Goal: Book appointment/travel/reservation

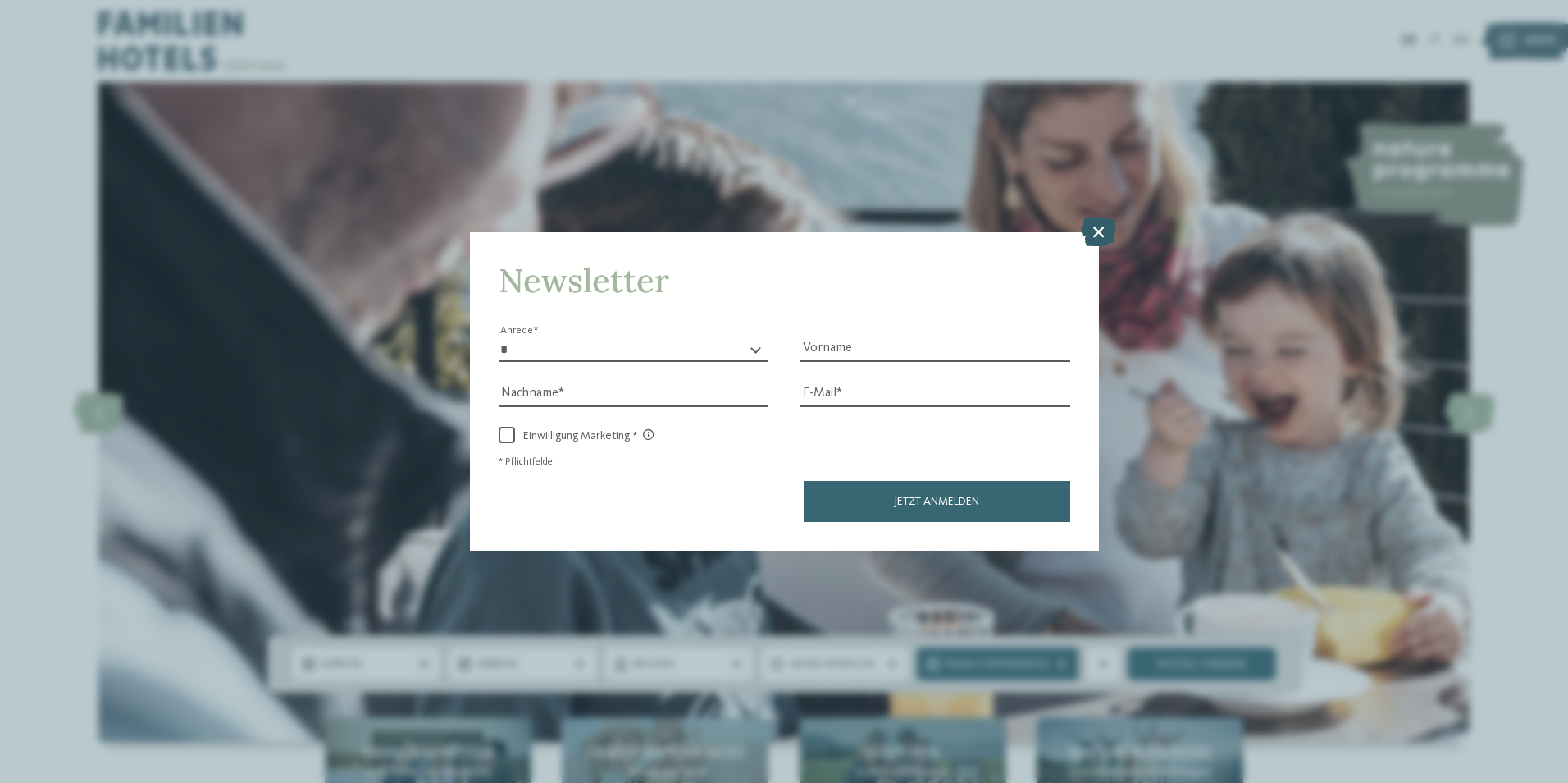
click at [1092, 230] on icon at bounding box center [1099, 230] width 35 height 29
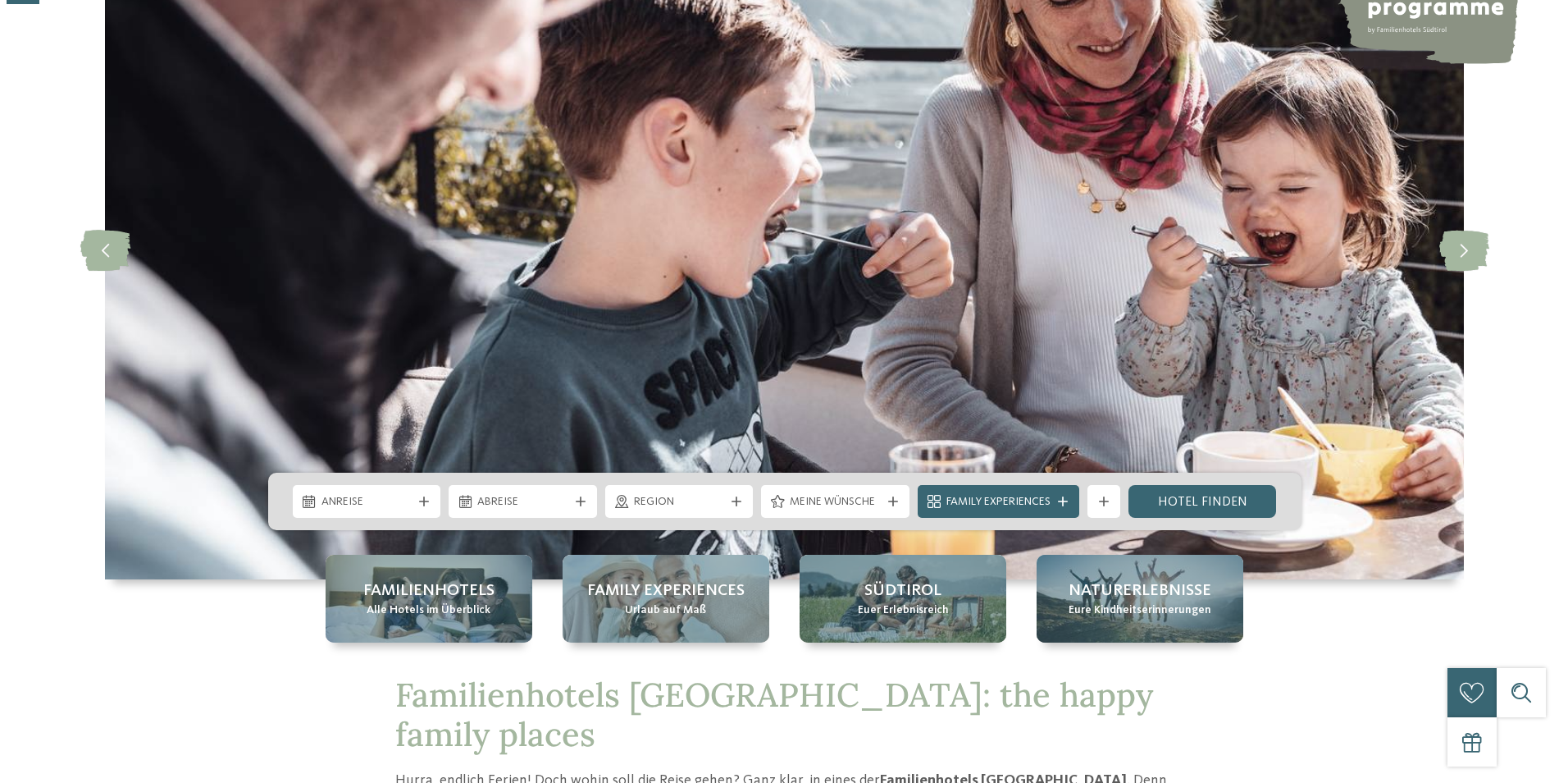
scroll to position [164, 0]
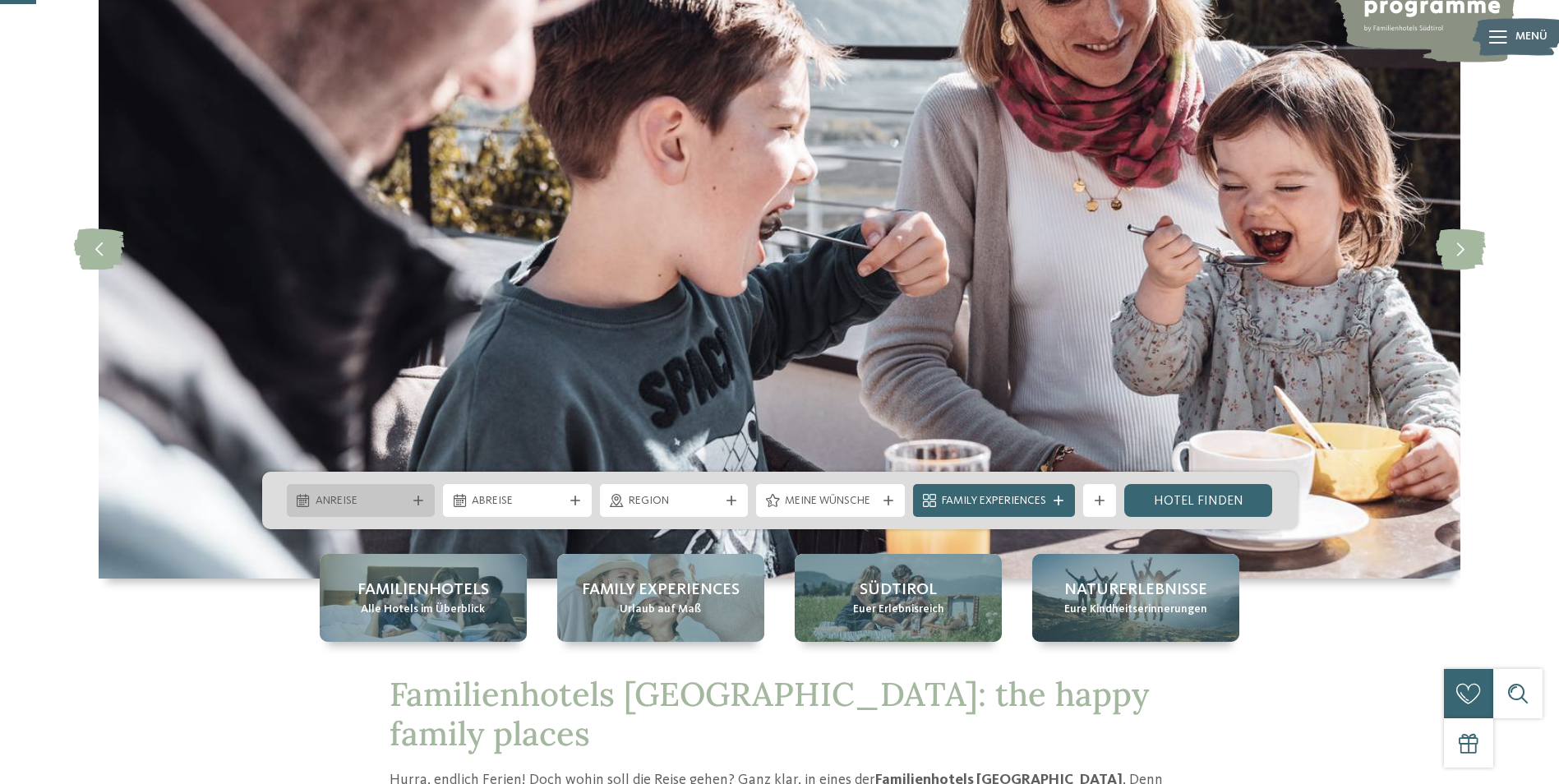
click at [395, 499] on span "Anreise" at bounding box center [361, 501] width 91 height 17
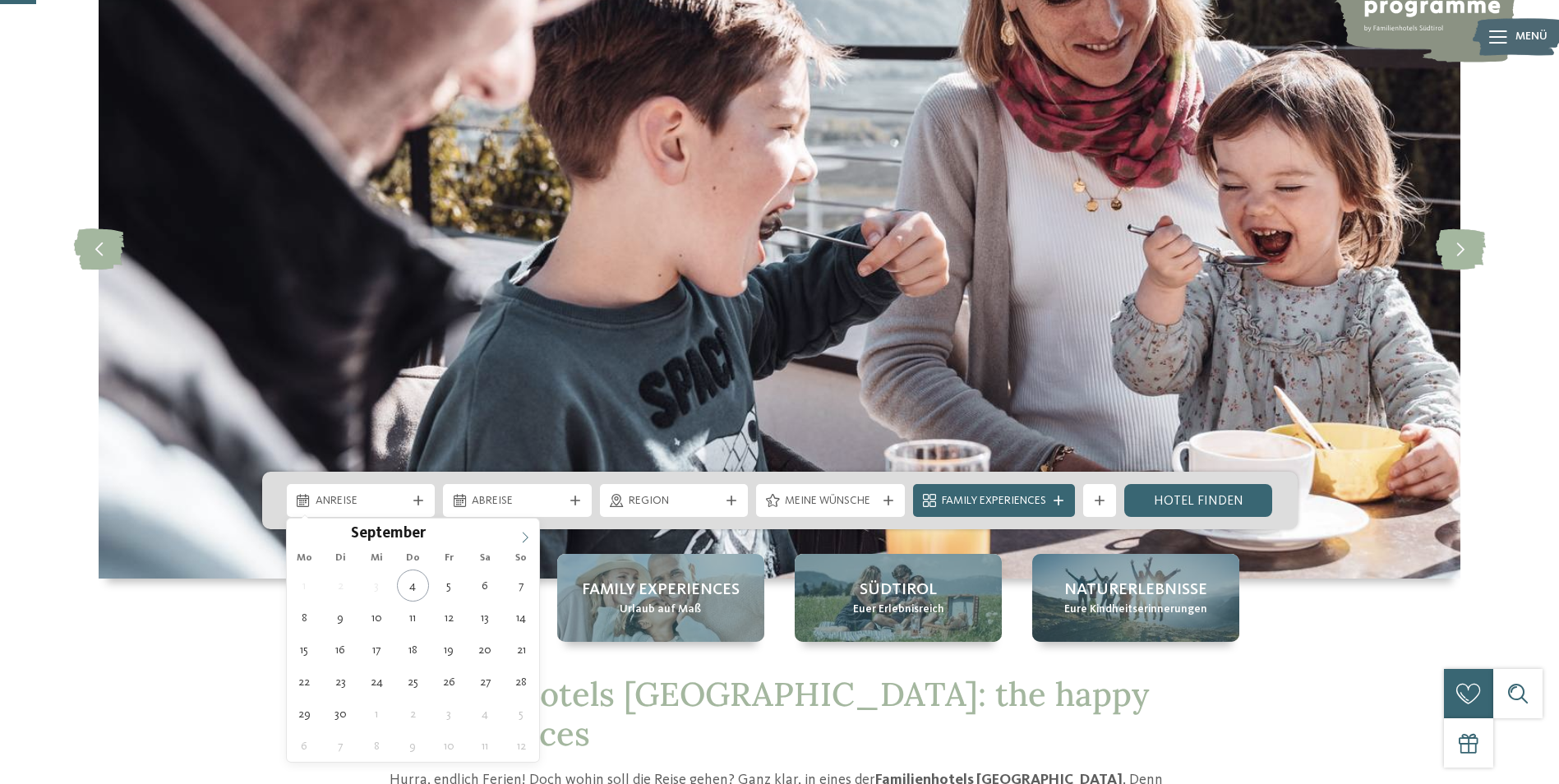
click at [523, 536] on icon at bounding box center [525, 537] width 11 height 11
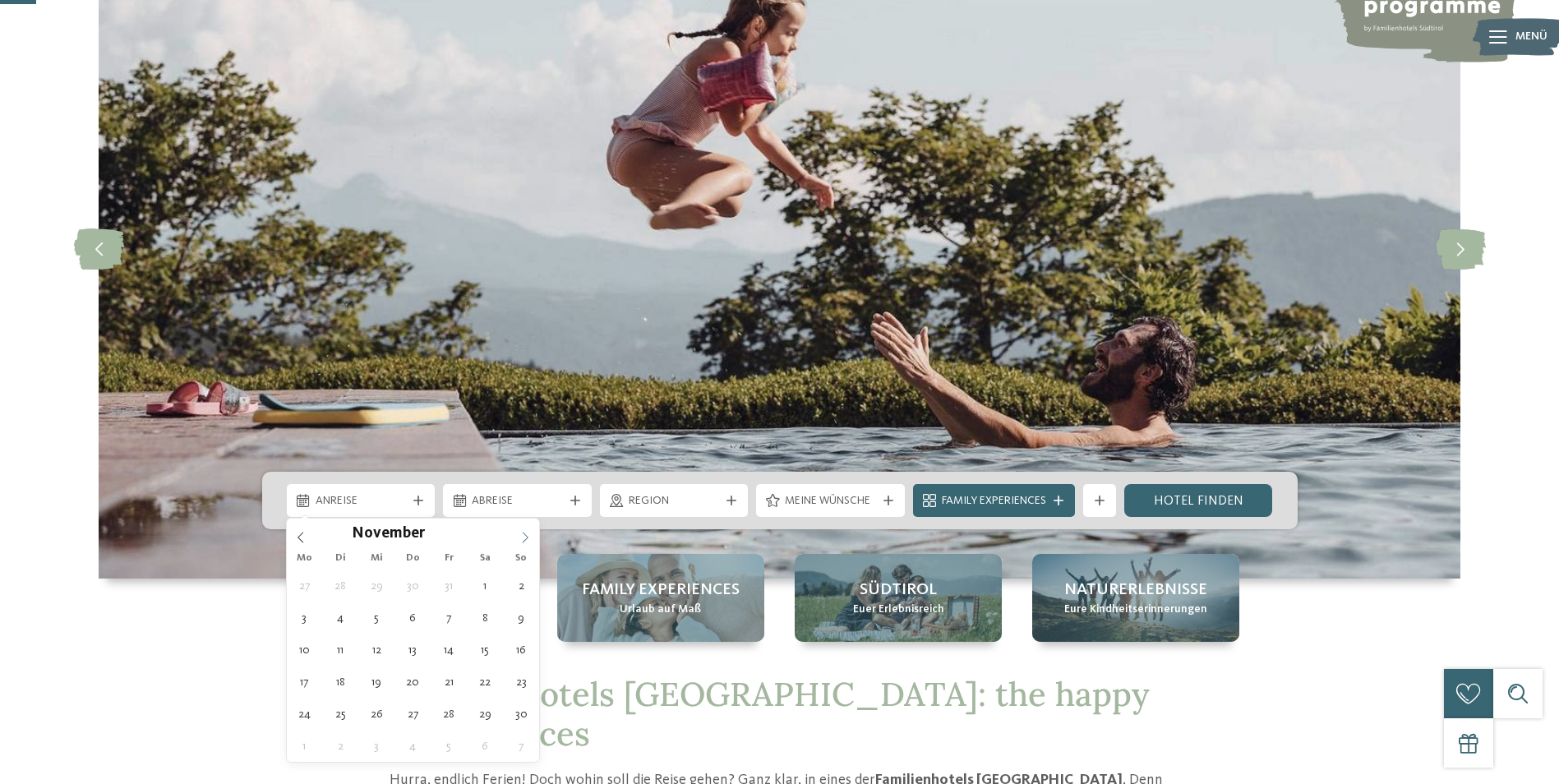
click at [523, 536] on icon at bounding box center [525, 537] width 11 height 11
type div "14.11.2025"
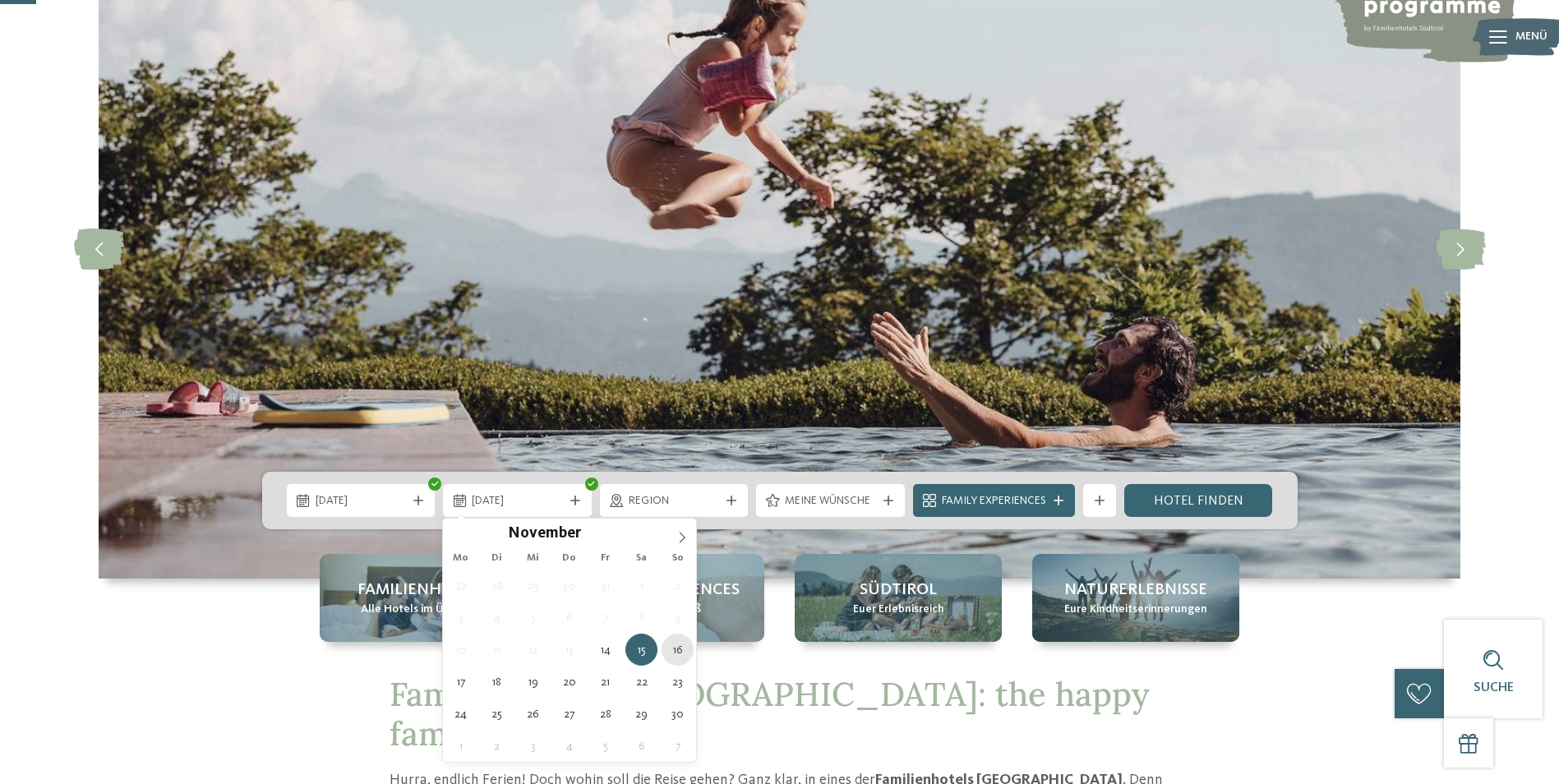
type div "16.11.2025"
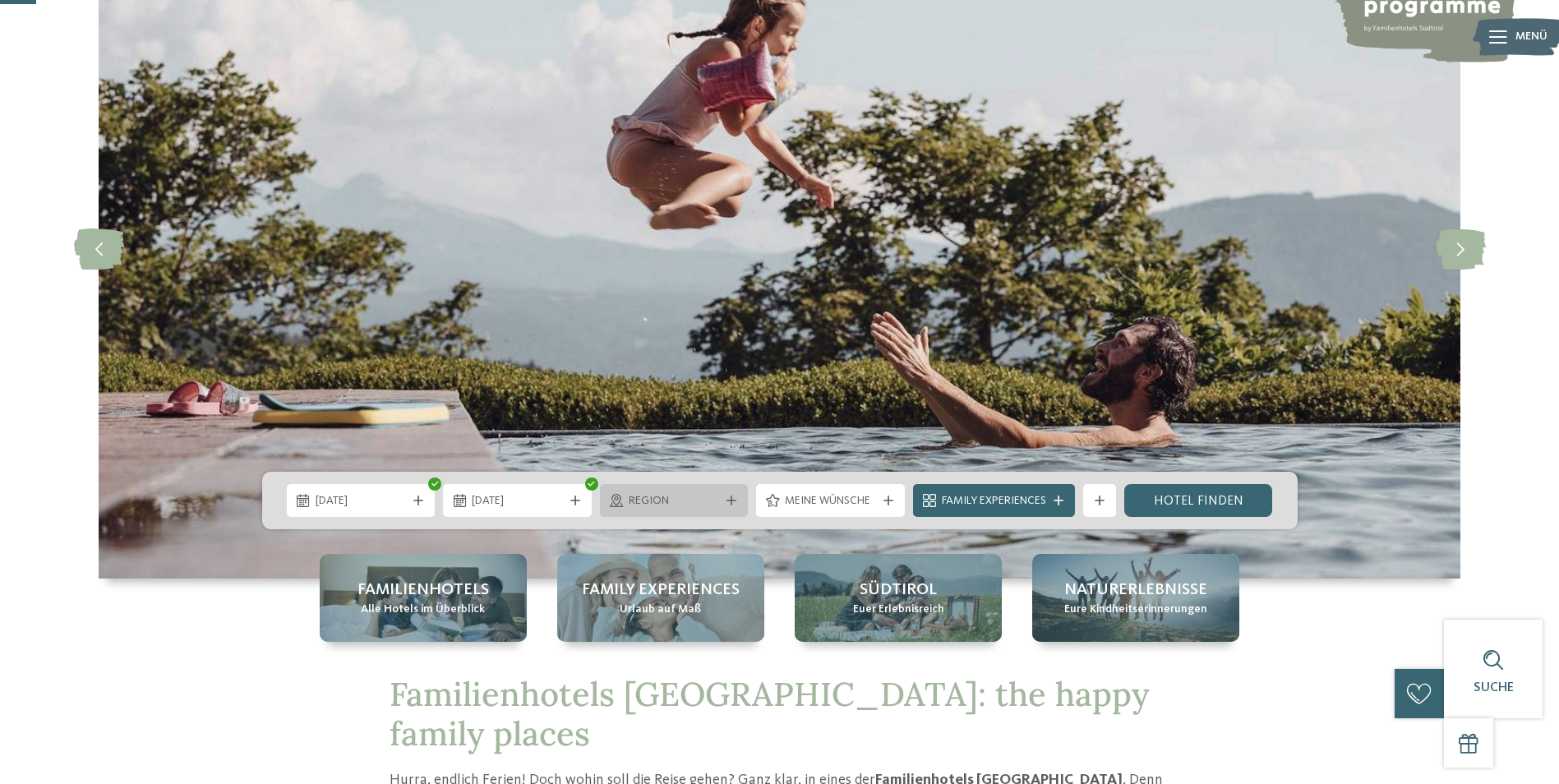
click at [728, 500] on icon at bounding box center [731, 500] width 10 height 10
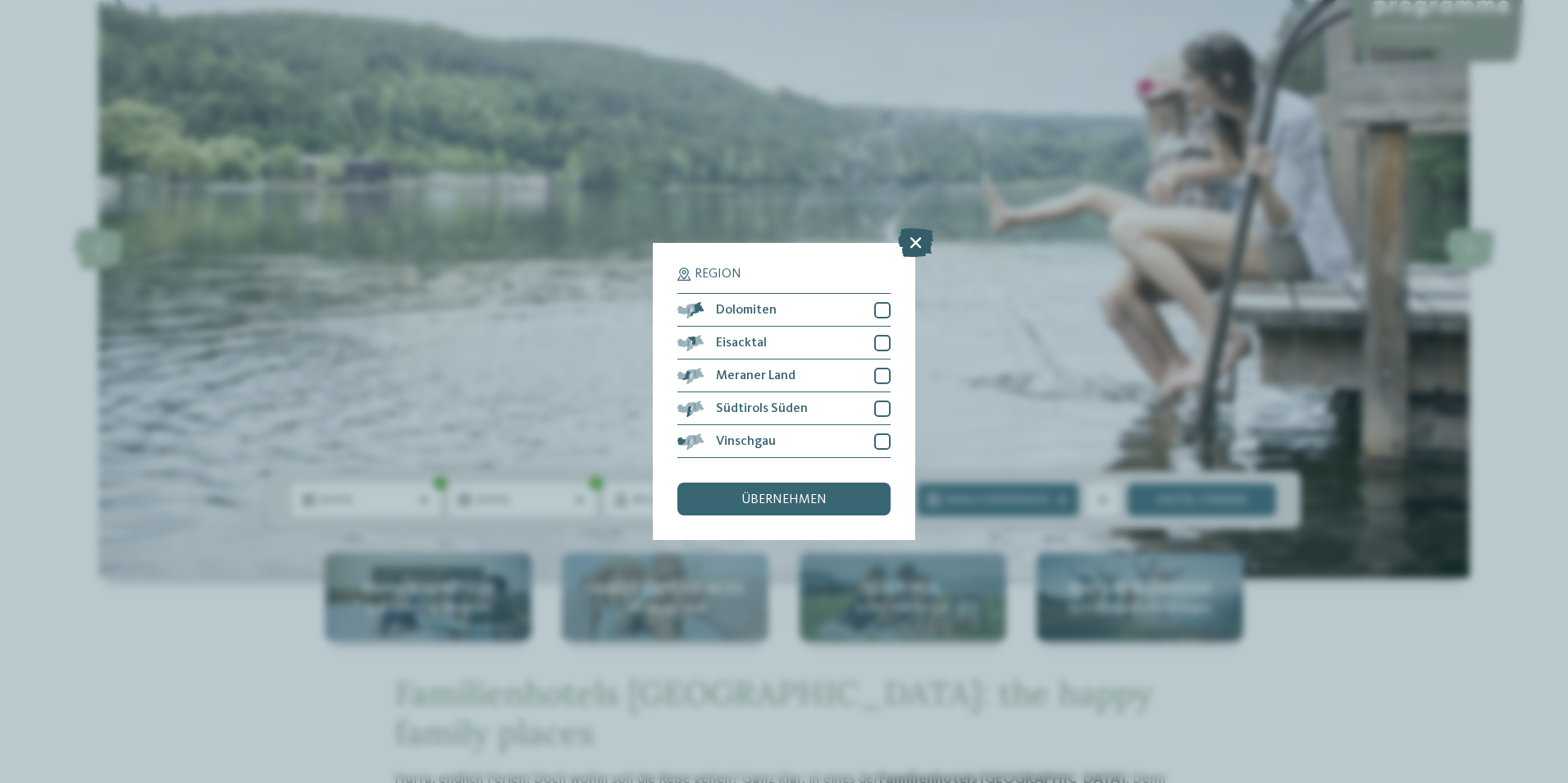
click at [922, 240] on icon at bounding box center [916, 242] width 35 height 29
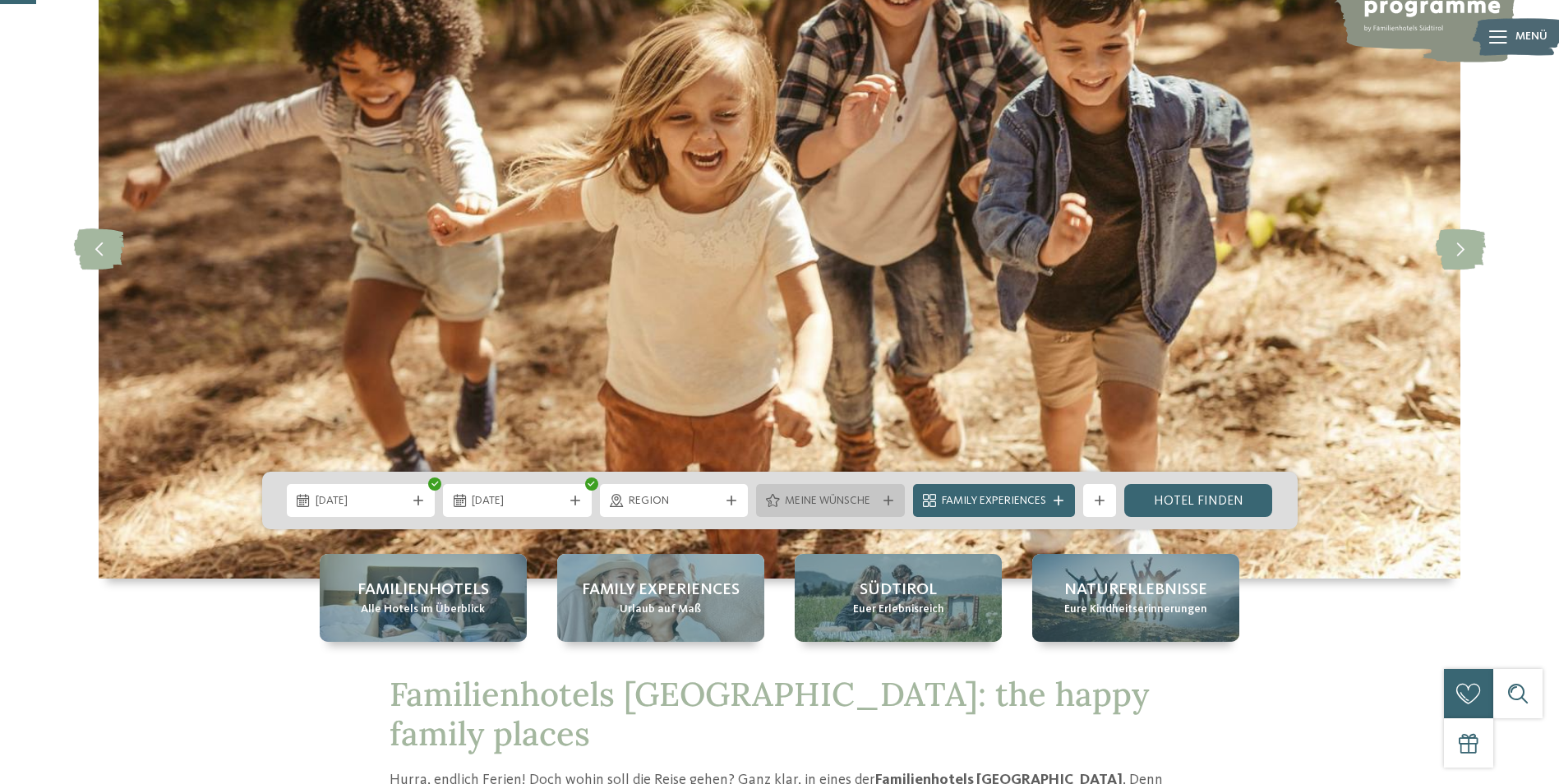
click at [894, 499] on div at bounding box center [888, 500] width 17 height 10
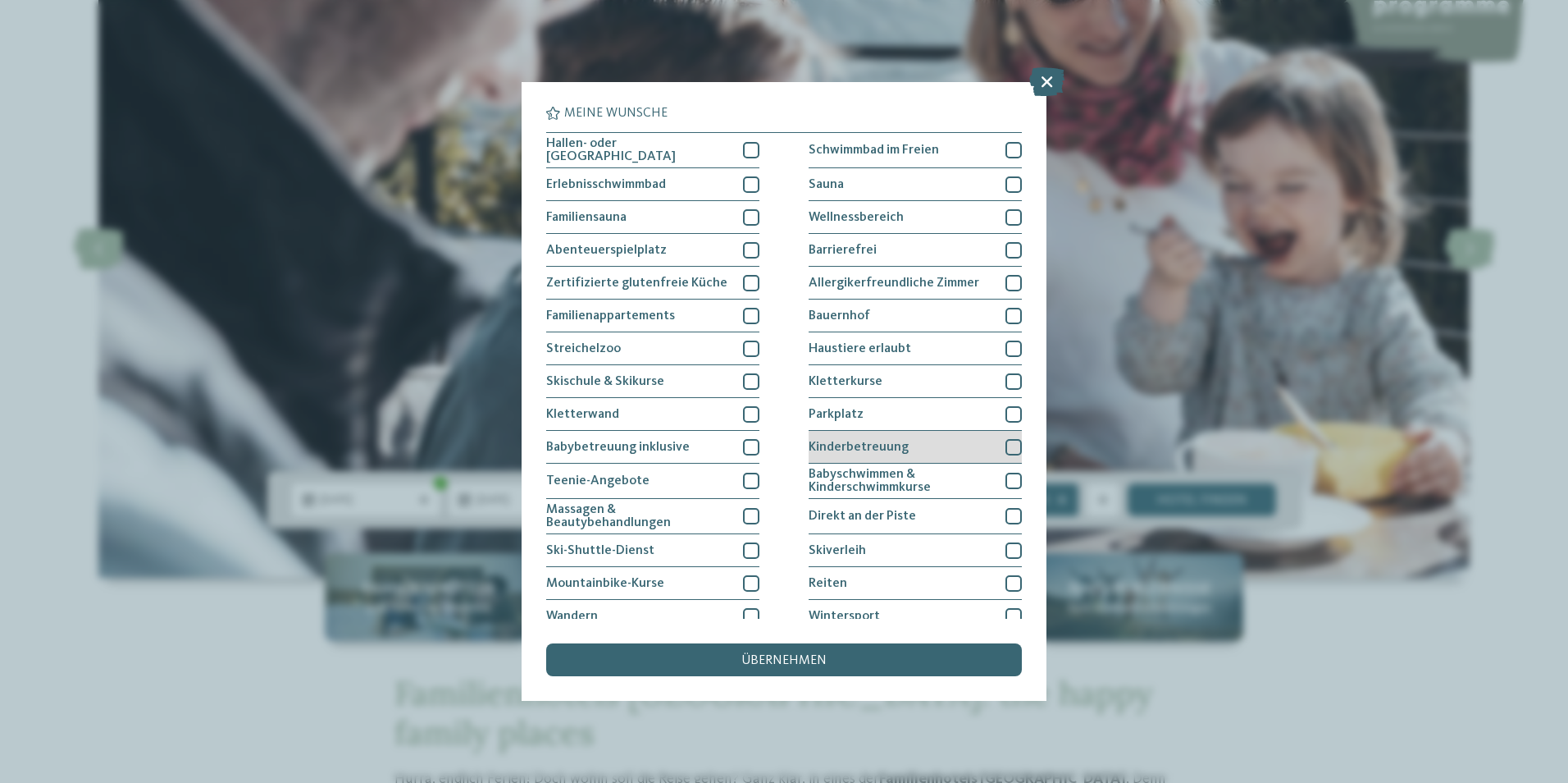
click at [1009, 443] on div at bounding box center [1014, 447] width 17 height 17
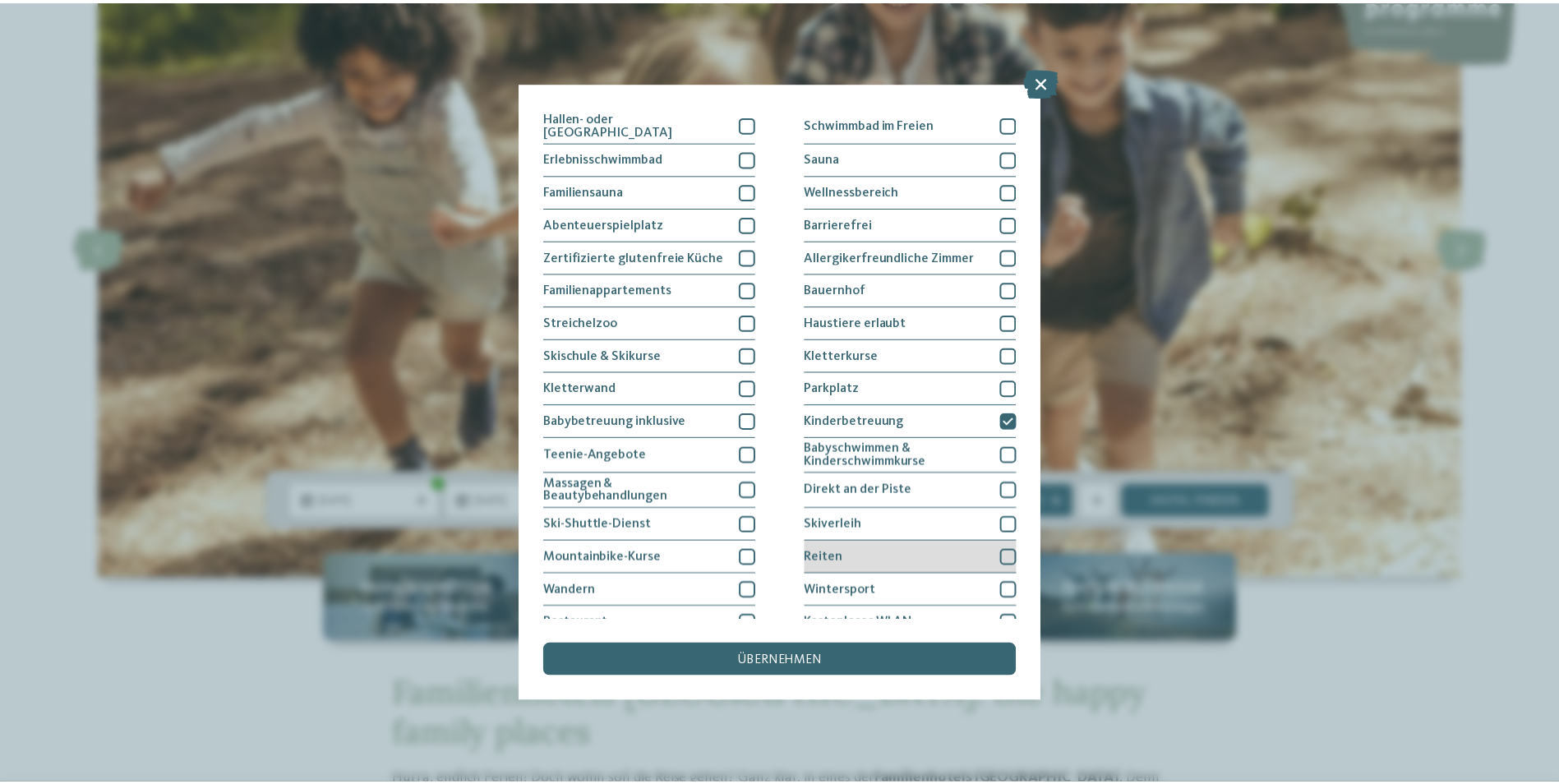
scroll to position [0, 0]
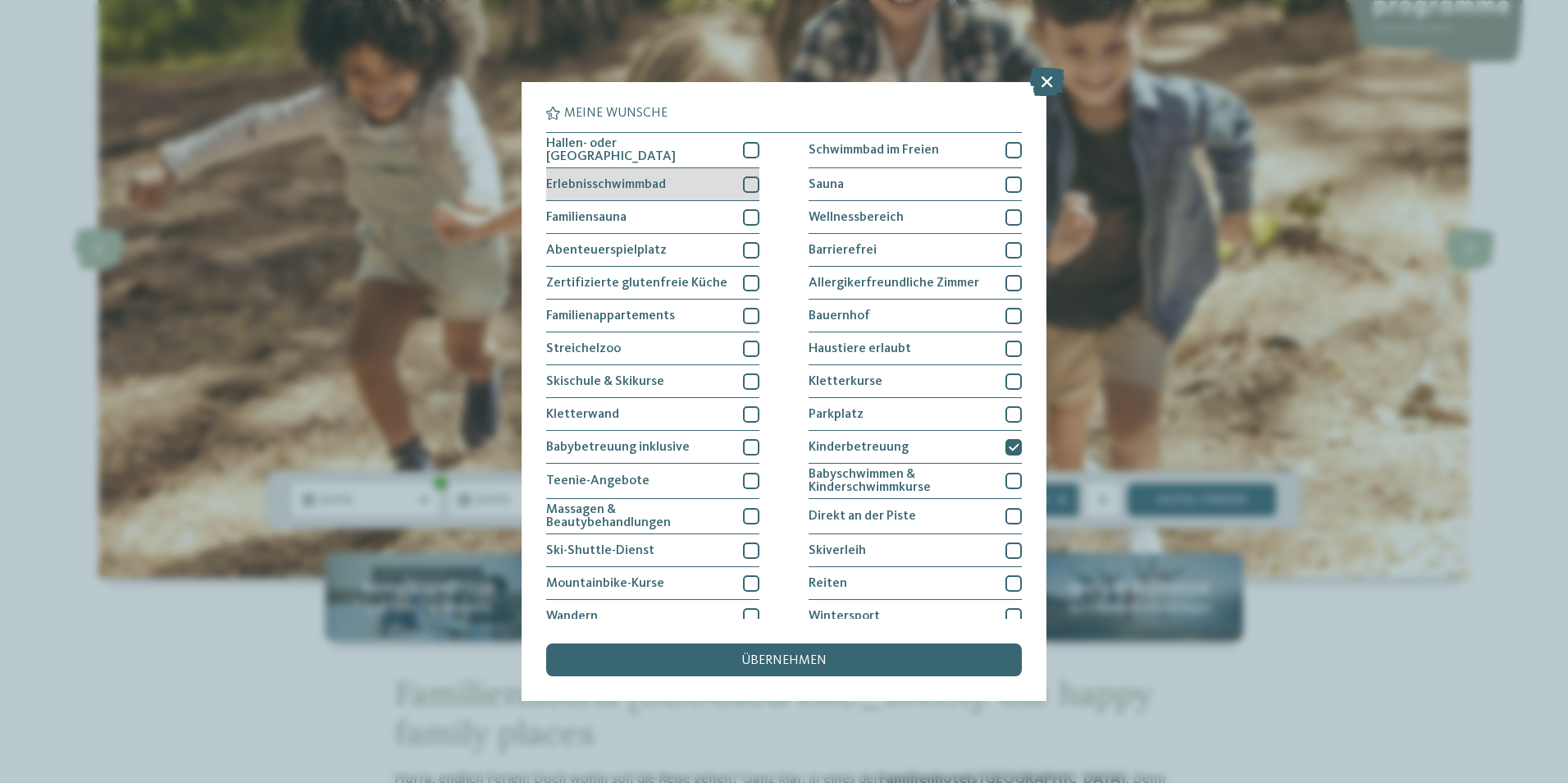
click at [748, 186] on div at bounding box center [751, 185] width 17 height 17
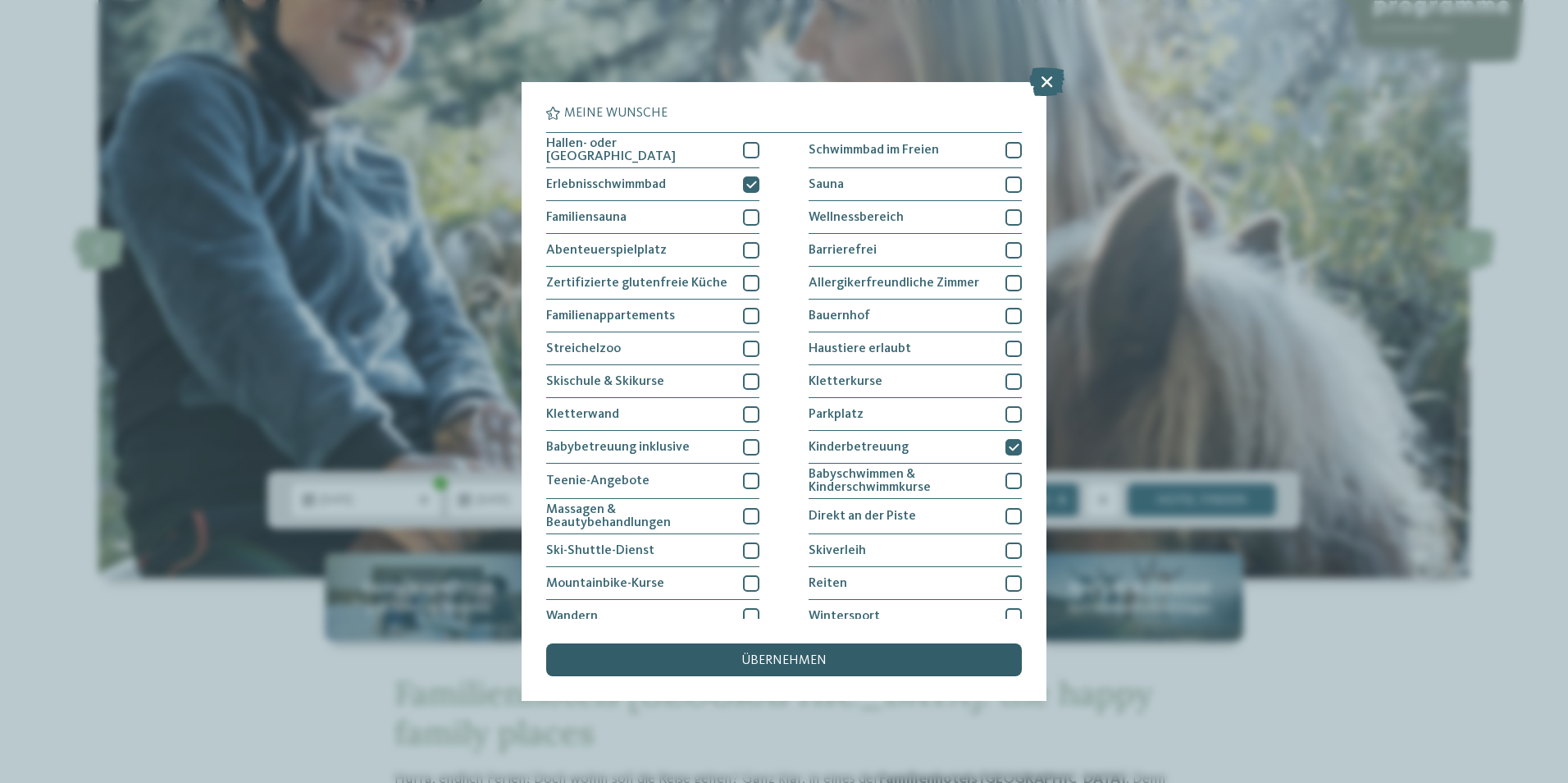
click at [812, 657] on span "übernehmen" at bounding box center [784, 661] width 86 height 13
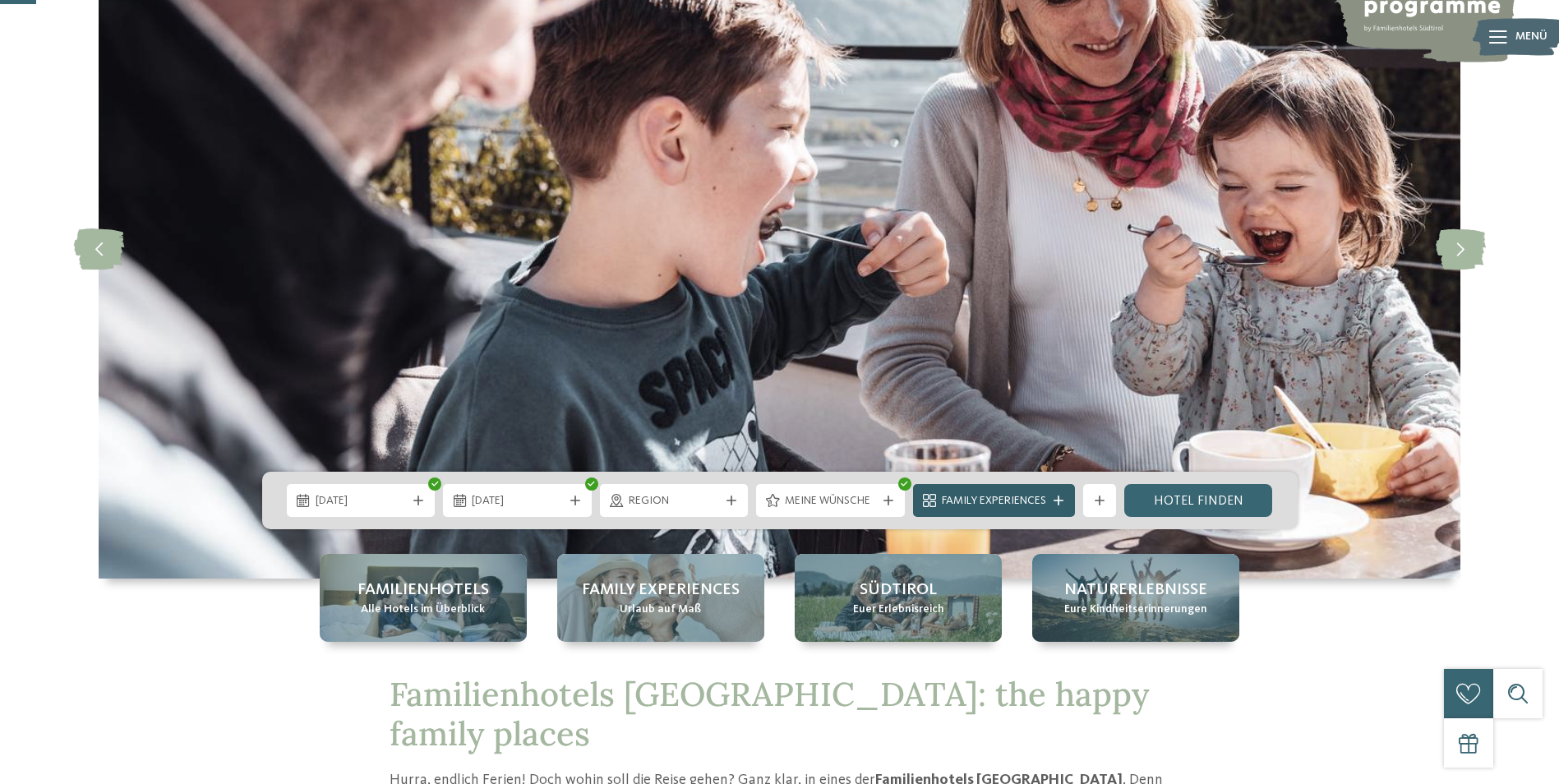
click at [1061, 497] on icon at bounding box center [1058, 500] width 10 height 10
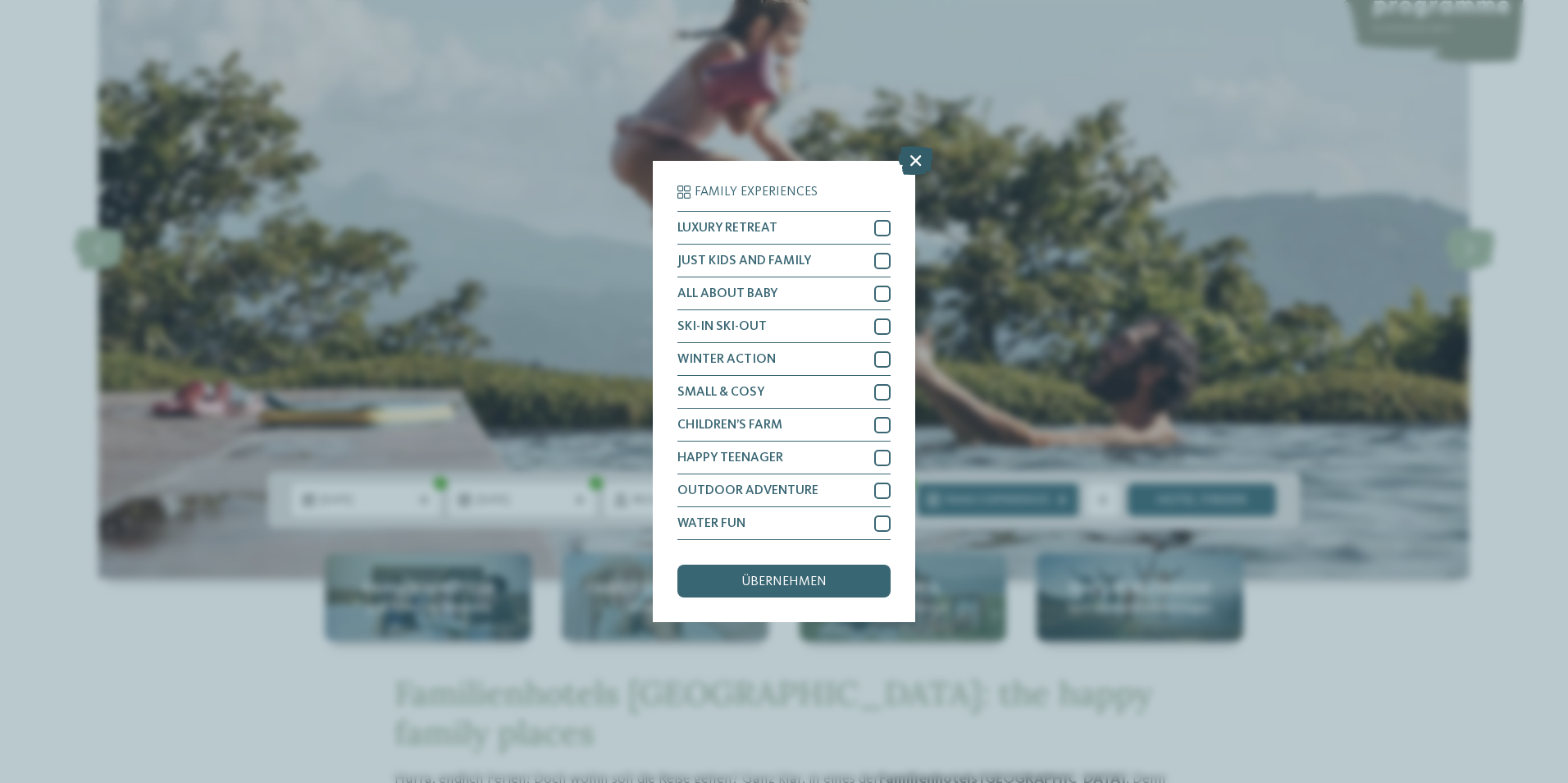
click at [918, 155] on icon at bounding box center [916, 160] width 35 height 29
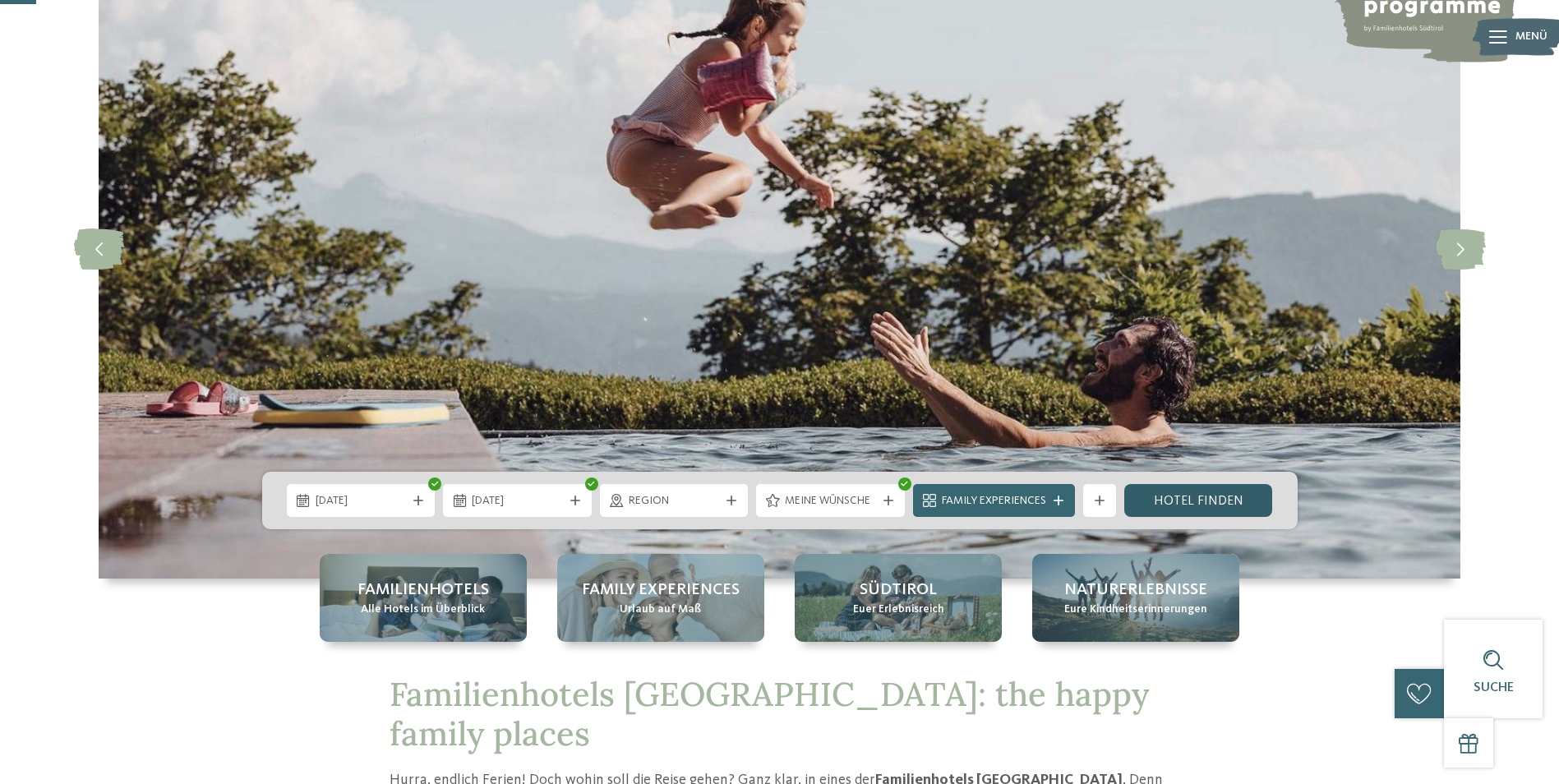
click at [1167, 503] on link "Hotel finden" at bounding box center [1198, 500] width 148 height 33
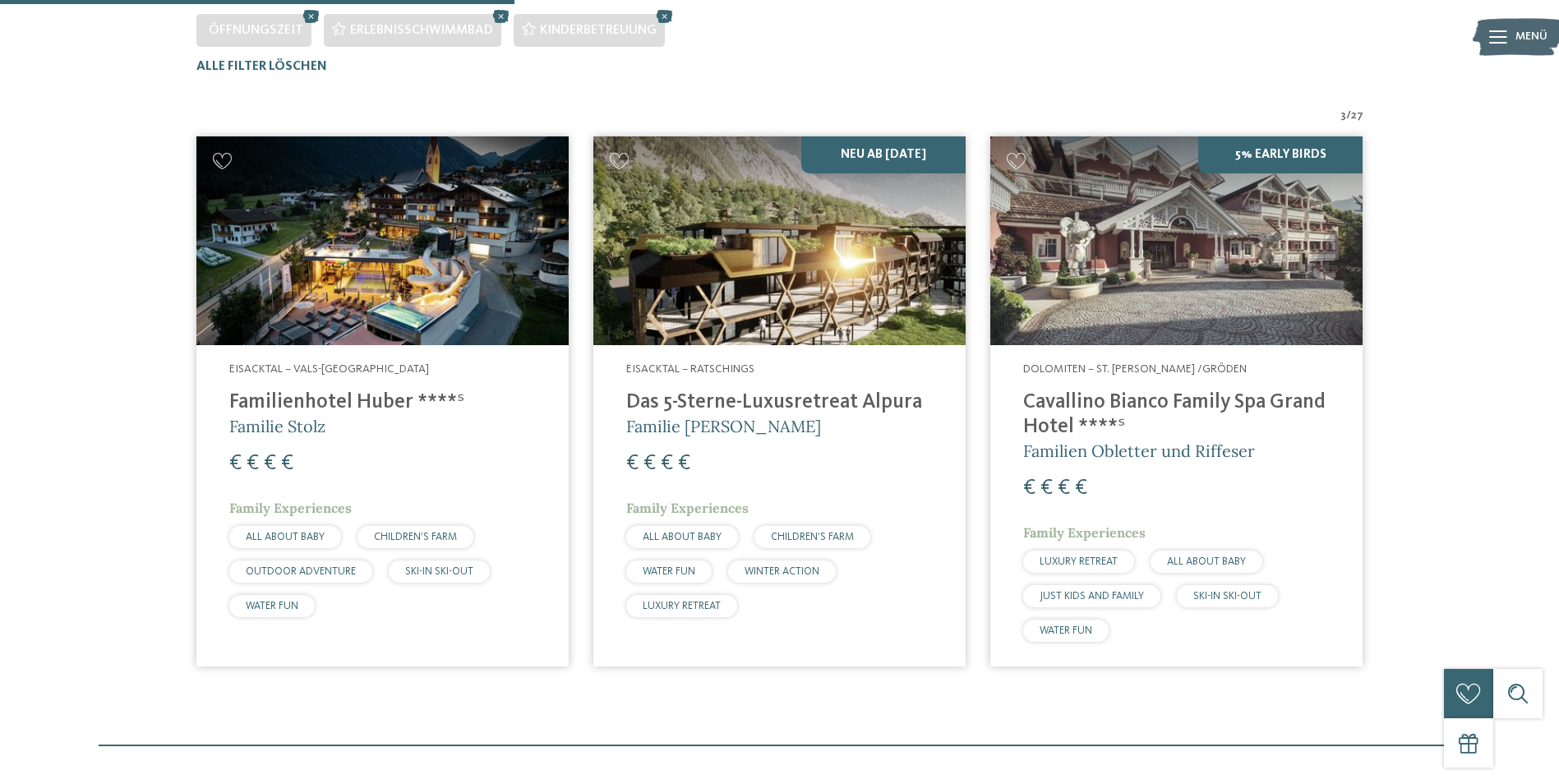
scroll to position [539, 0]
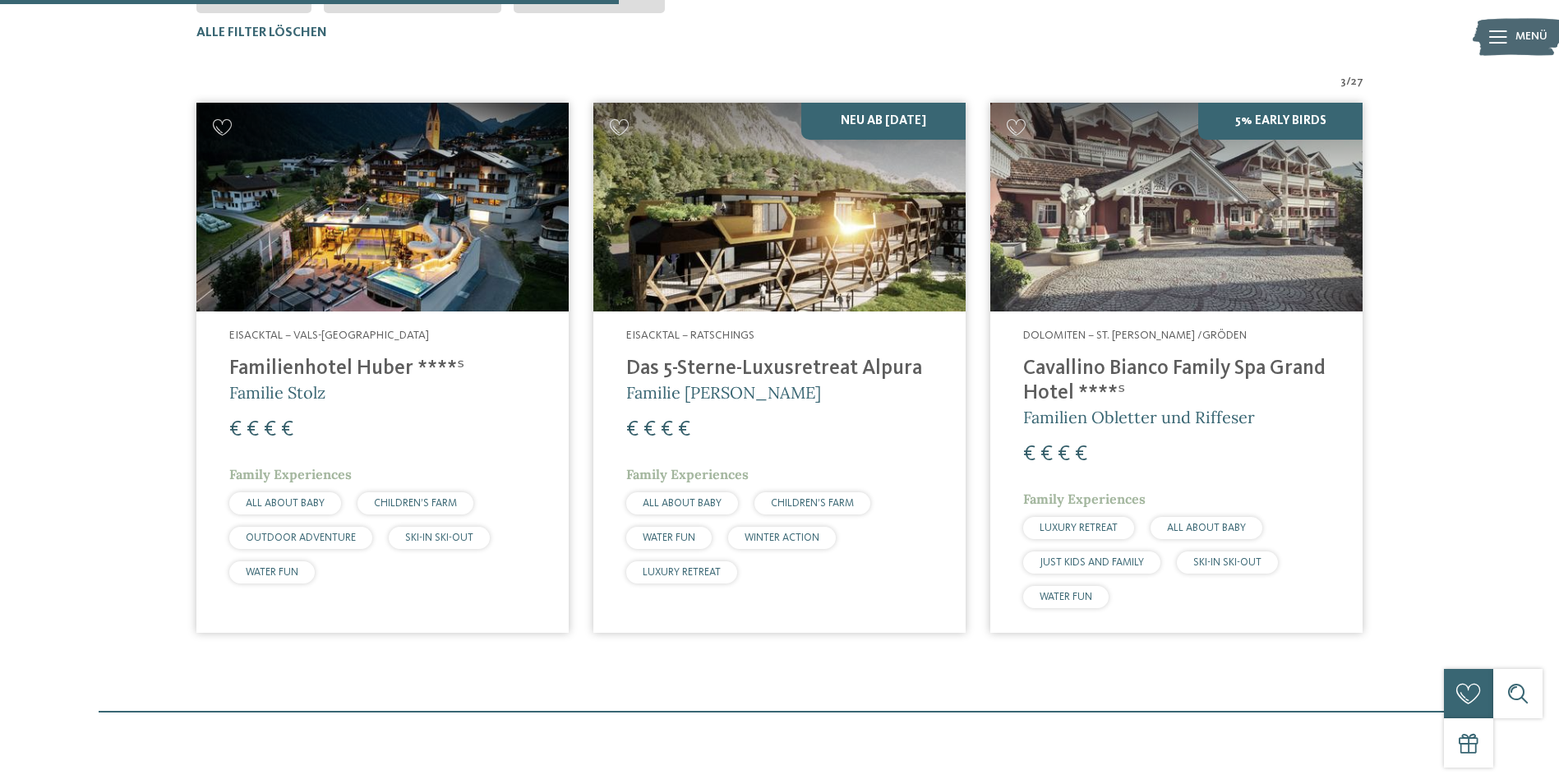
click at [765, 368] on h4 "Das 5-Sterne-Luxusretreat Alpura" at bounding box center [780, 369] width 307 height 25
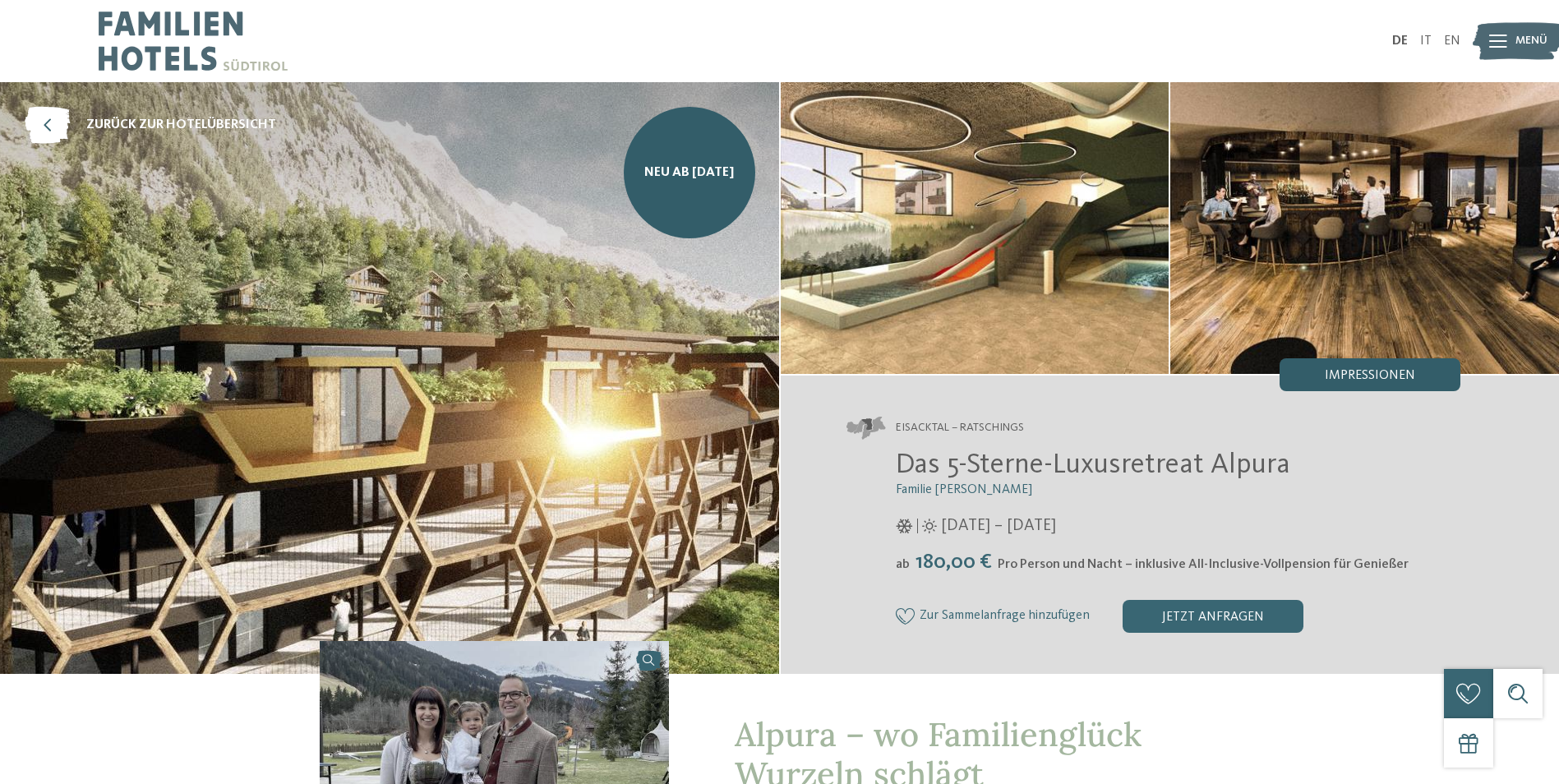
click at [1388, 370] on span "Impressionen" at bounding box center [1370, 375] width 90 height 13
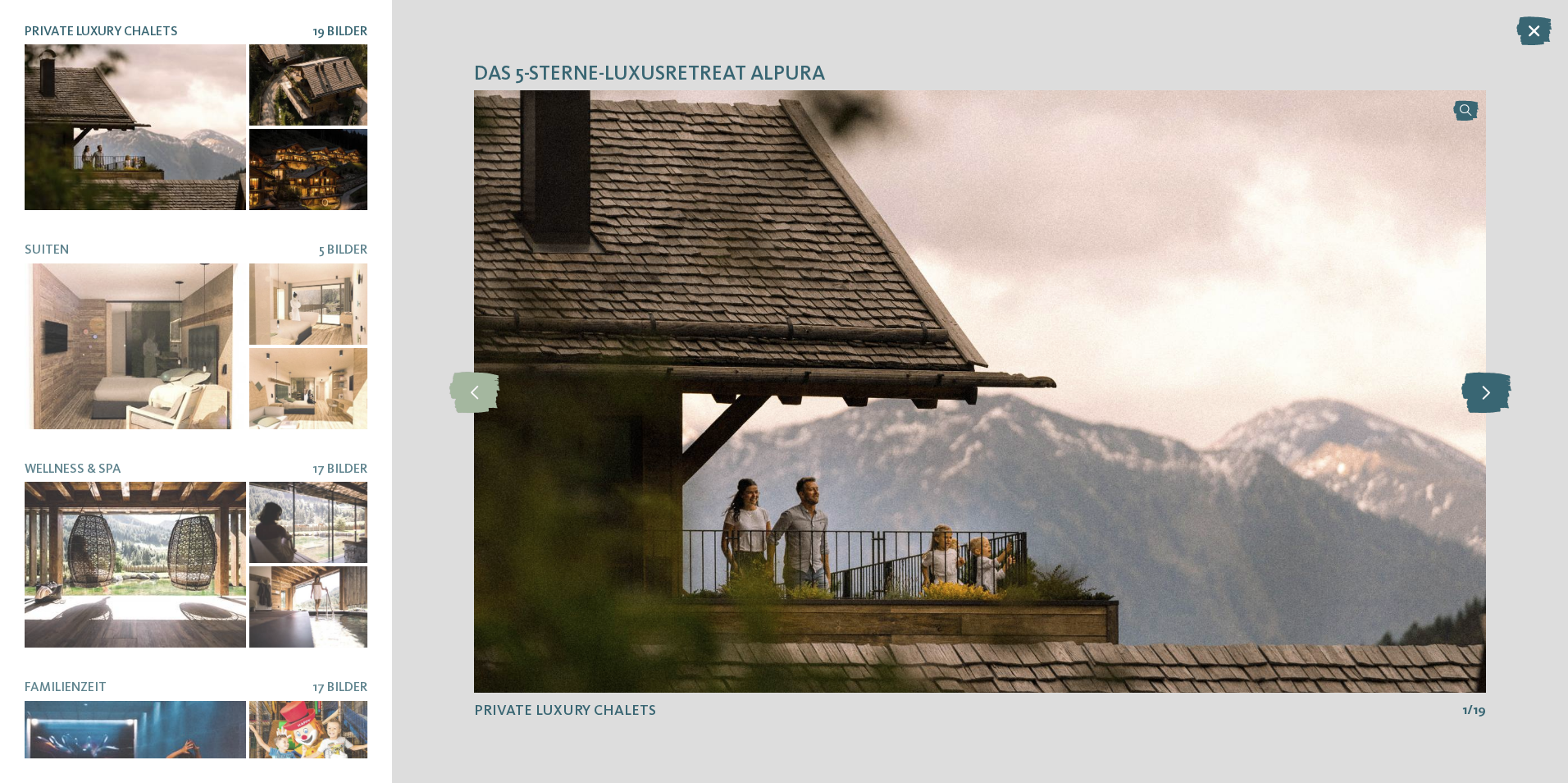
click at [1489, 397] on icon at bounding box center [1486, 391] width 50 height 41
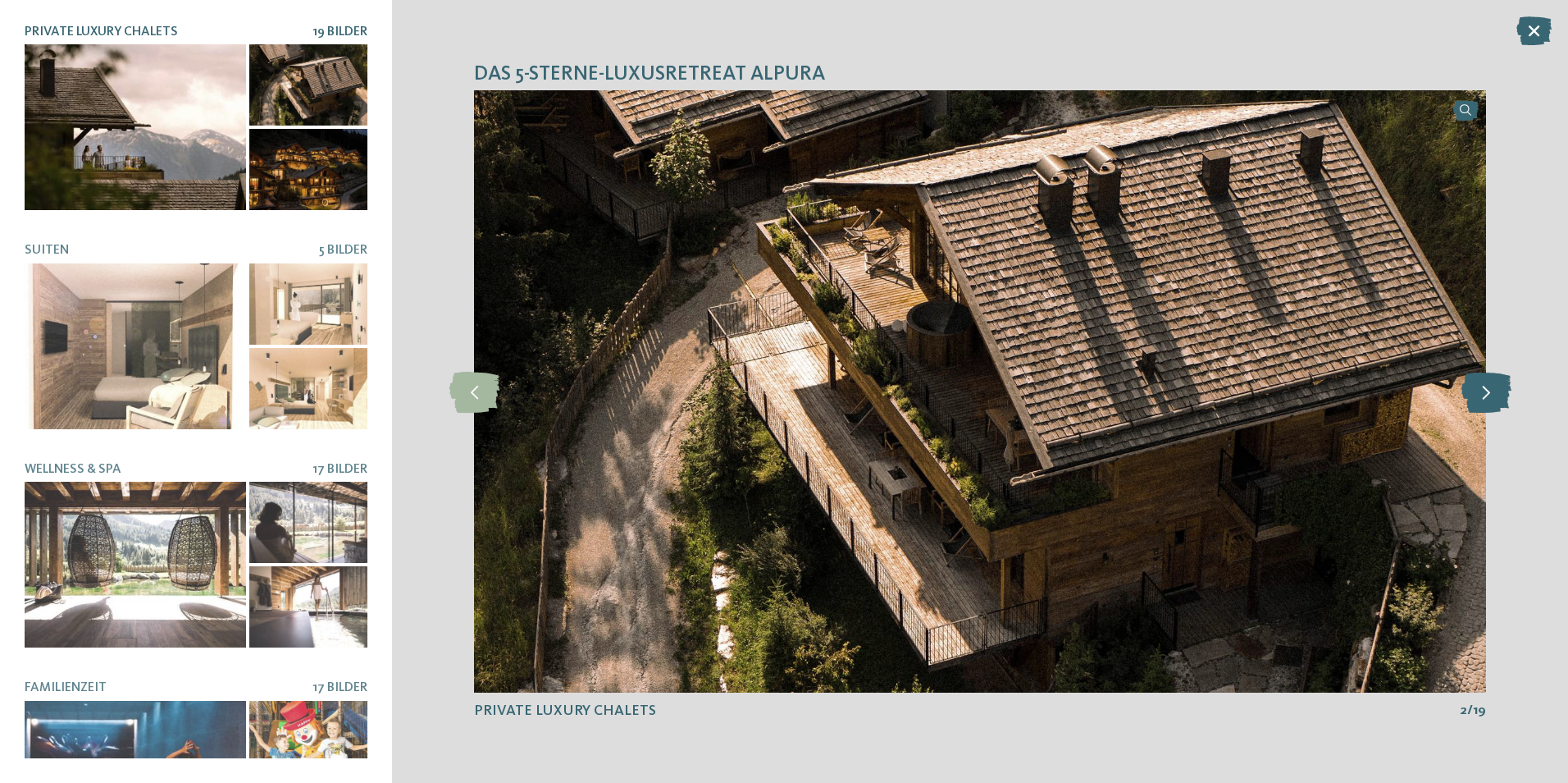
click at [1489, 397] on icon at bounding box center [1486, 391] width 50 height 41
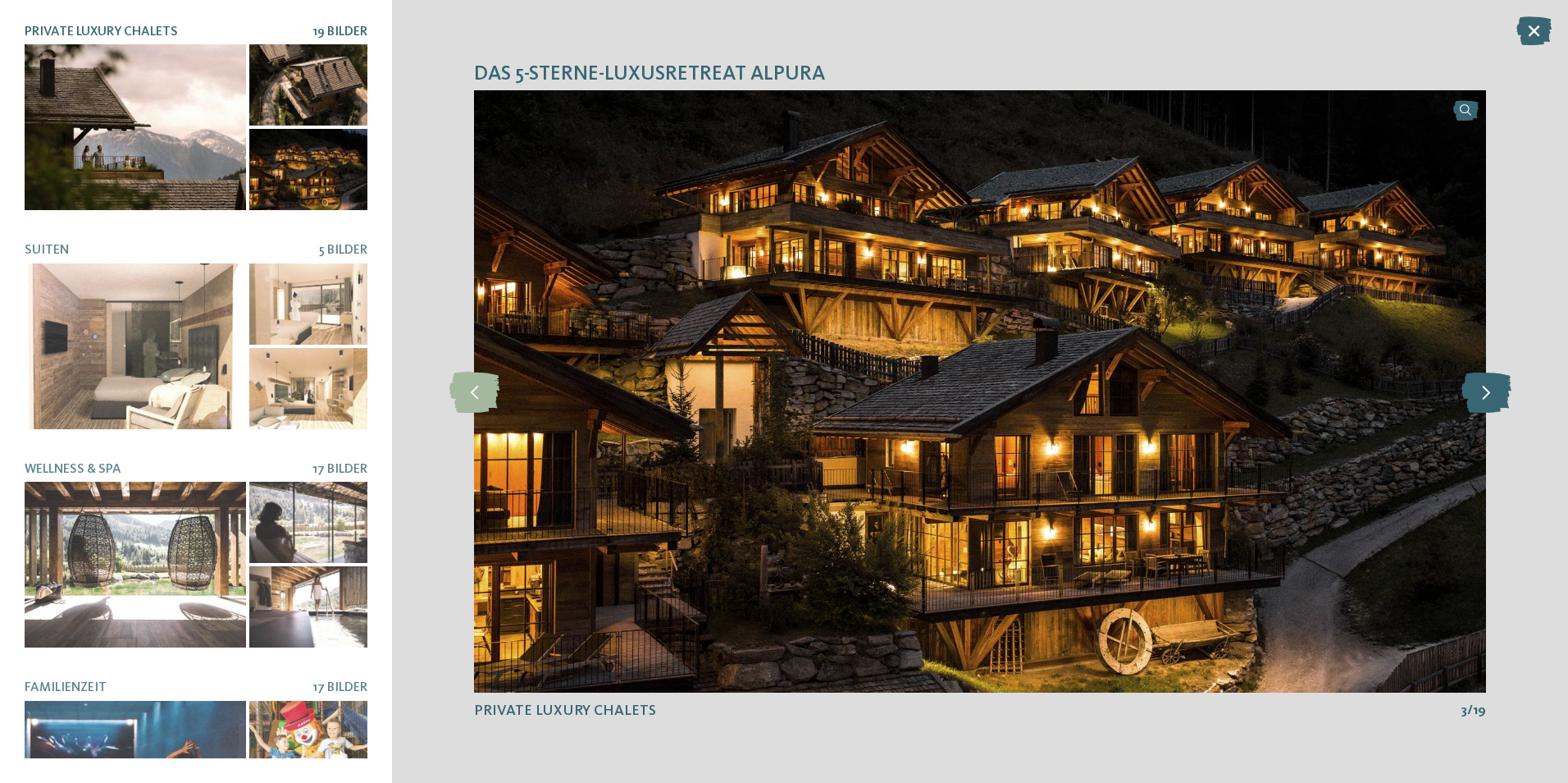
click at [1489, 397] on icon at bounding box center [1486, 391] width 50 height 41
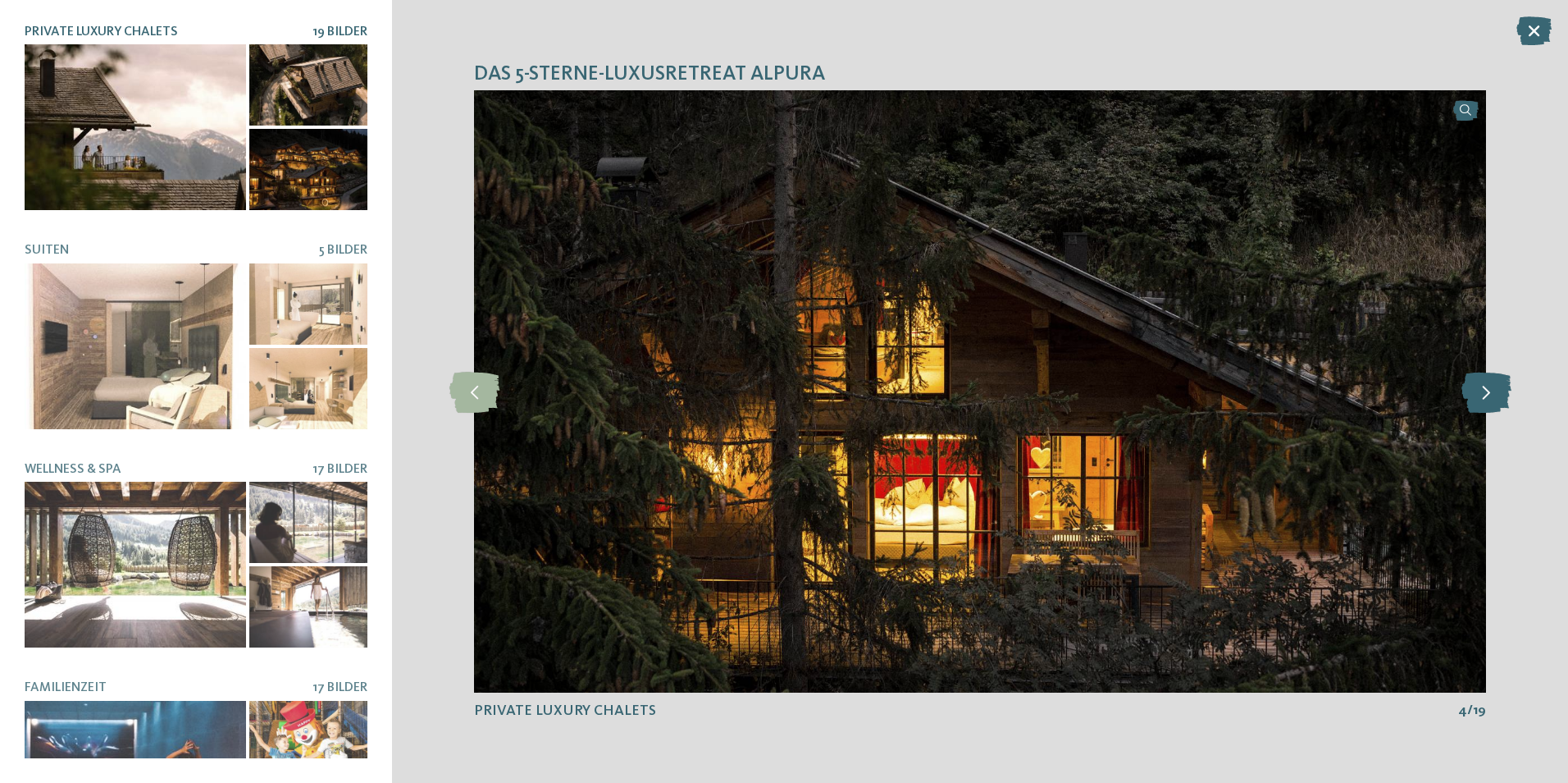
click at [1489, 397] on icon at bounding box center [1486, 391] width 50 height 41
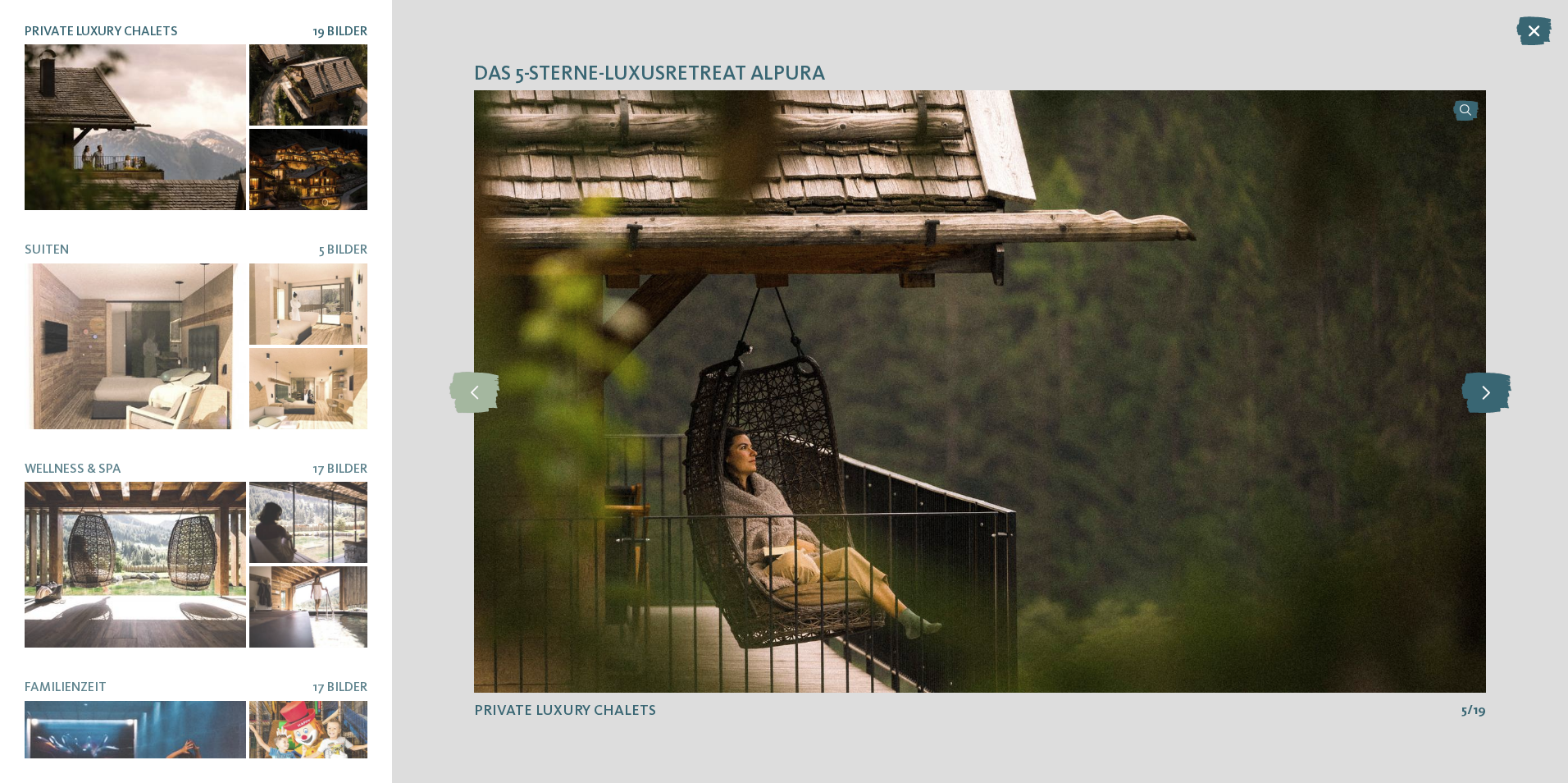
click at [1489, 397] on icon at bounding box center [1486, 391] width 50 height 41
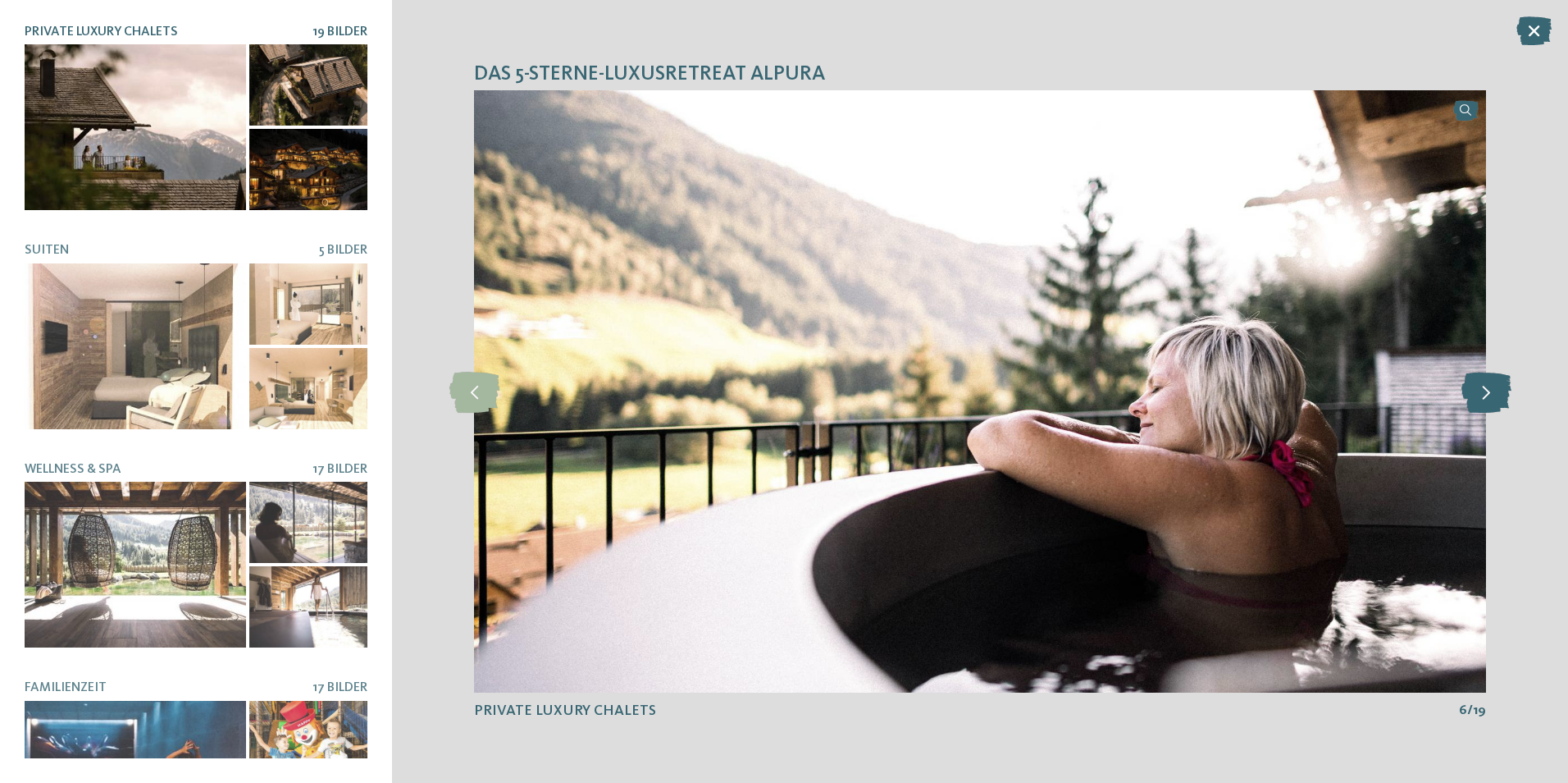
click at [1489, 397] on icon at bounding box center [1486, 391] width 50 height 41
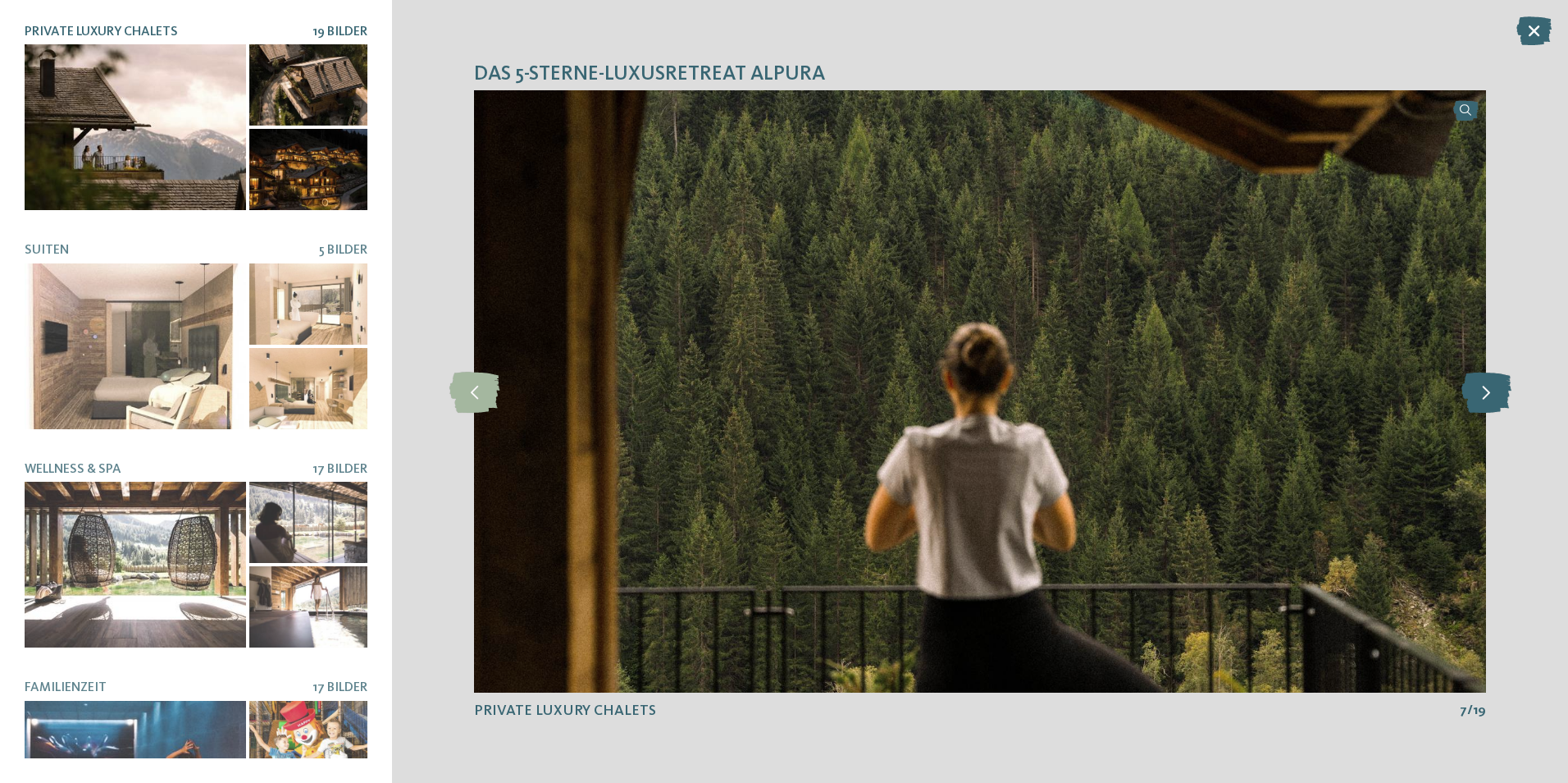
click at [1489, 397] on icon at bounding box center [1486, 391] width 50 height 41
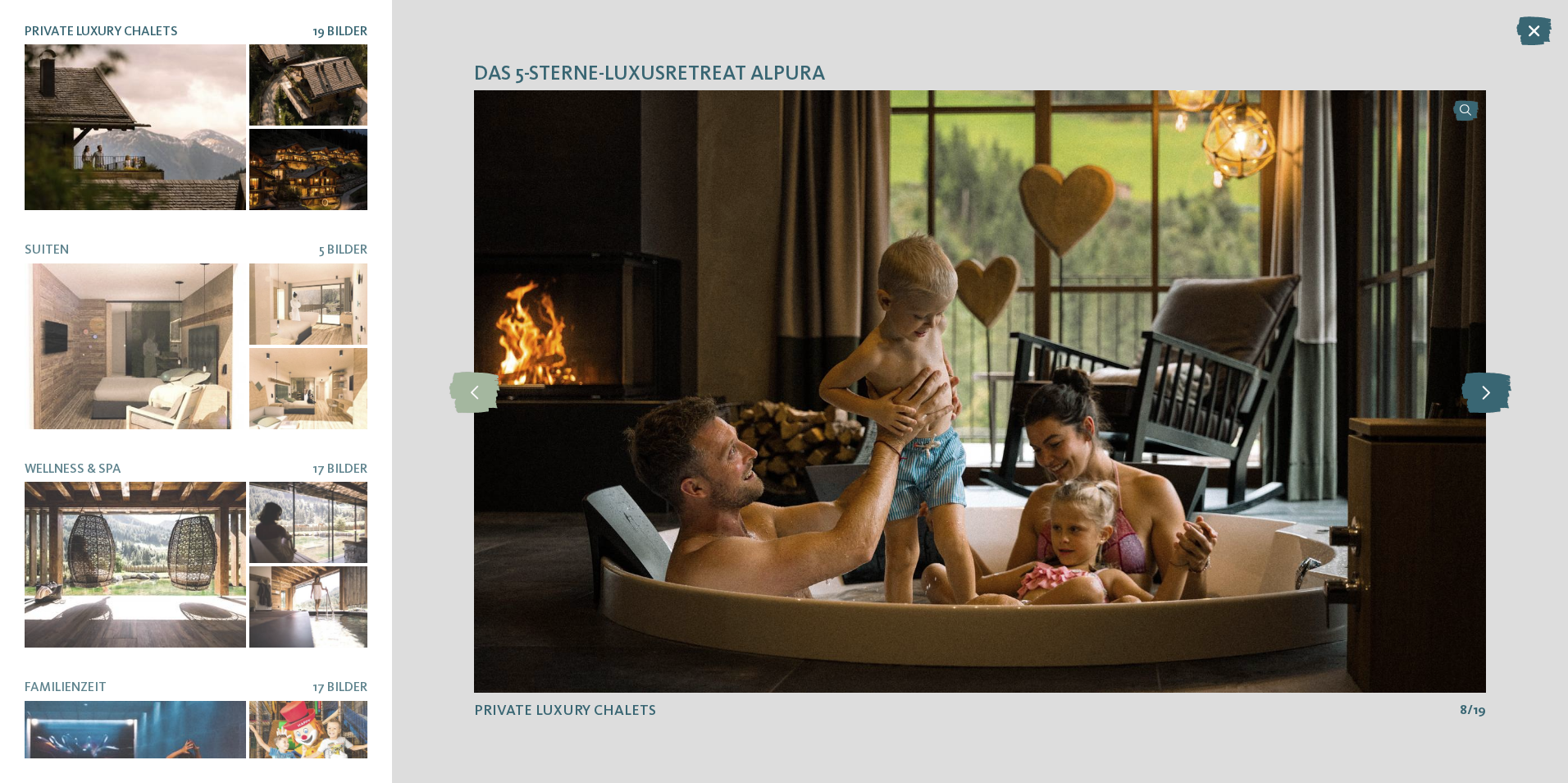
click at [1489, 397] on icon at bounding box center [1486, 391] width 50 height 41
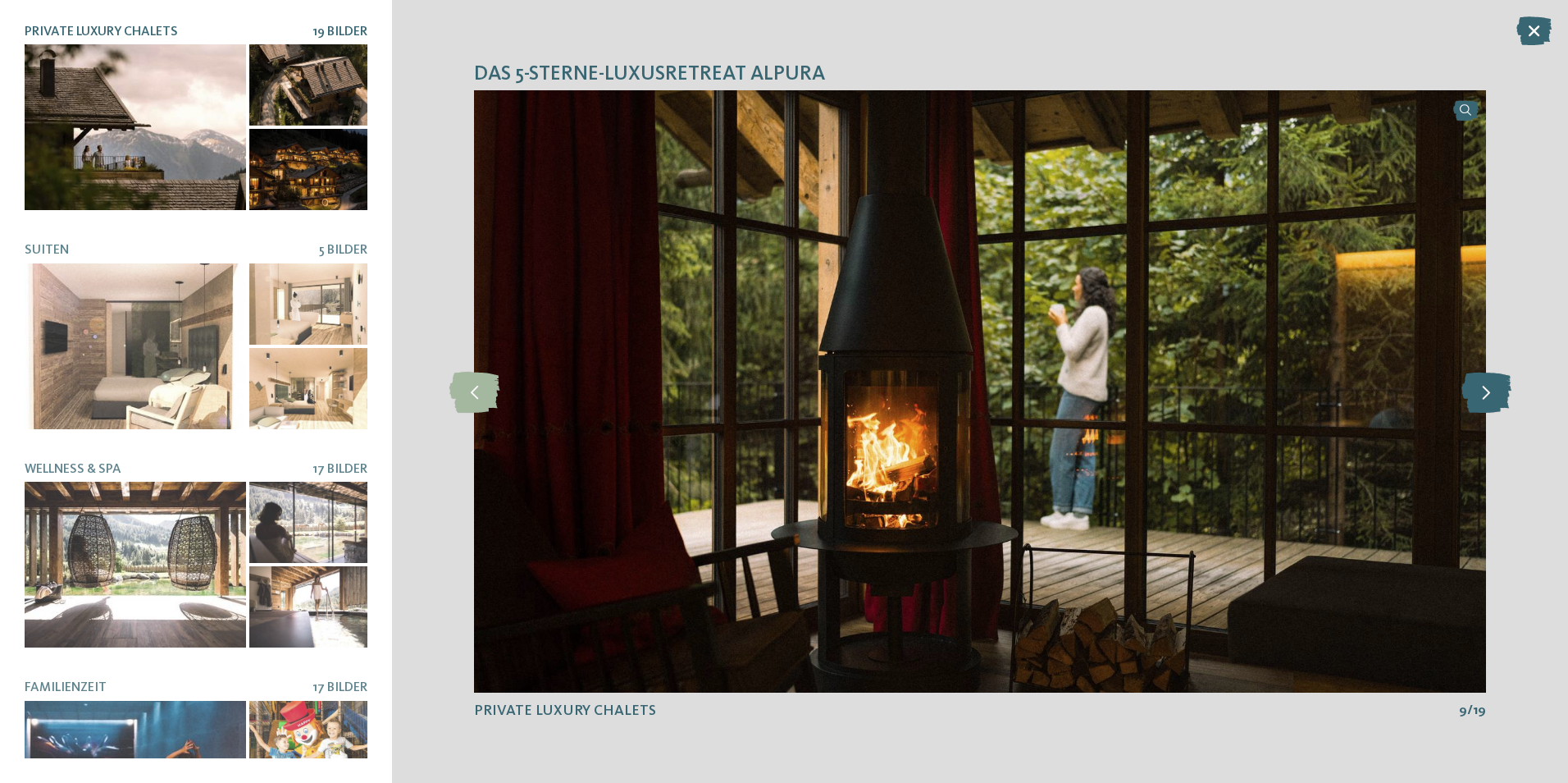
click at [1489, 397] on icon at bounding box center [1486, 391] width 50 height 41
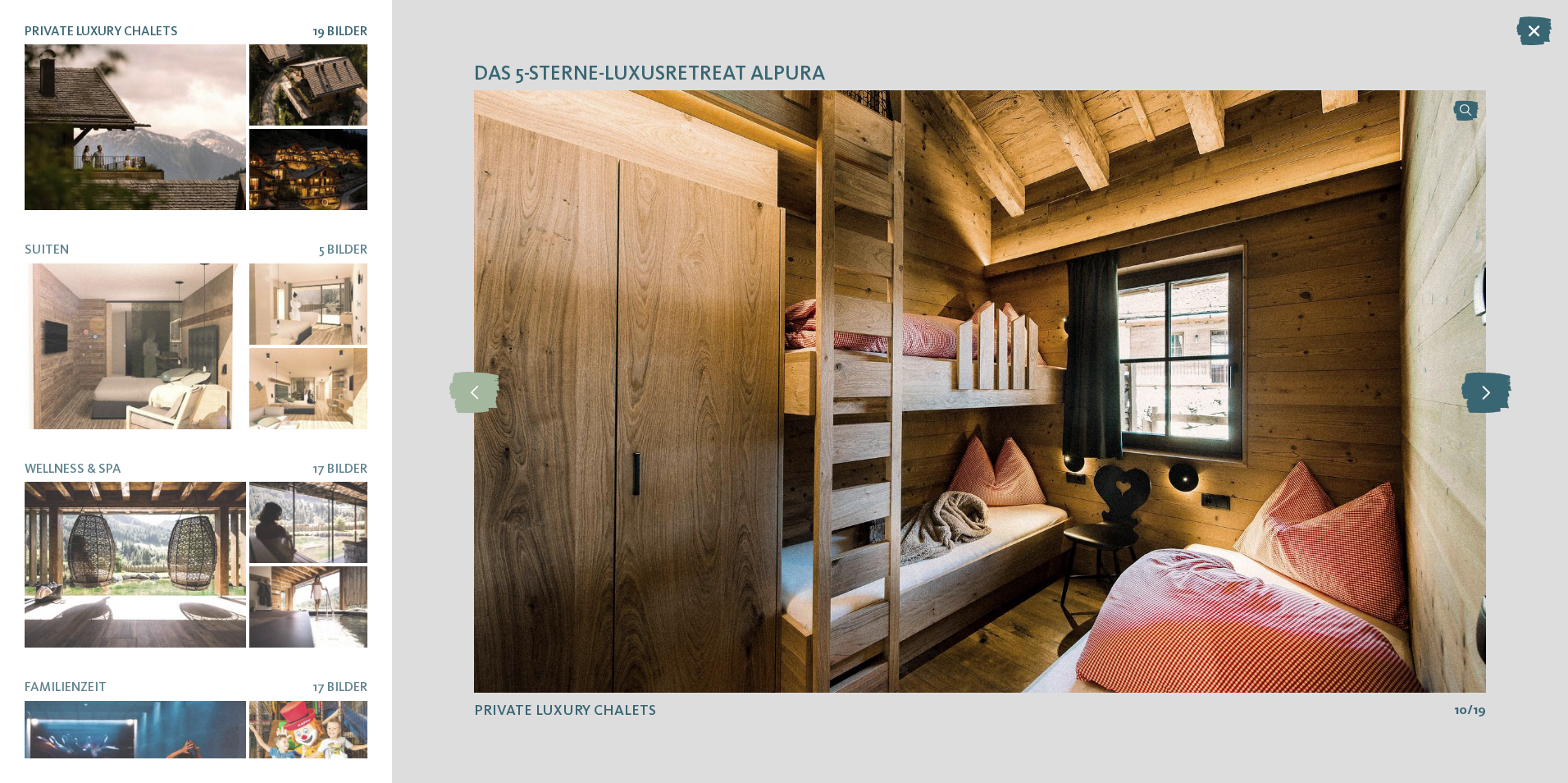
click at [1489, 397] on icon at bounding box center [1486, 391] width 50 height 41
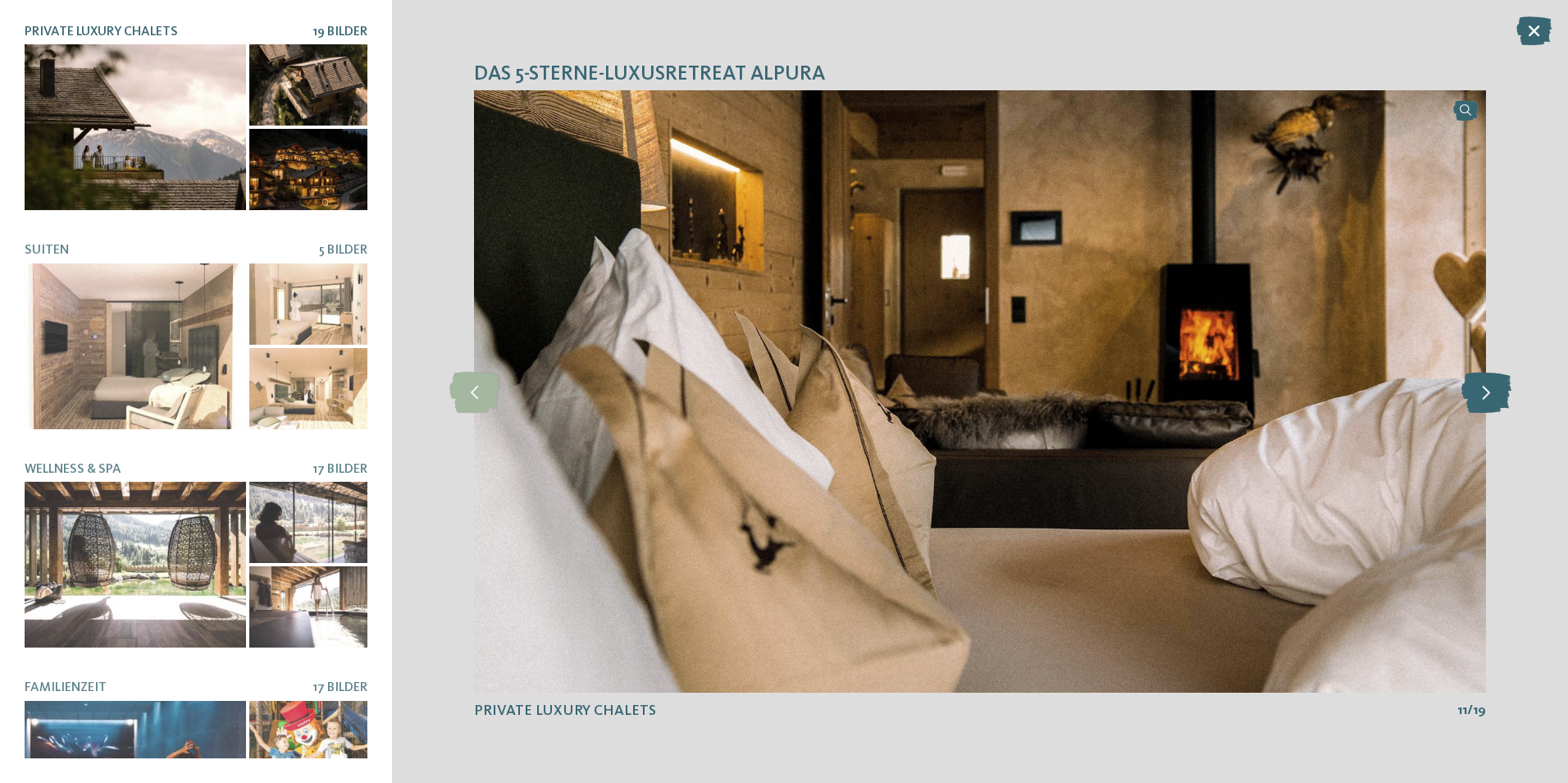
click at [1489, 397] on icon at bounding box center [1486, 391] width 50 height 41
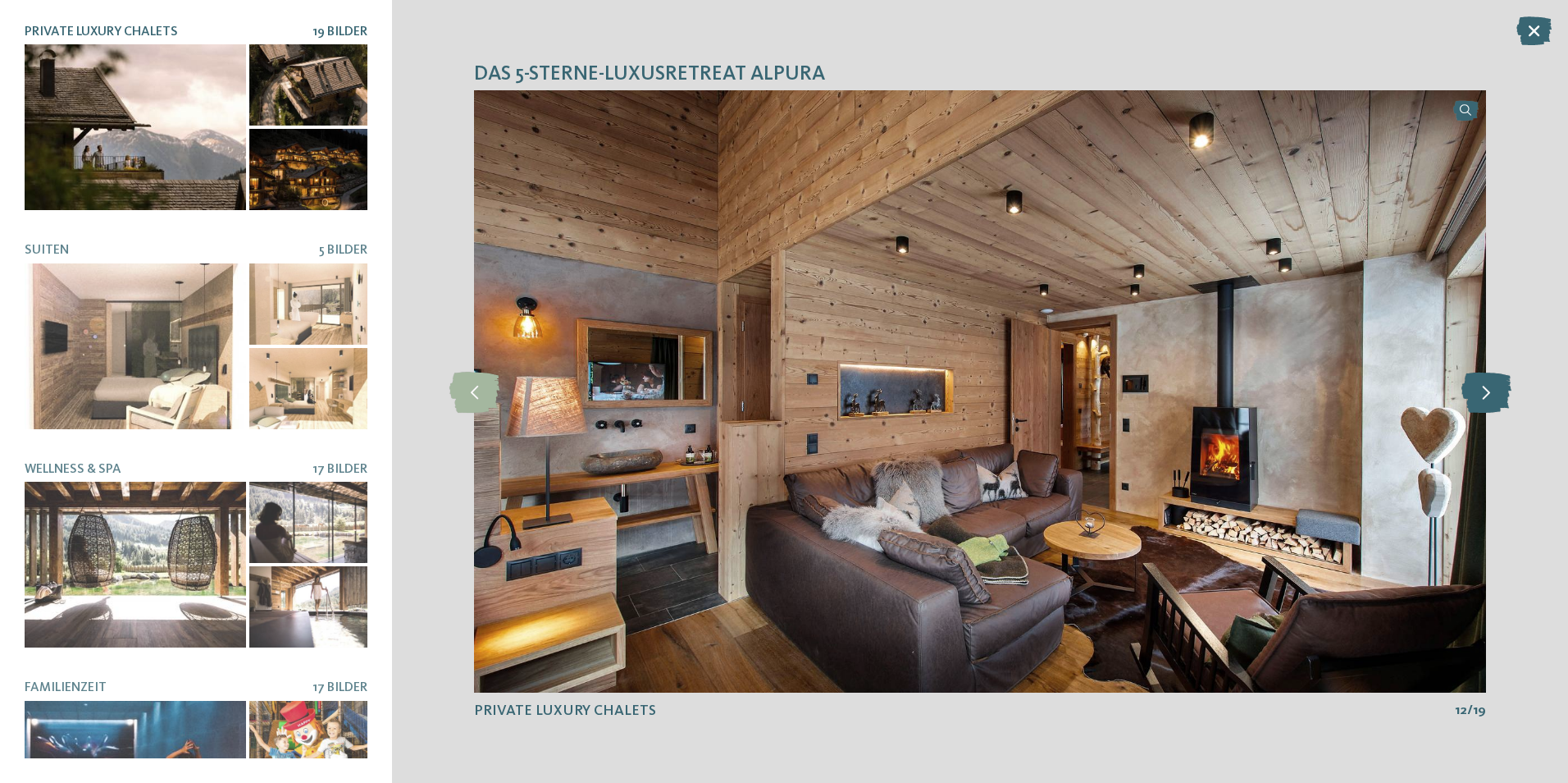
click at [1489, 397] on icon at bounding box center [1486, 391] width 50 height 41
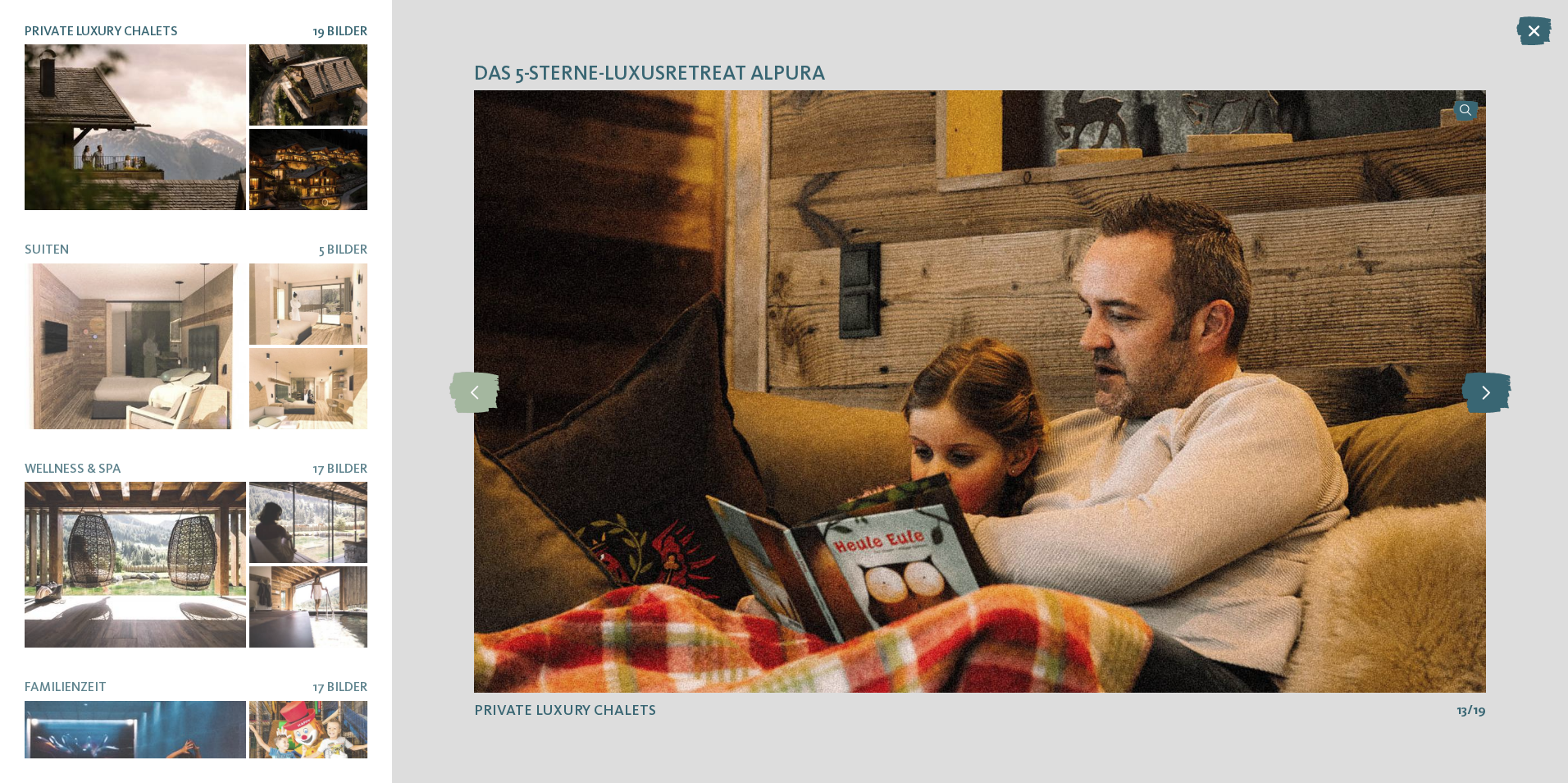
click at [1489, 397] on icon at bounding box center [1486, 391] width 50 height 41
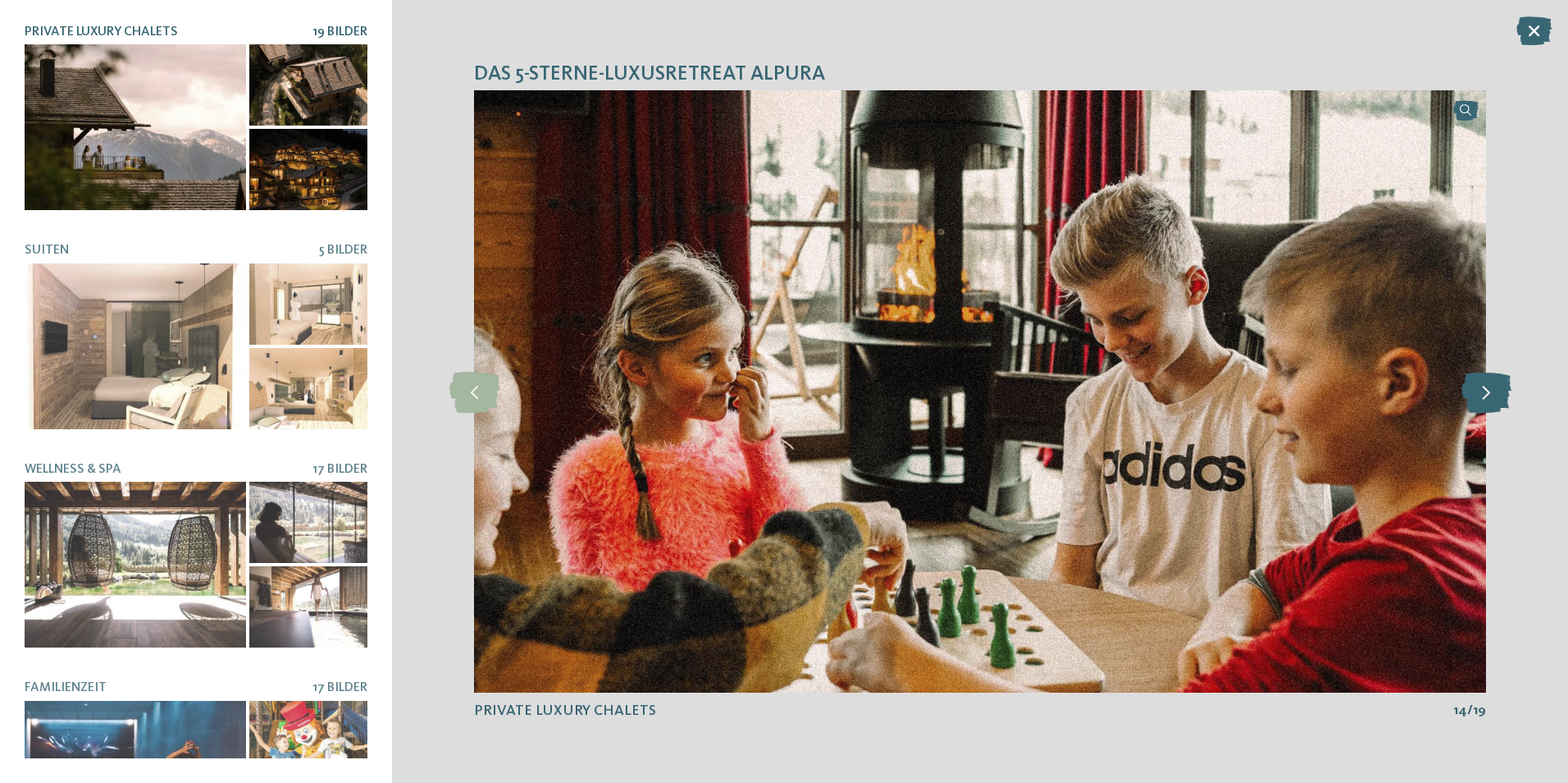
click at [1489, 397] on icon at bounding box center [1486, 391] width 50 height 41
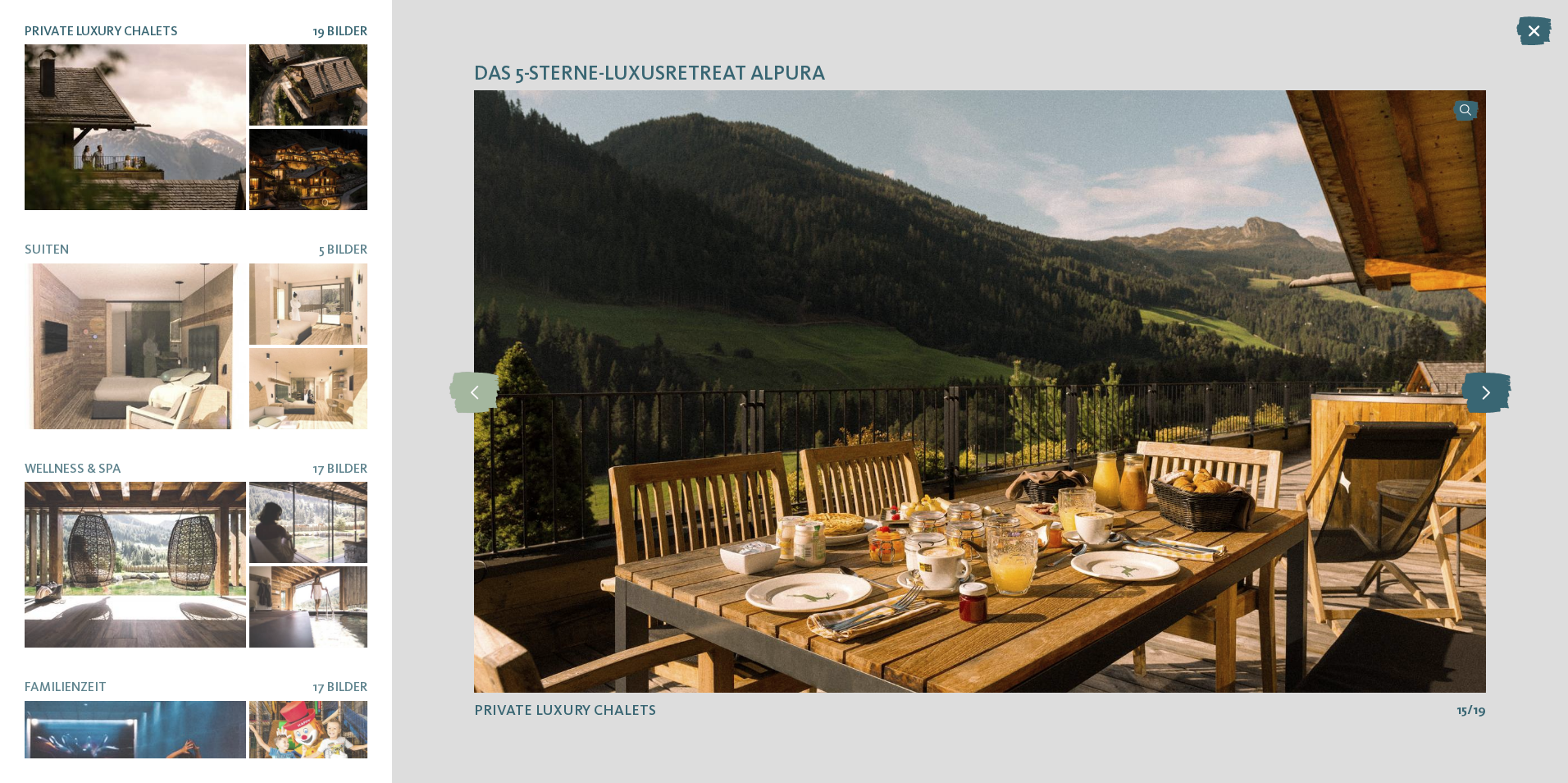
click at [1489, 397] on icon at bounding box center [1486, 391] width 50 height 41
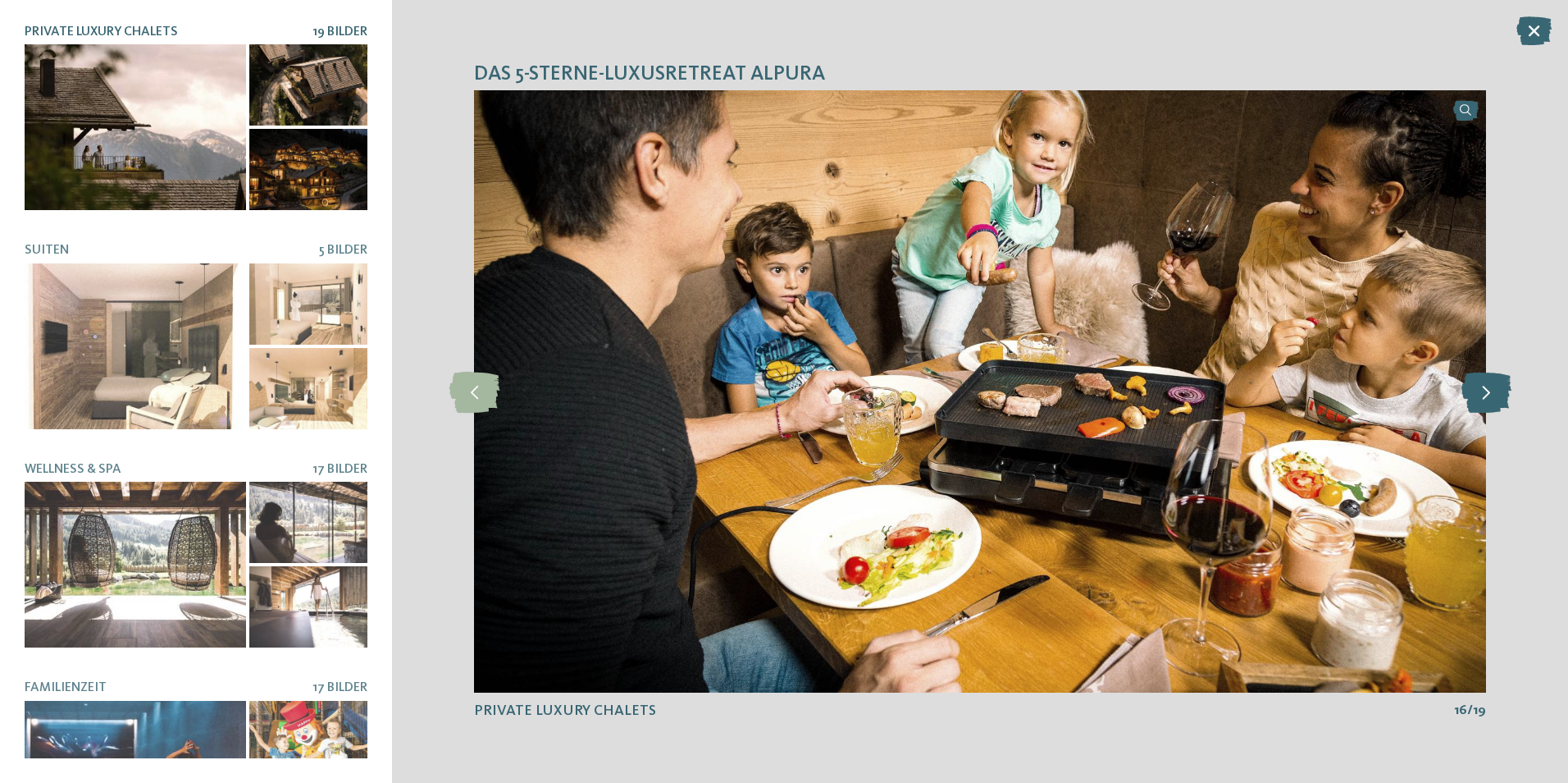
click at [1489, 397] on icon at bounding box center [1486, 391] width 50 height 41
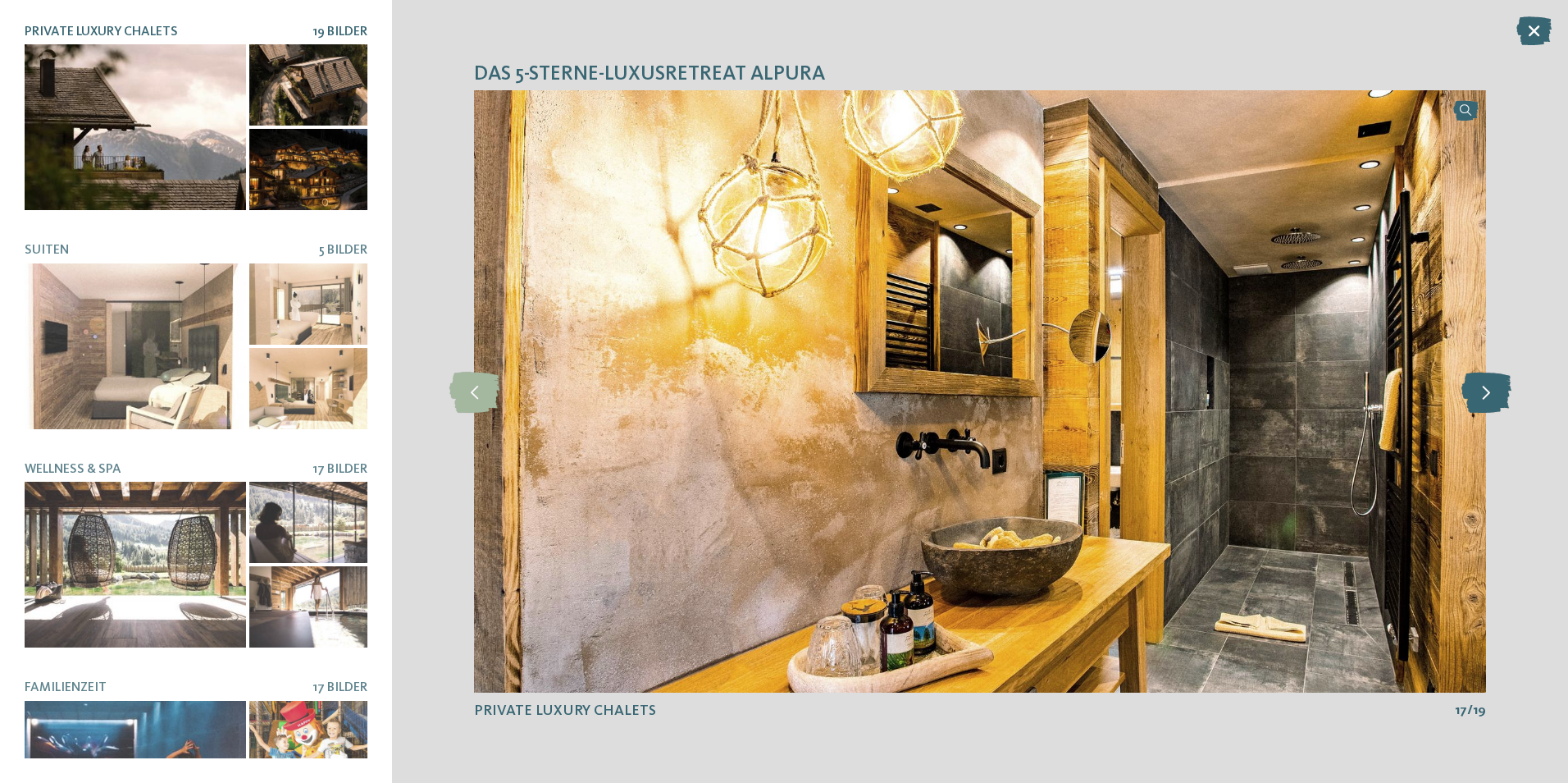
click at [1489, 397] on icon at bounding box center [1486, 391] width 50 height 41
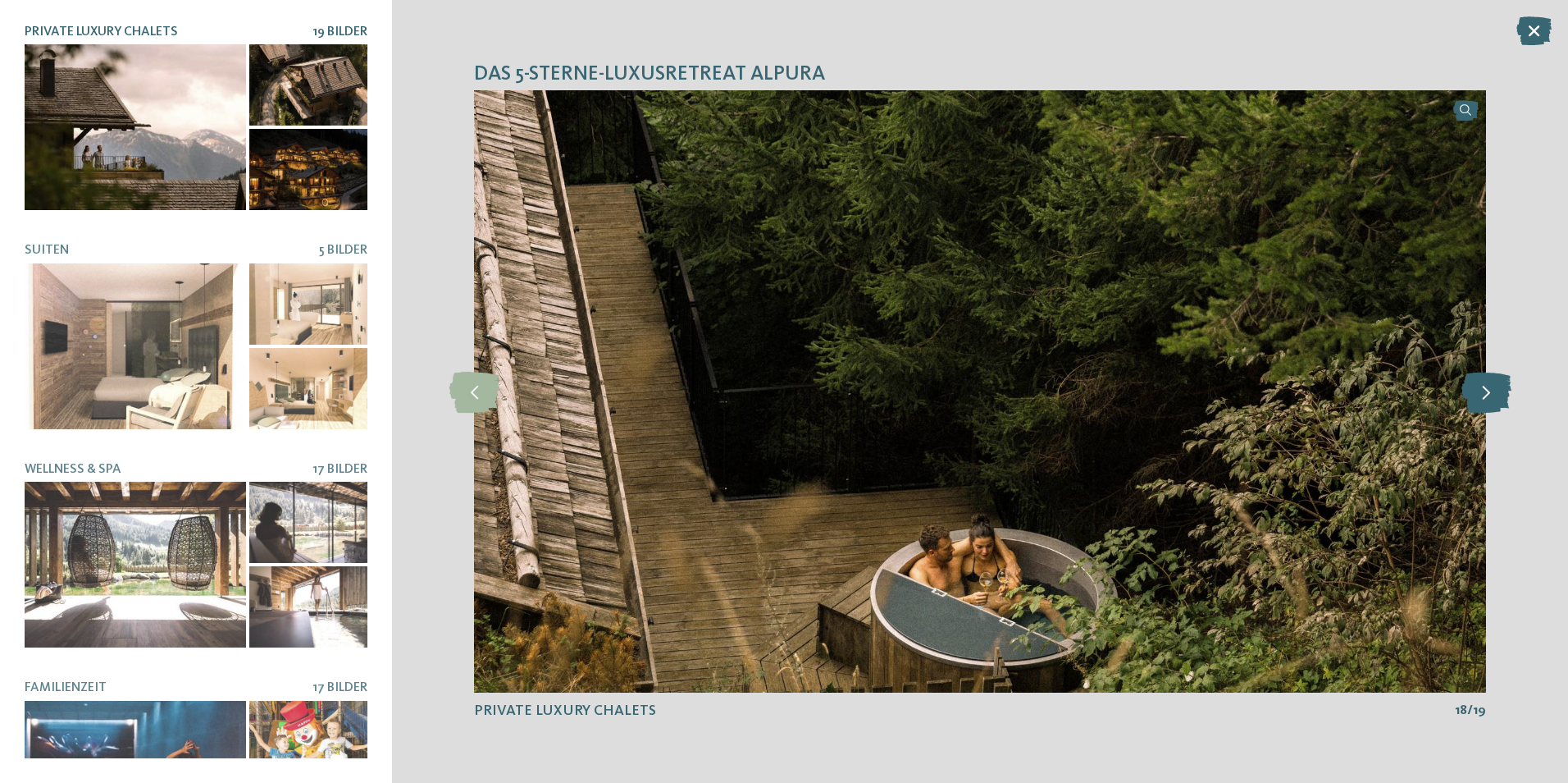
click at [1489, 397] on icon at bounding box center [1486, 391] width 50 height 41
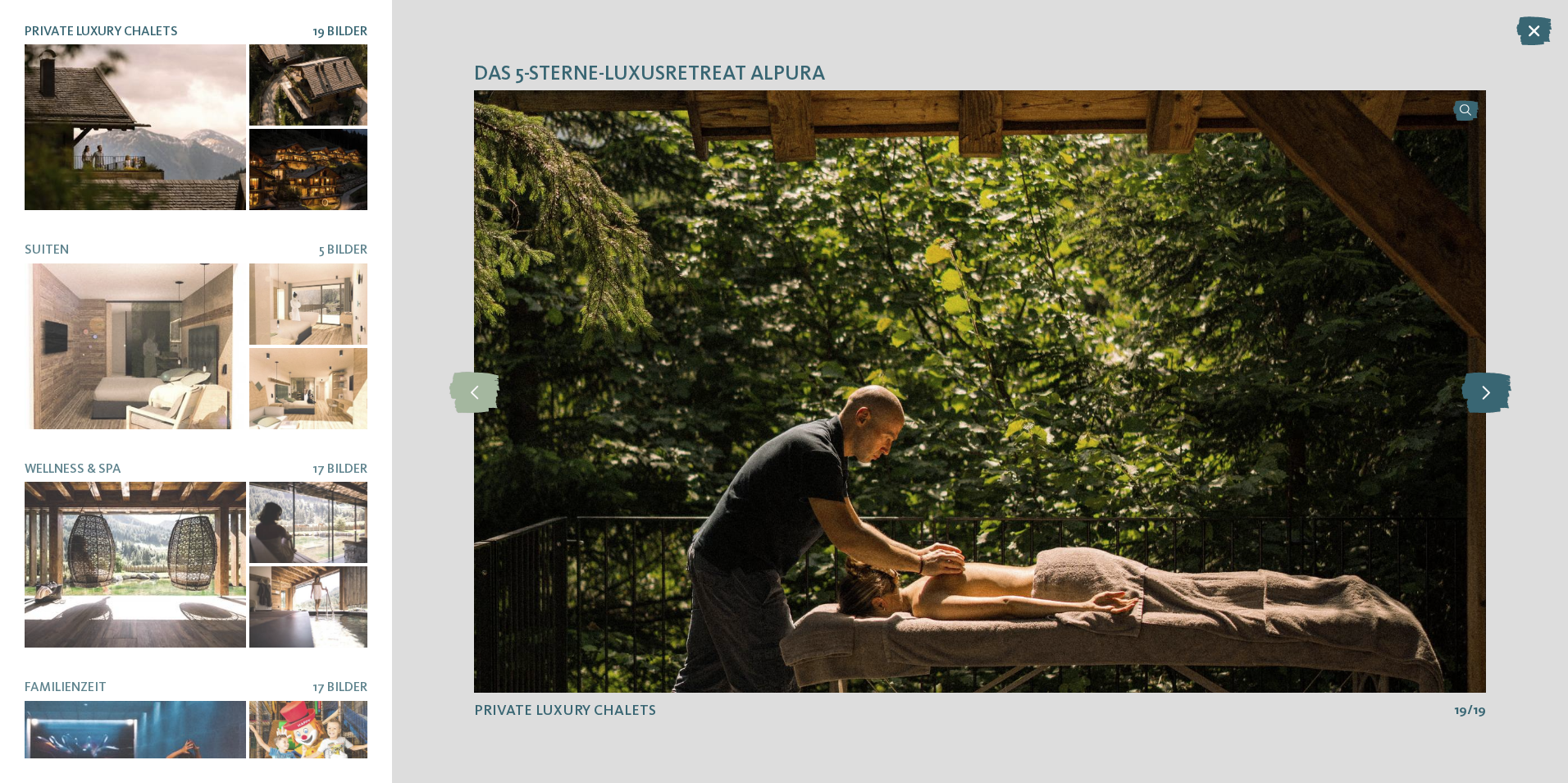
click at [1489, 397] on icon at bounding box center [1486, 391] width 50 height 41
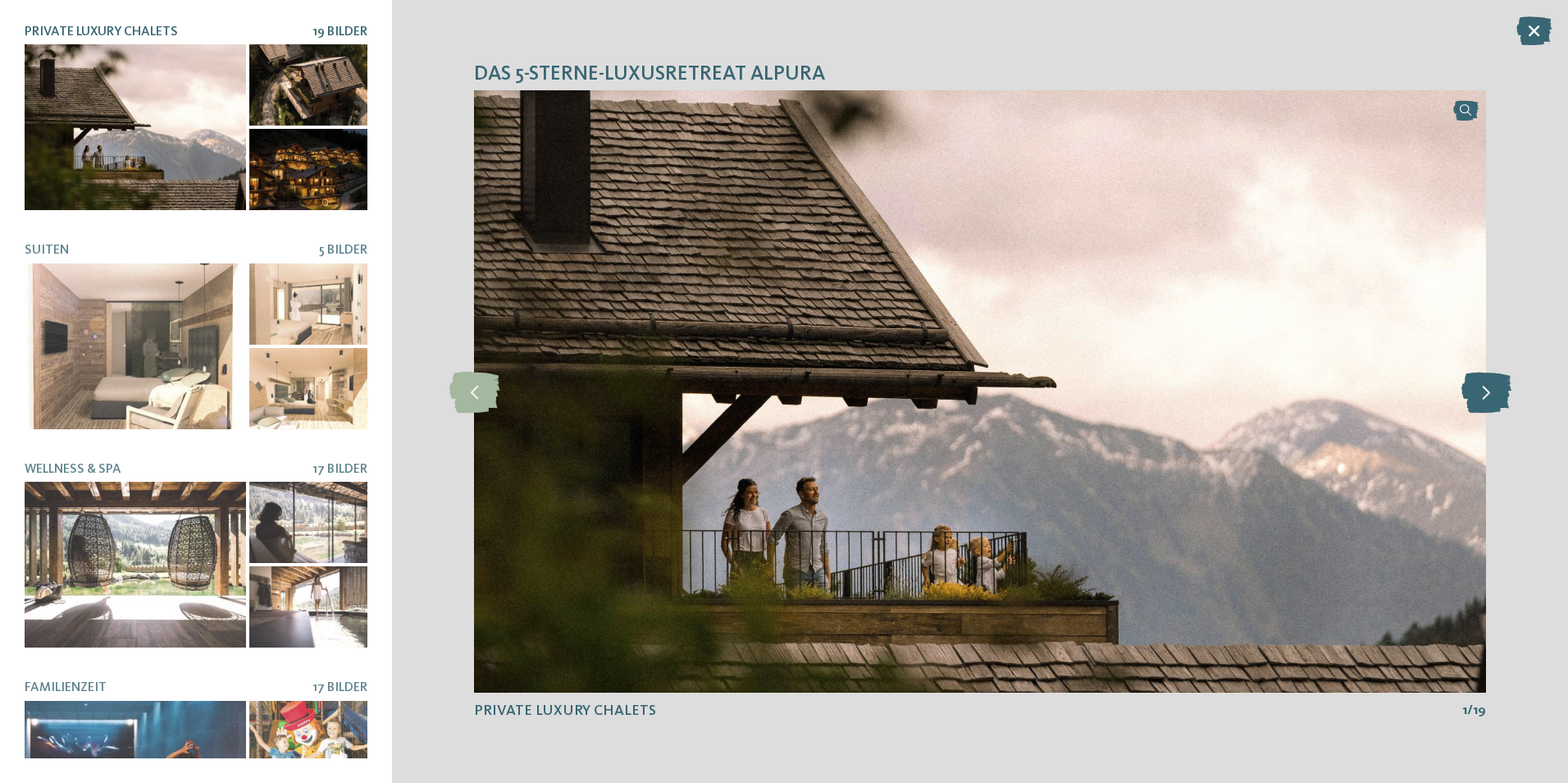
click at [1489, 397] on icon at bounding box center [1486, 391] width 50 height 41
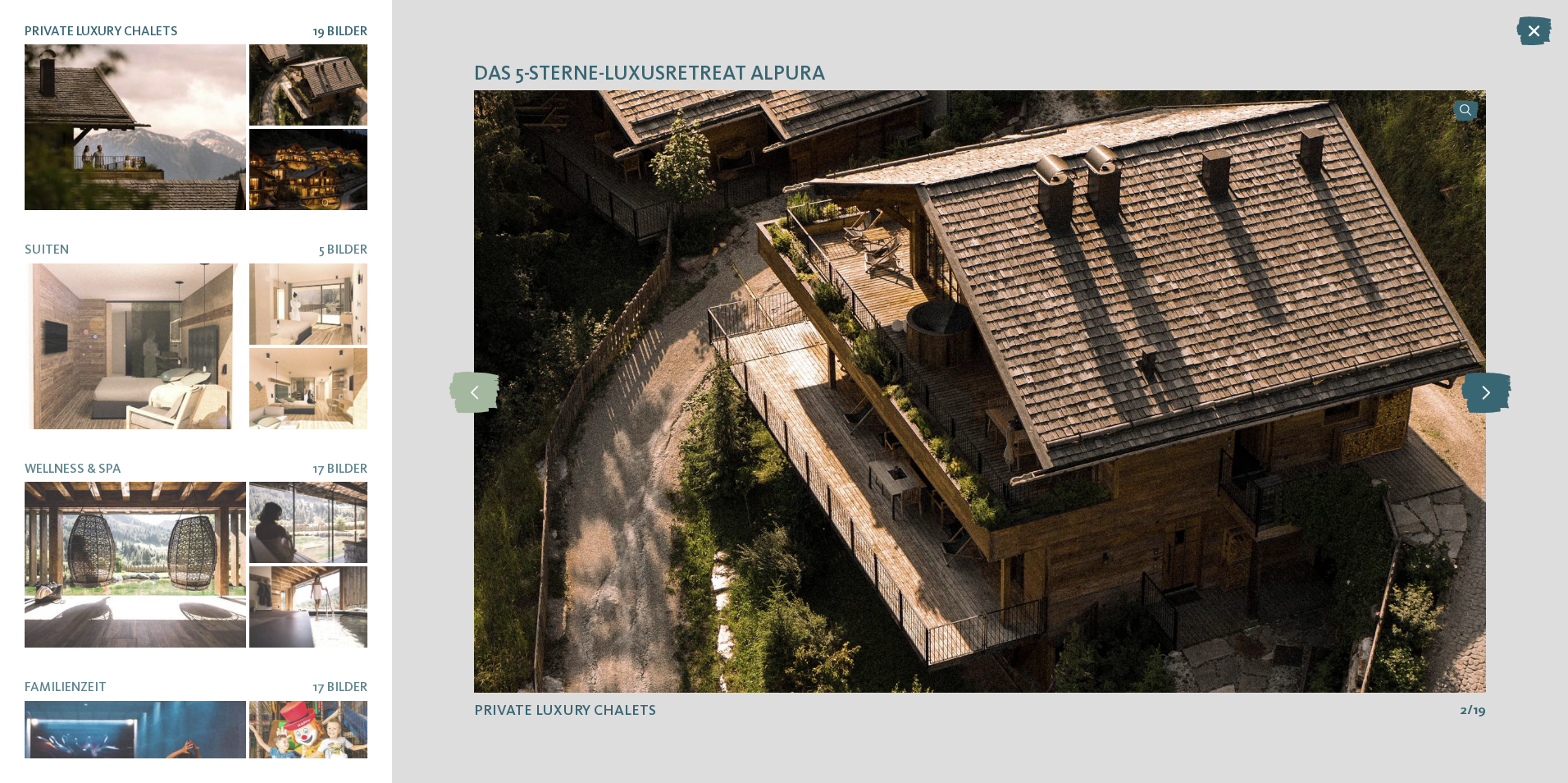
click at [1489, 397] on icon at bounding box center [1486, 391] width 50 height 41
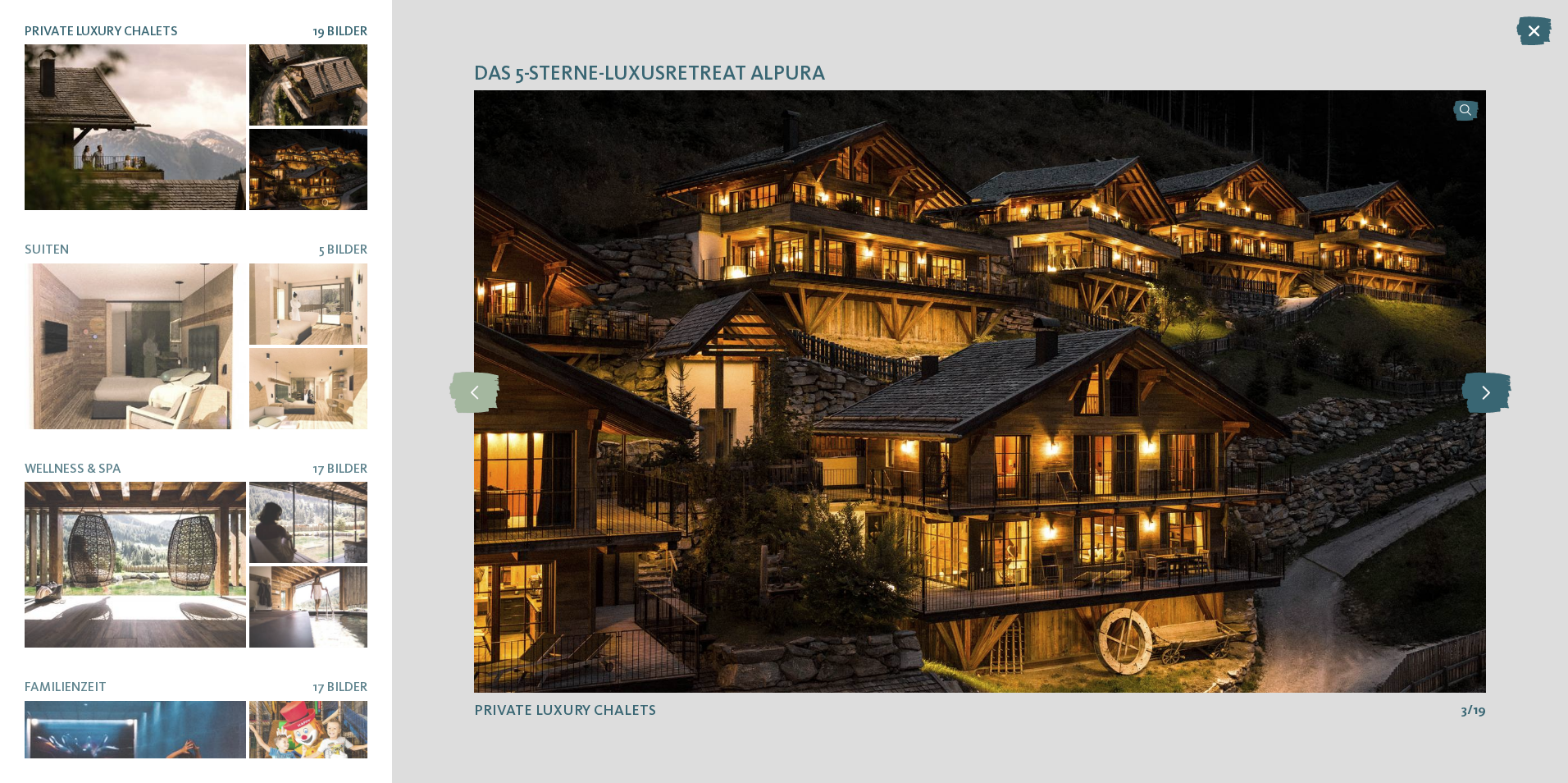
click at [1489, 397] on icon at bounding box center [1486, 391] width 50 height 41
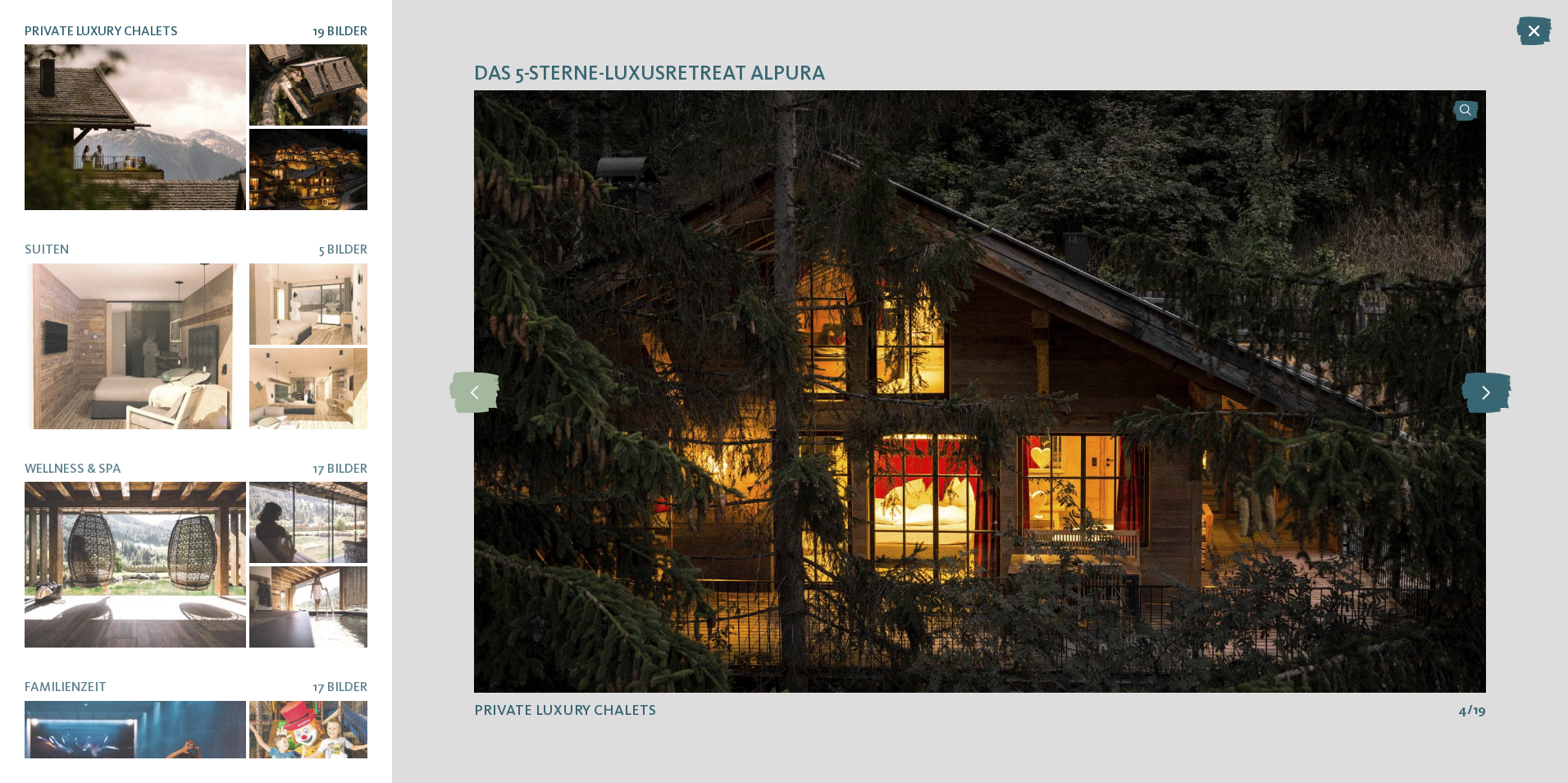
click at [1489, 397] on icon at bounding box center [1486, 391] width 50 height 41
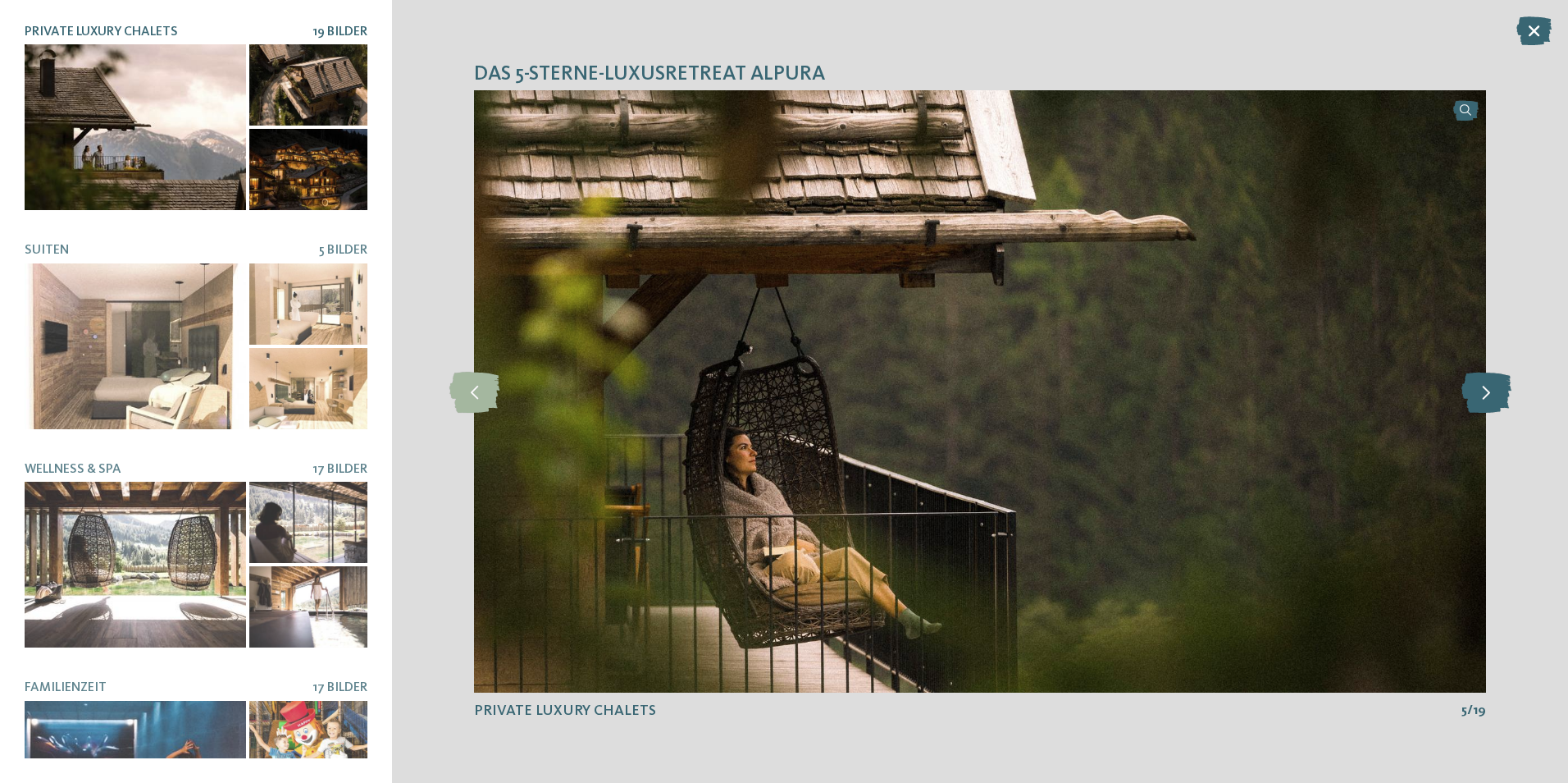
click at [1489, 397] on icon at bounding box center [1486, 391] width 50 height 41
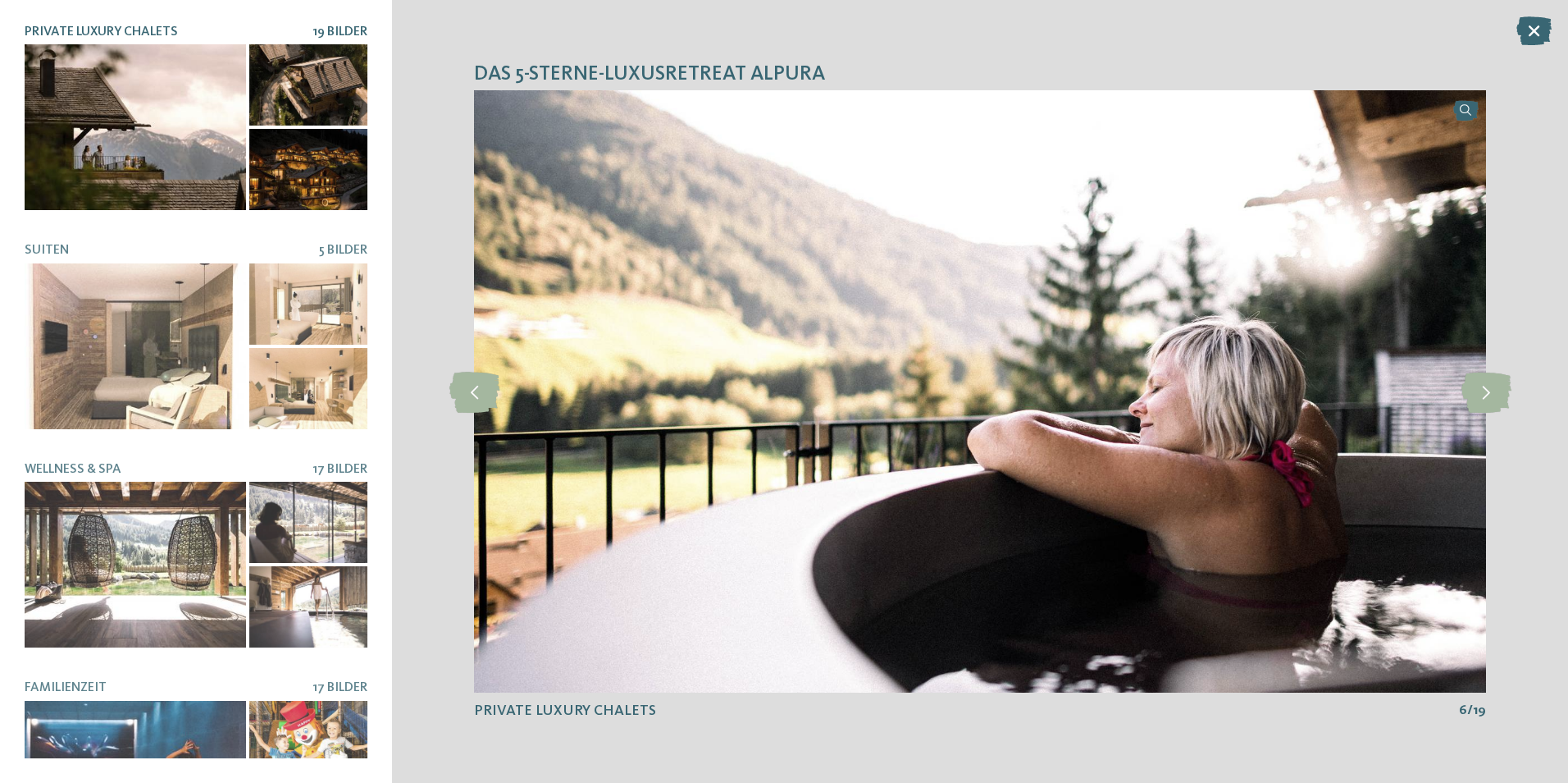
click at [1532, 32] on icon at bounding box center [1534, 30] width 35 height 29
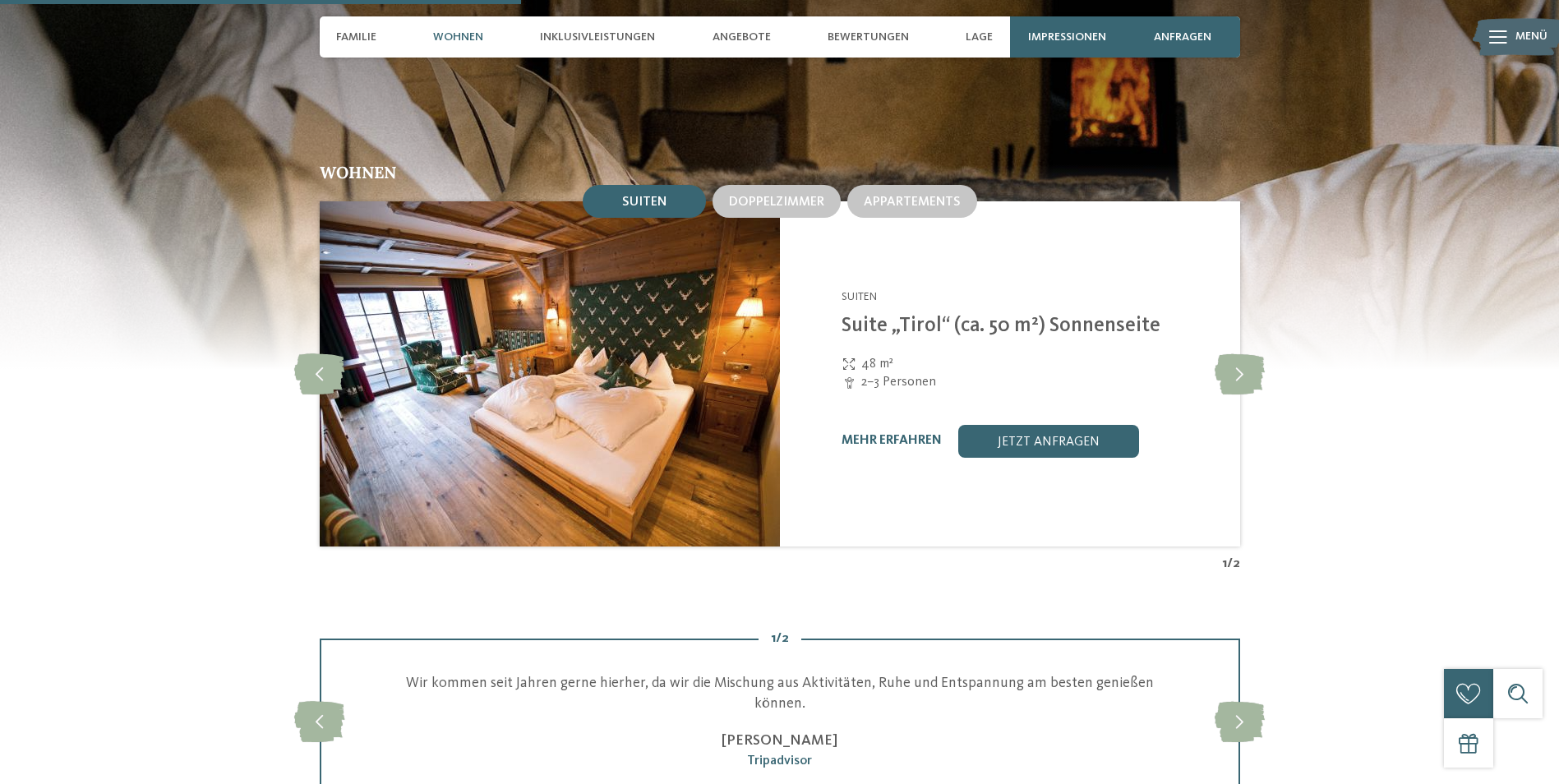
scroll to position [2136, 0]
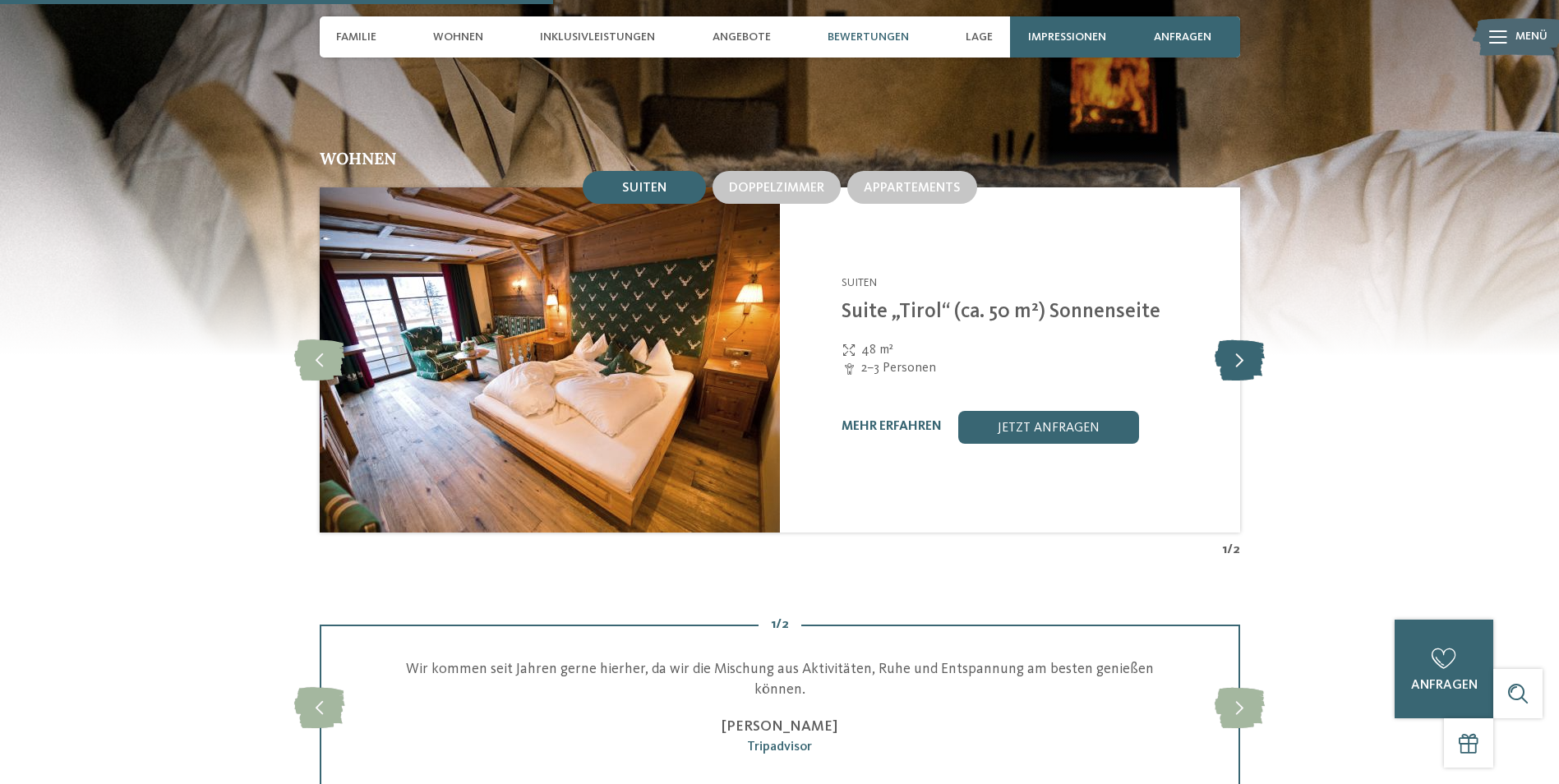
click at [1240, 340] on icon at bounding box center [1239, 359] width 50 height 41
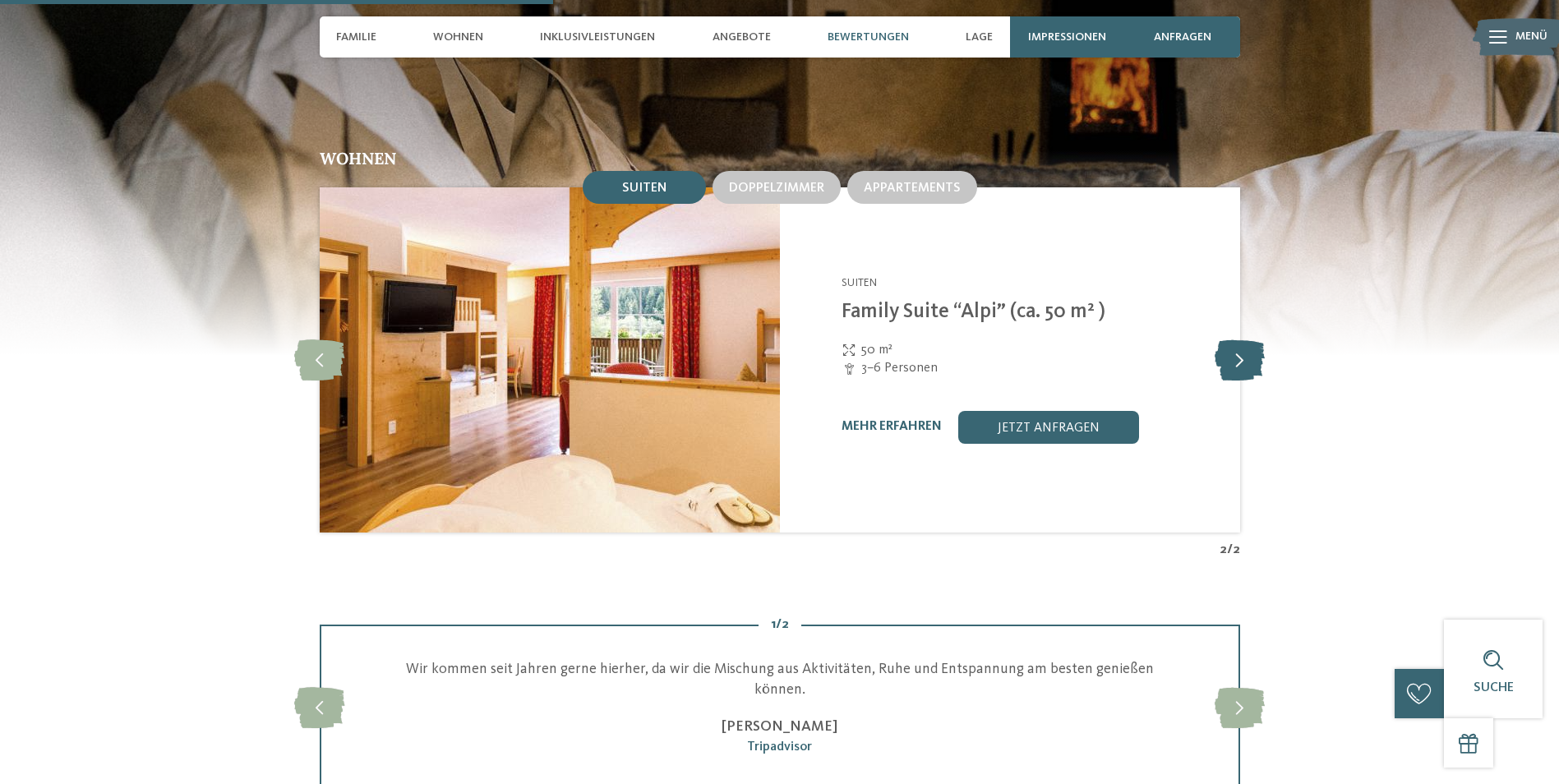
click at [1240, 339] on icon at bounding box center [1239, 359] width 50 height 41
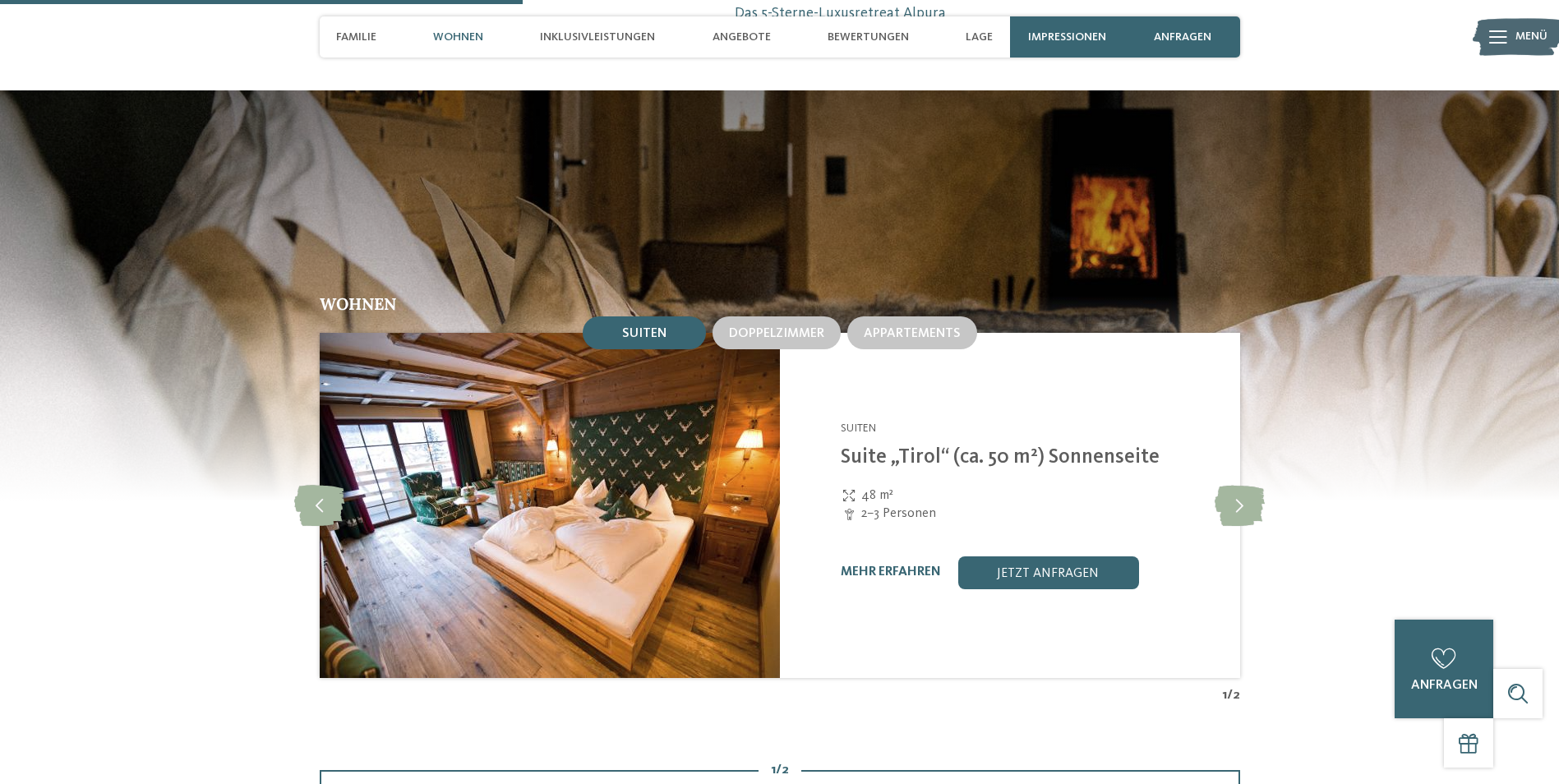
scroll to position [1972, 0]
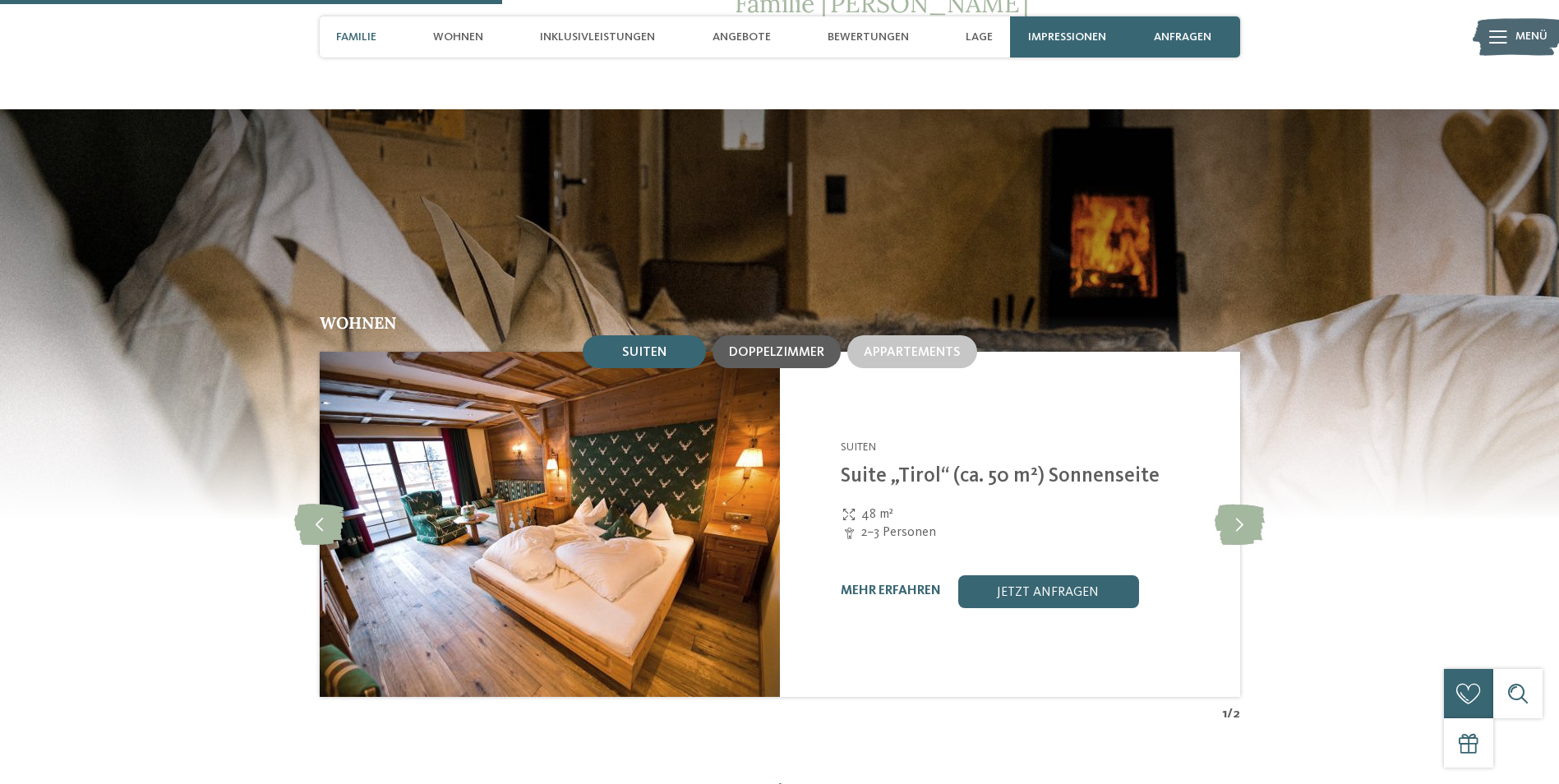
click at [807, 346] on span "Doppelzimmer" at bounding box center [776, 353] width 95 height 13
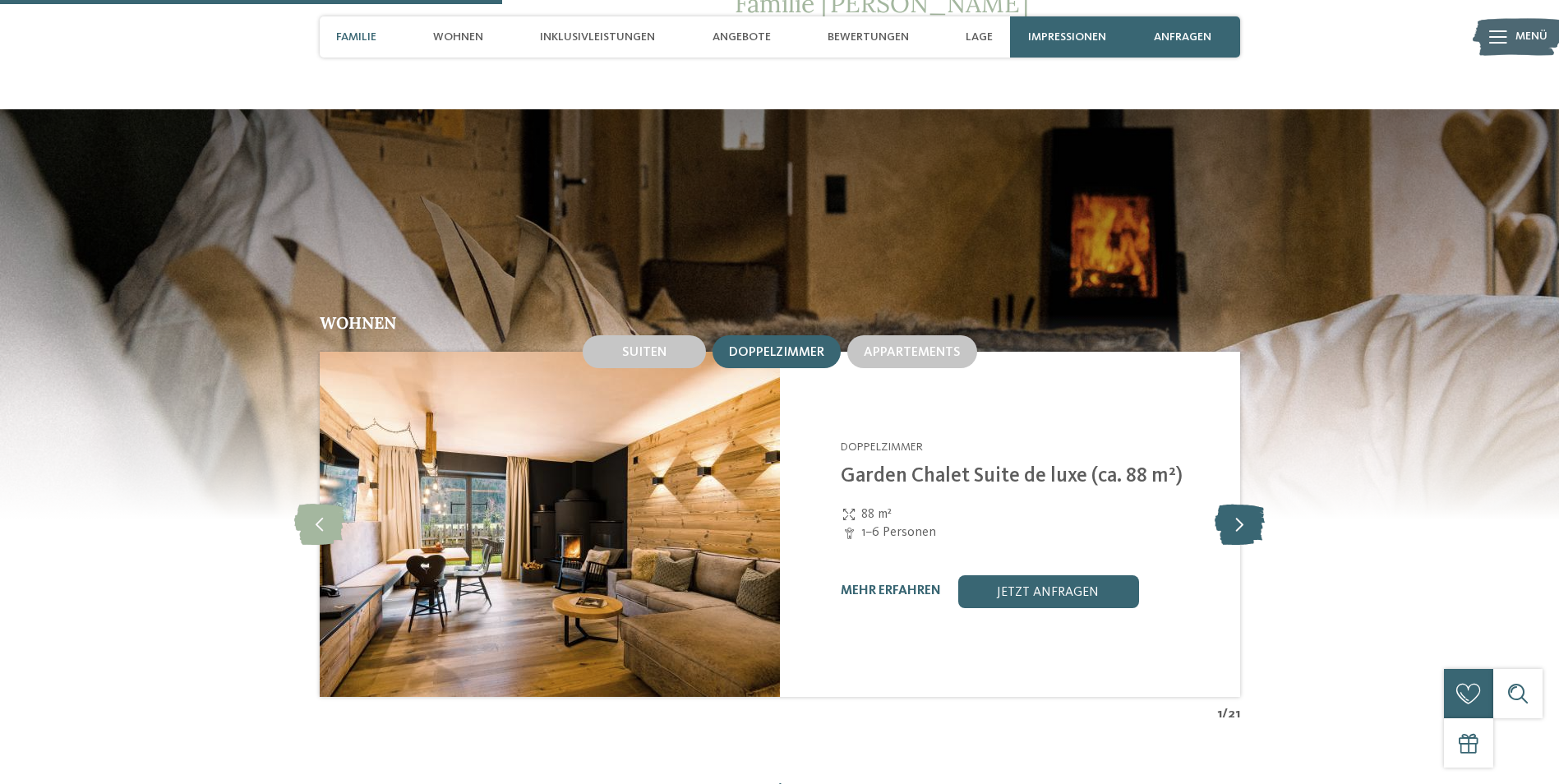
click at [1236, 507] on icon at bounding box center [1239, 524] width 50 height 41
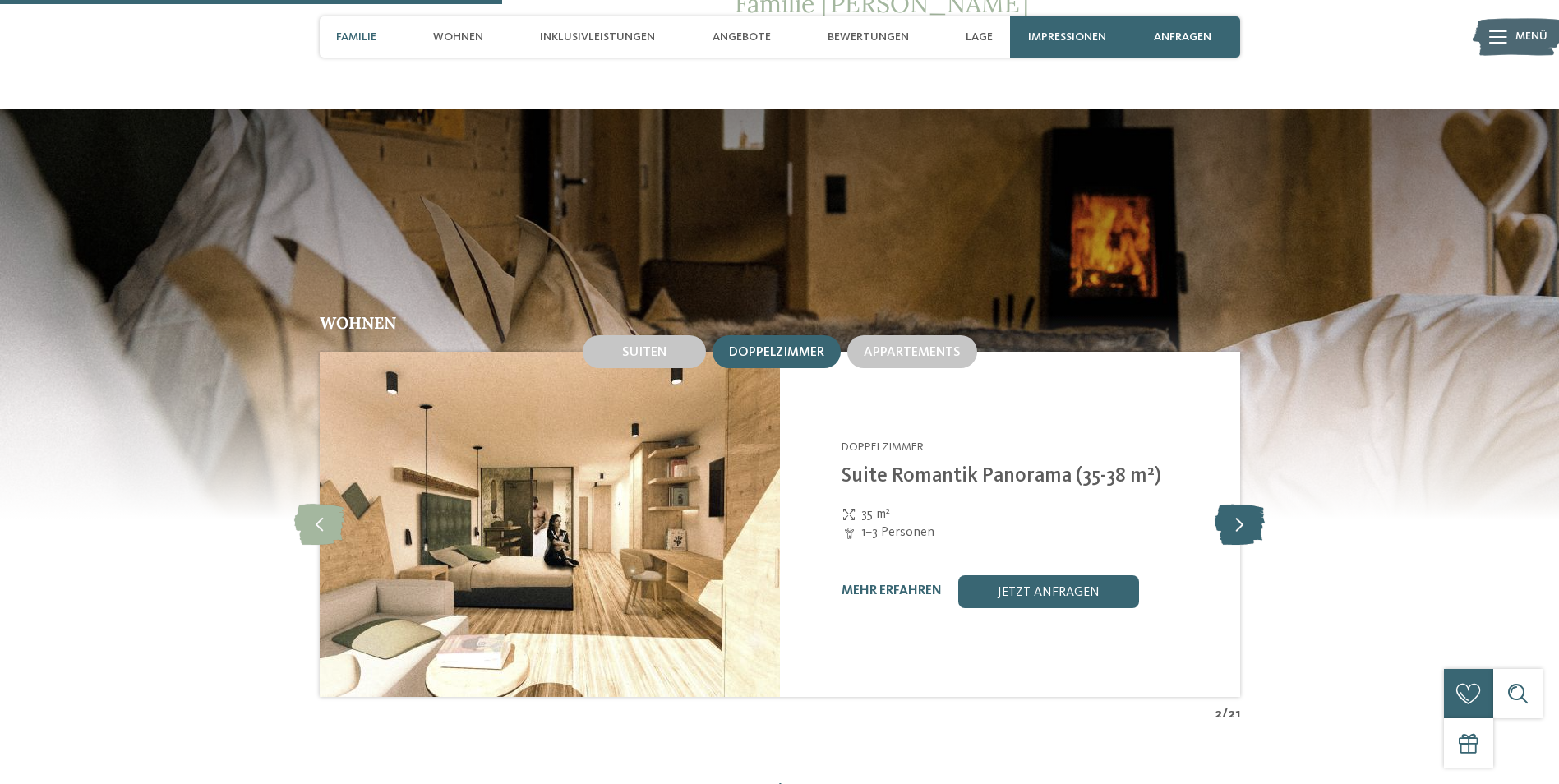
click at [1236, 507] on icon at bounding box center [1239, 524] width 50 height 41
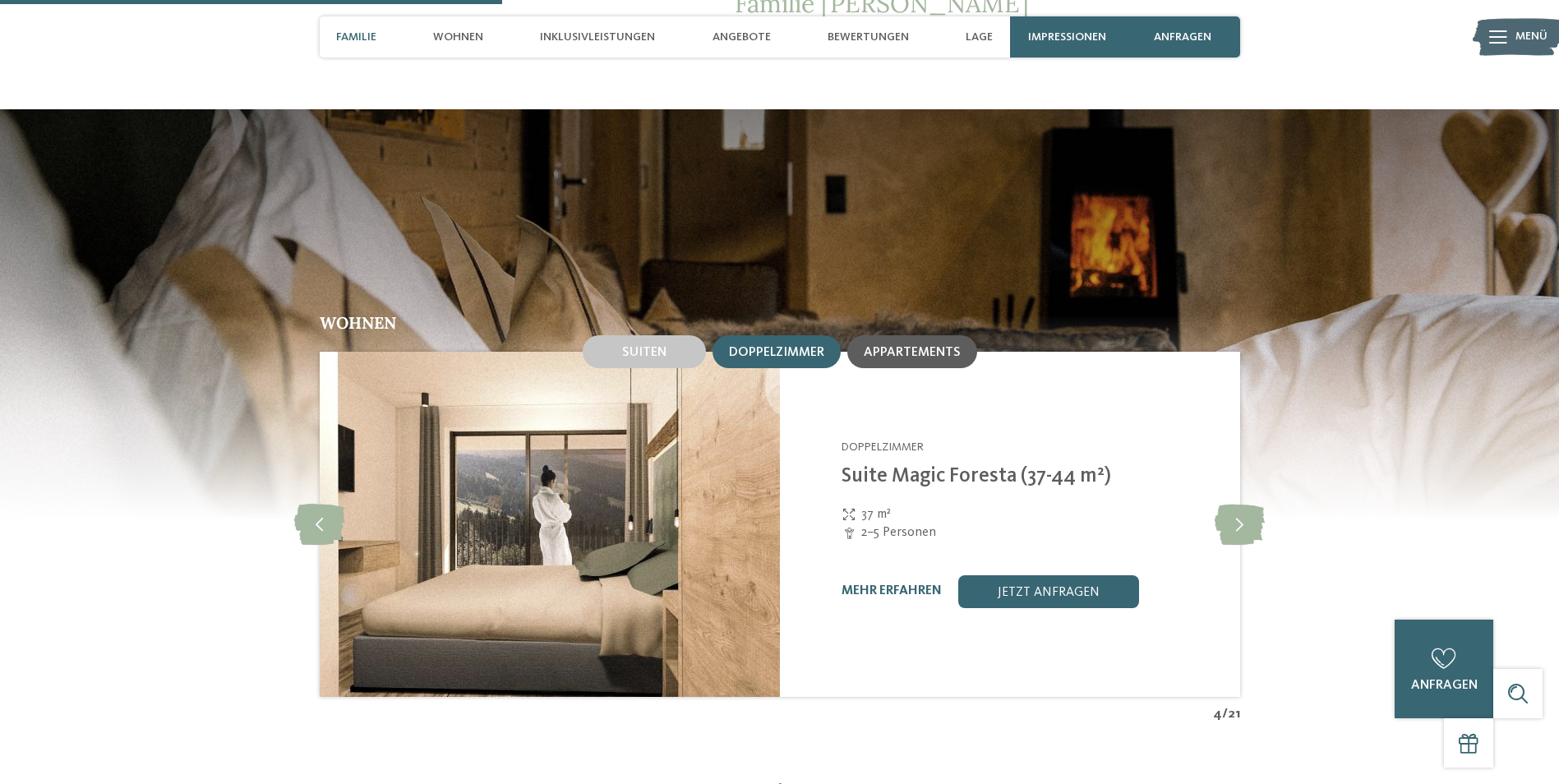
click at [890, 346] on span "Appartements" at bounding box center [911, 353] width 97 height 13
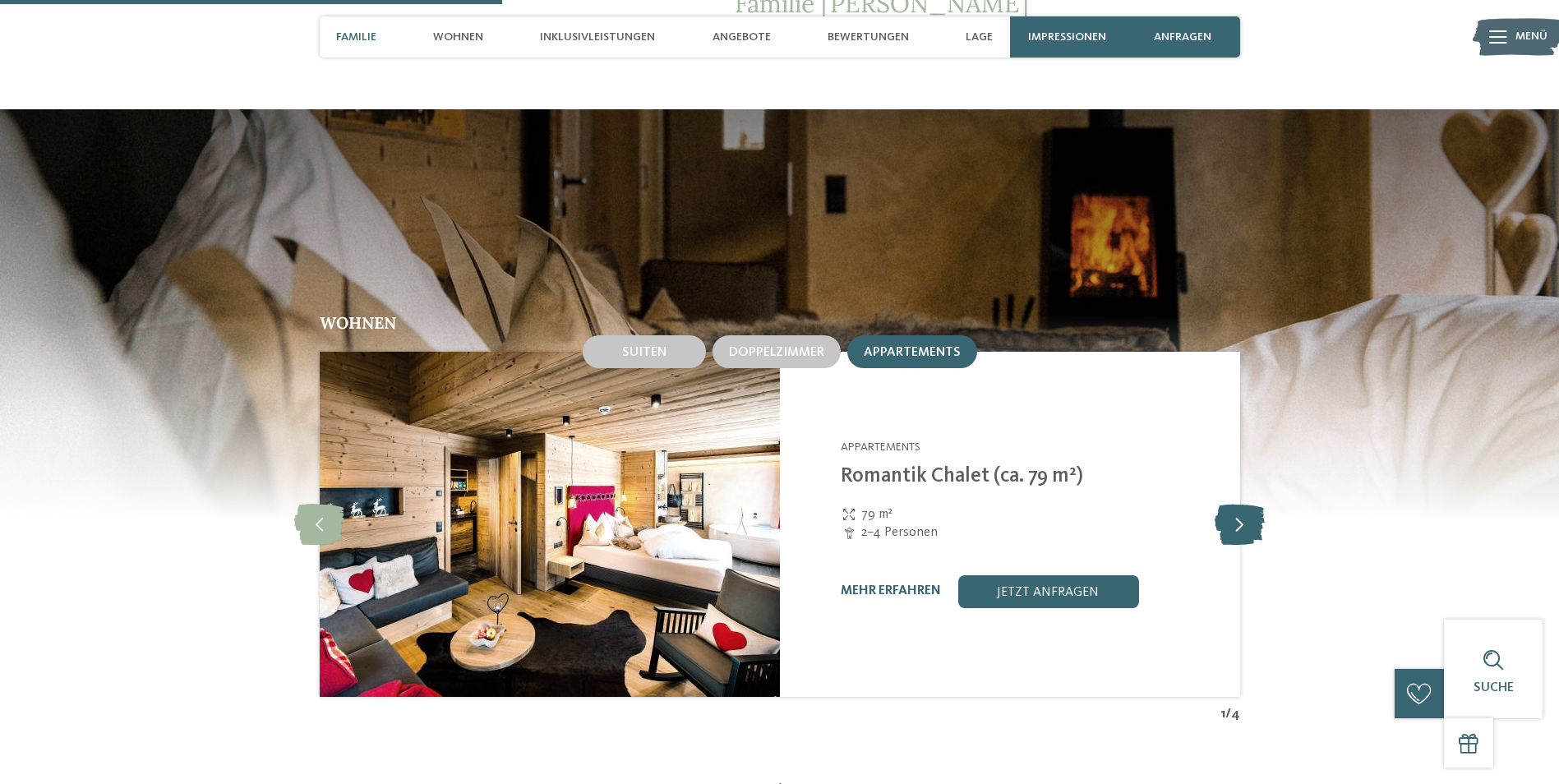
click at [1231, 512] on icon at bounding box center [1239, 524] width 50 height 41
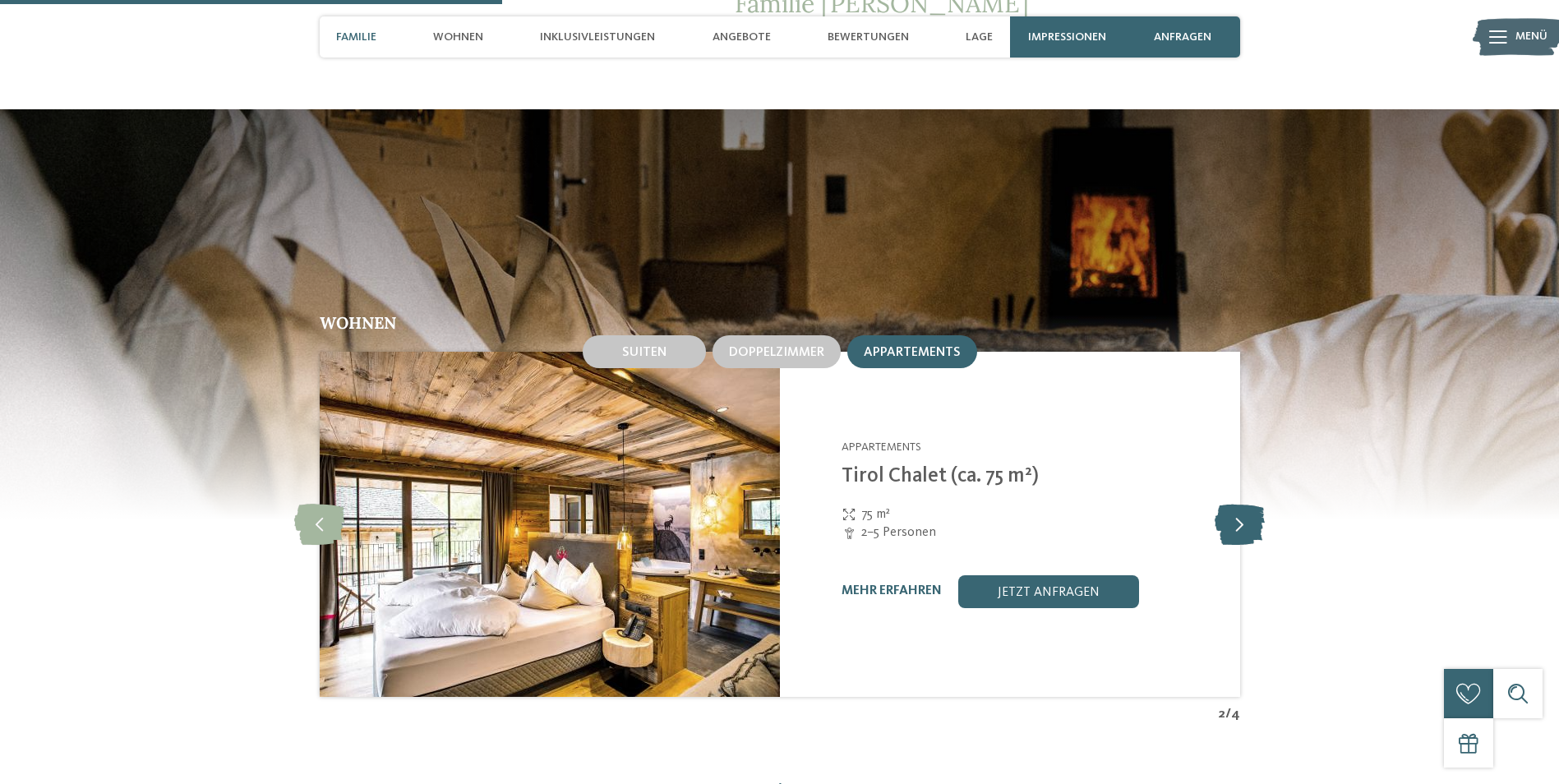
click at [1231, 512] on icon at bounding box center [1239, 524] width 50 height 41
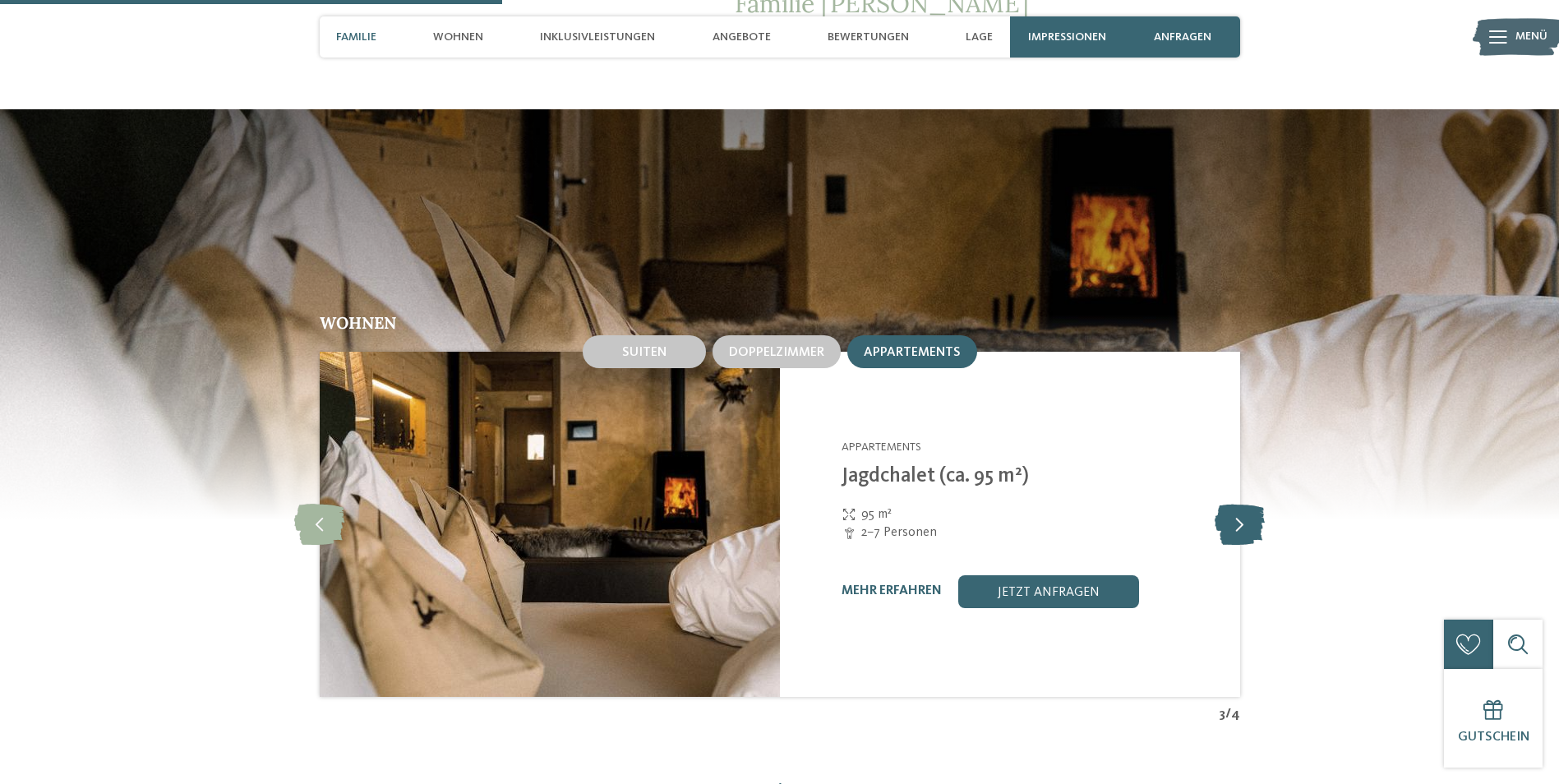
click at [1231, 512] on icon at bounding box center [1239, 524] width 50 height 41
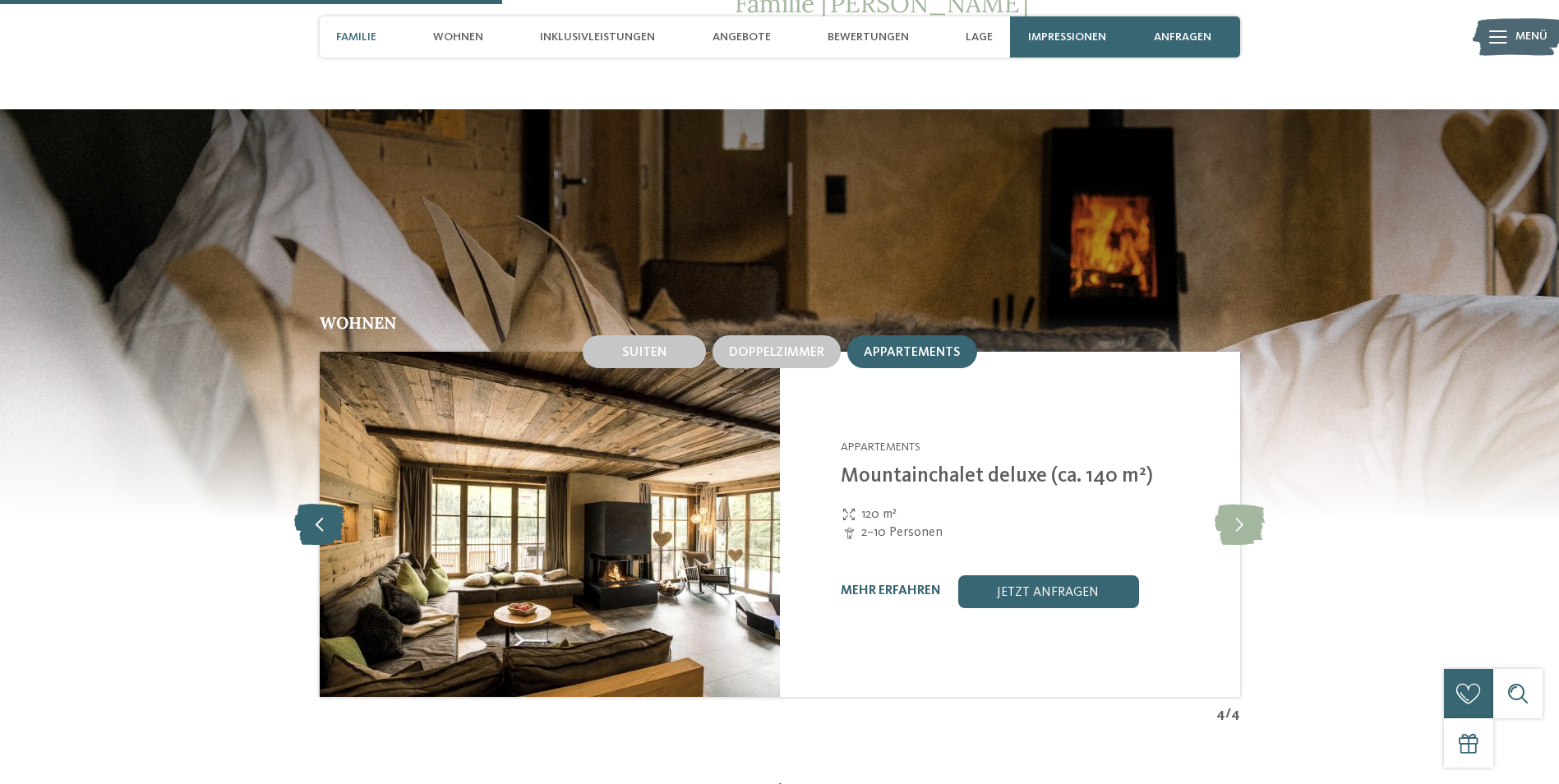
click at [325, 511] on icon at bounding box center [319, 524] width 50 height 41
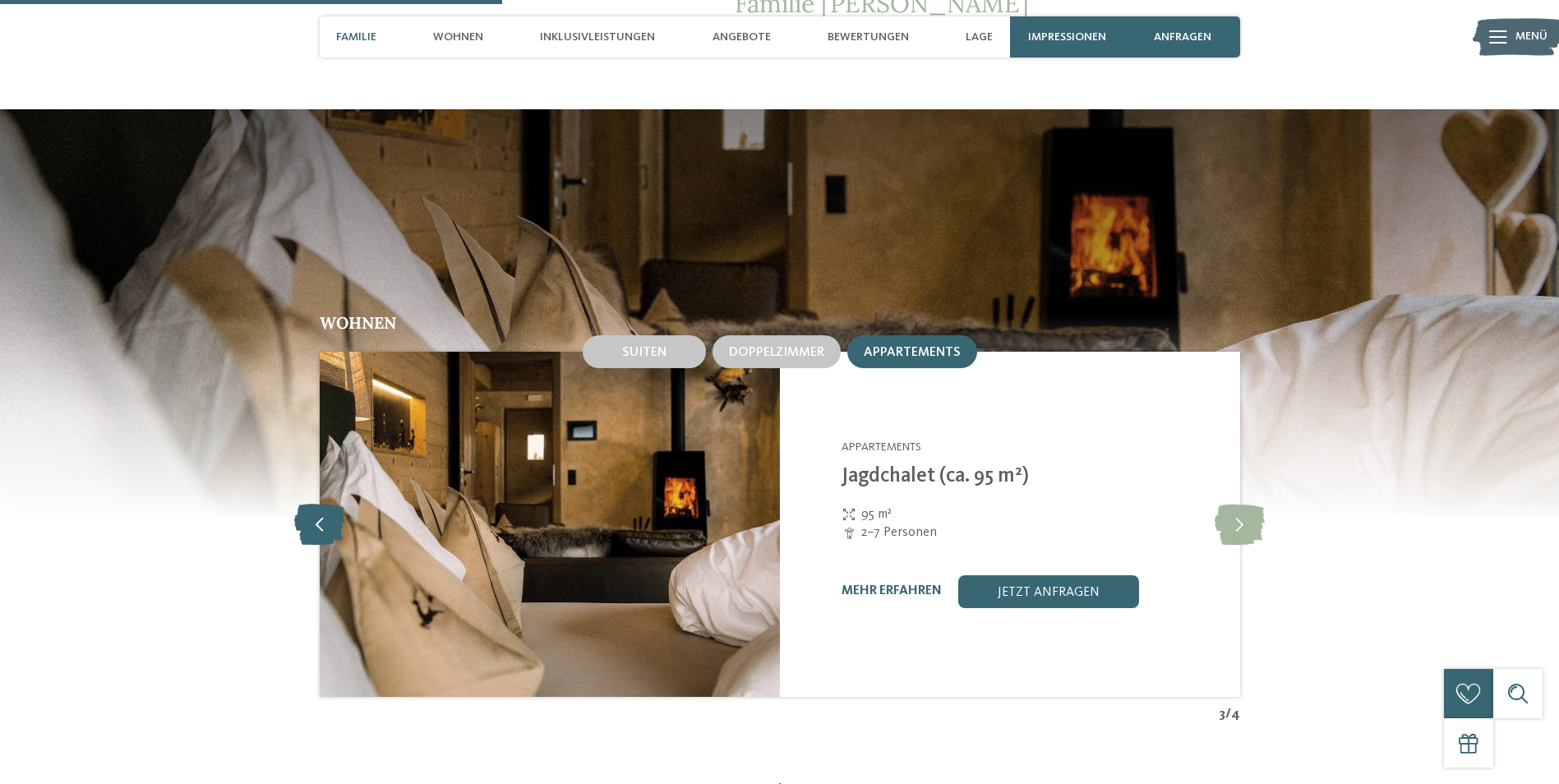
click at [325, 511] on icon at bounding box center [319, 524] width 50 height 41
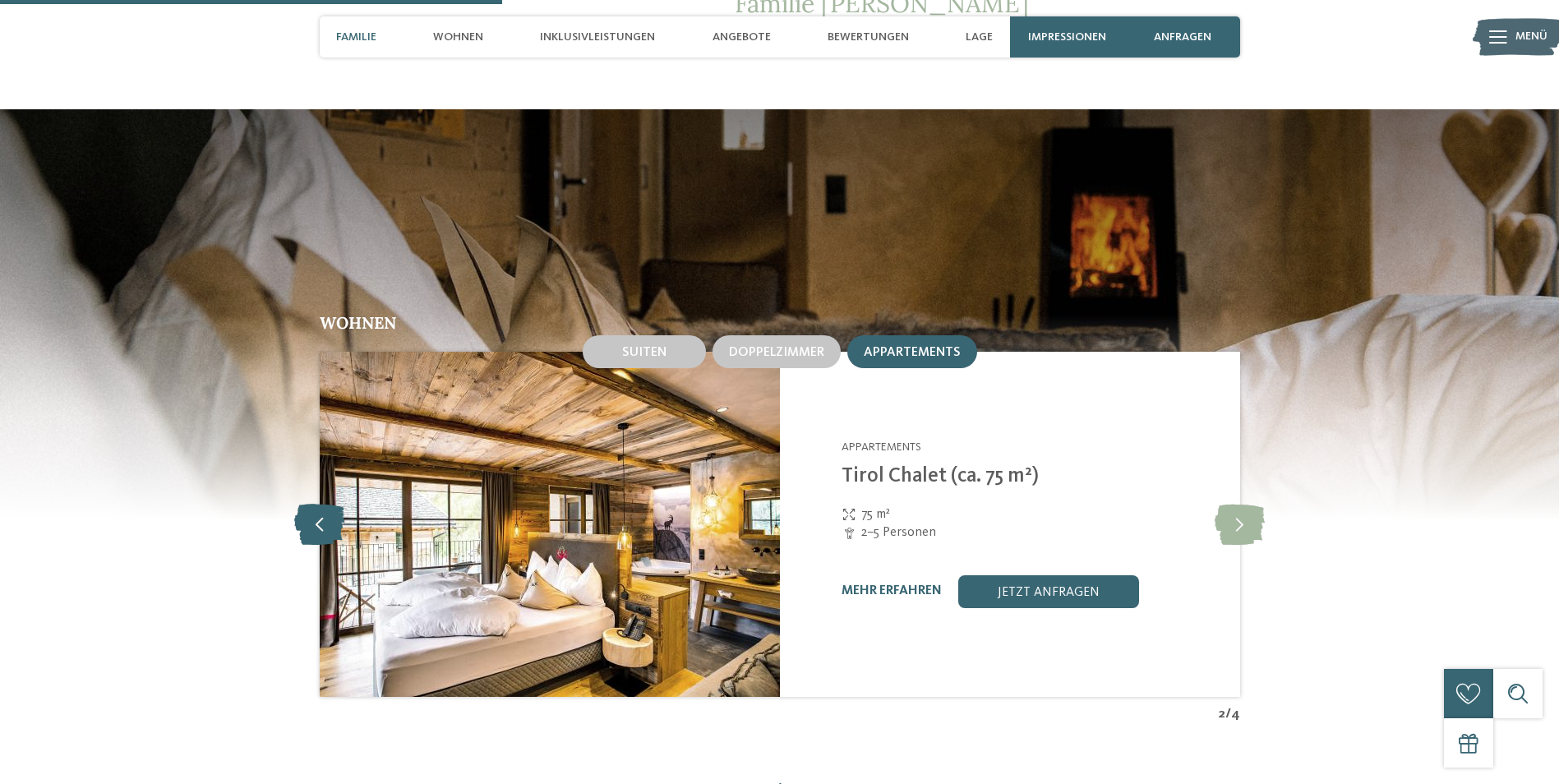
click at [325, 511] on icon at bounding box center [319, 524] width 50 height 41
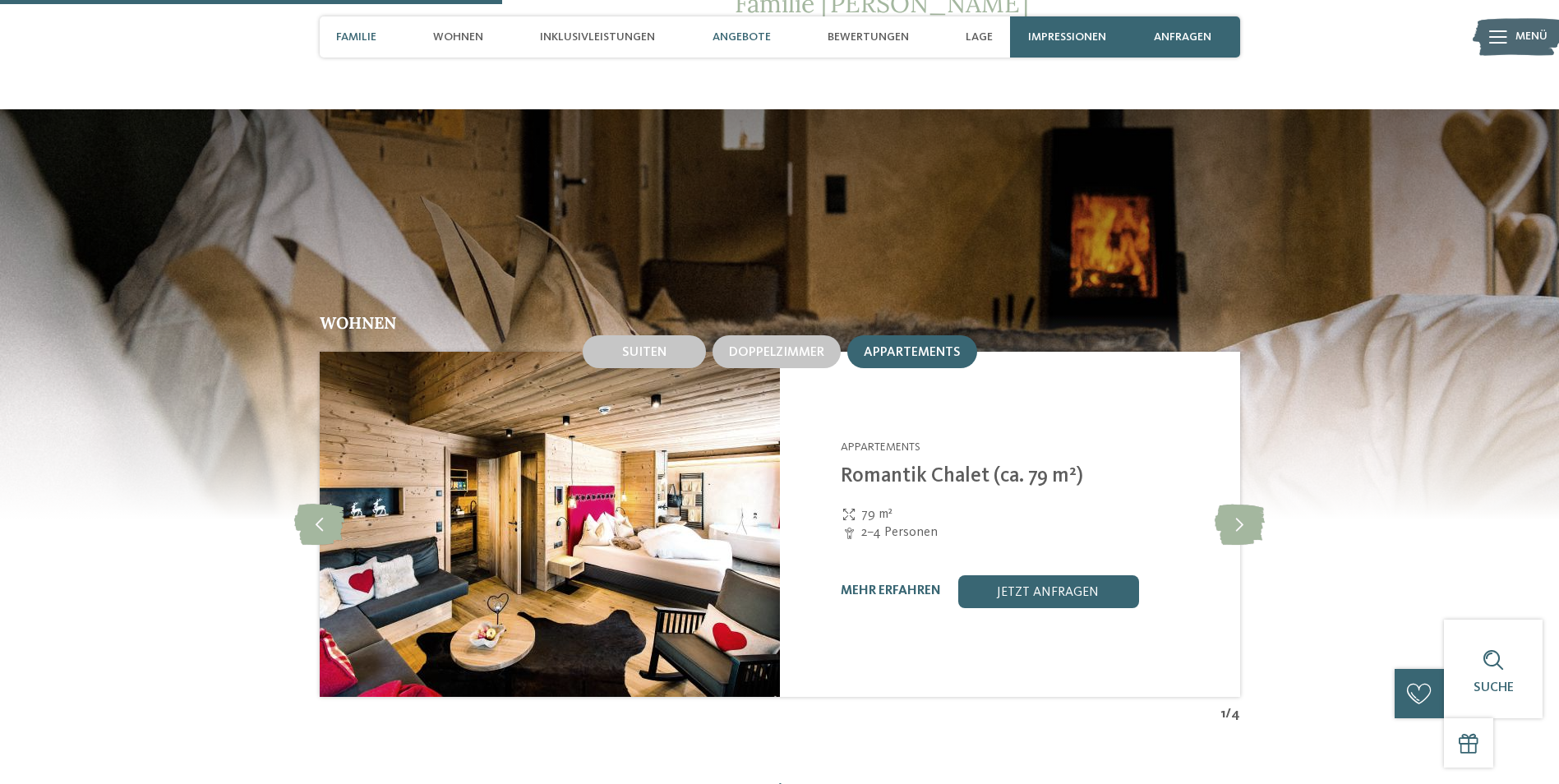
click at [756, 34] on span "Angebote" at bounding box center [741, 37] width 58 height 14
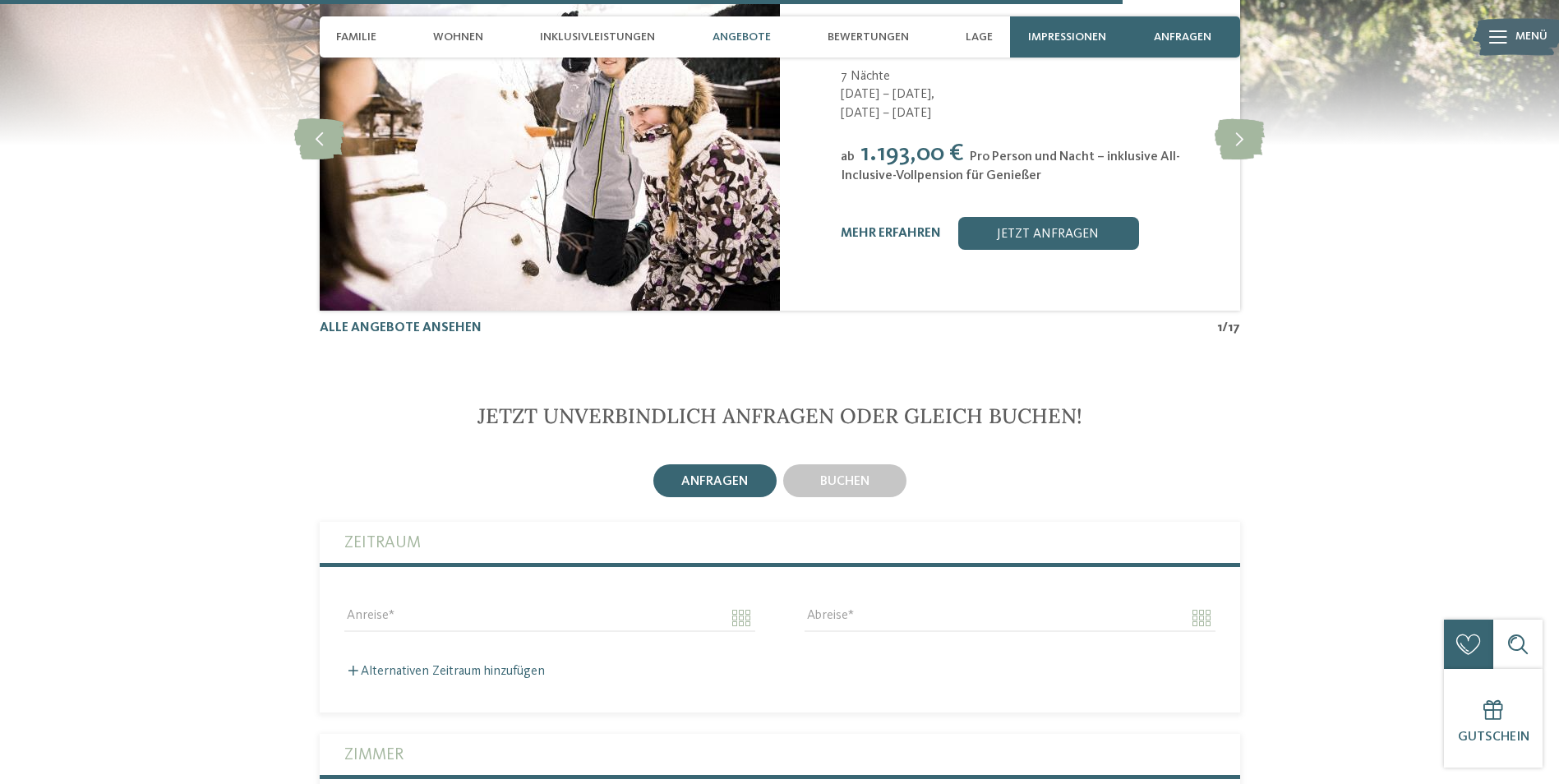
scroll to position [4411, 0]
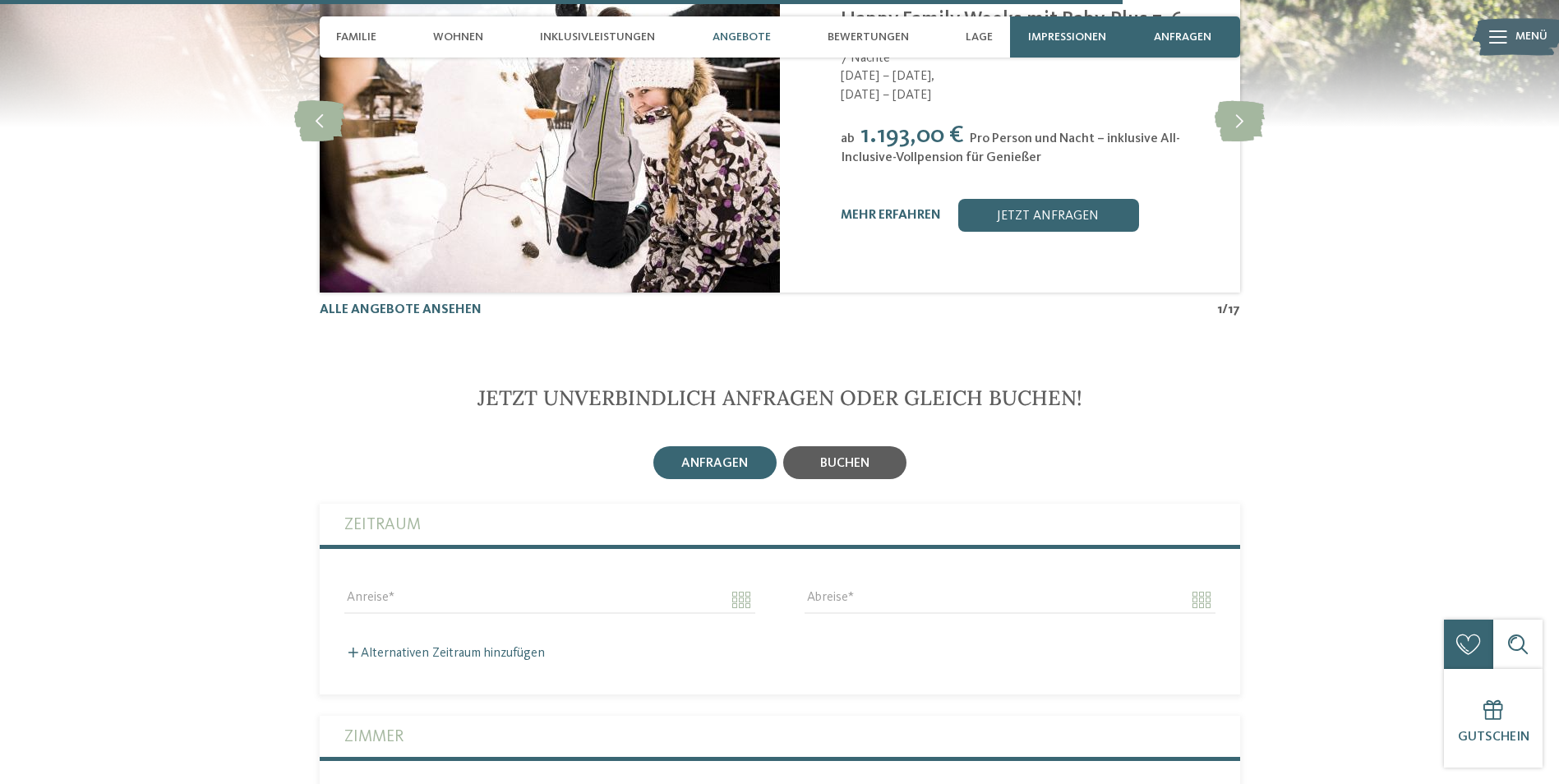
click at [837, 457] on span "buchen" at bounding box center [845, 463] width 50 height 13
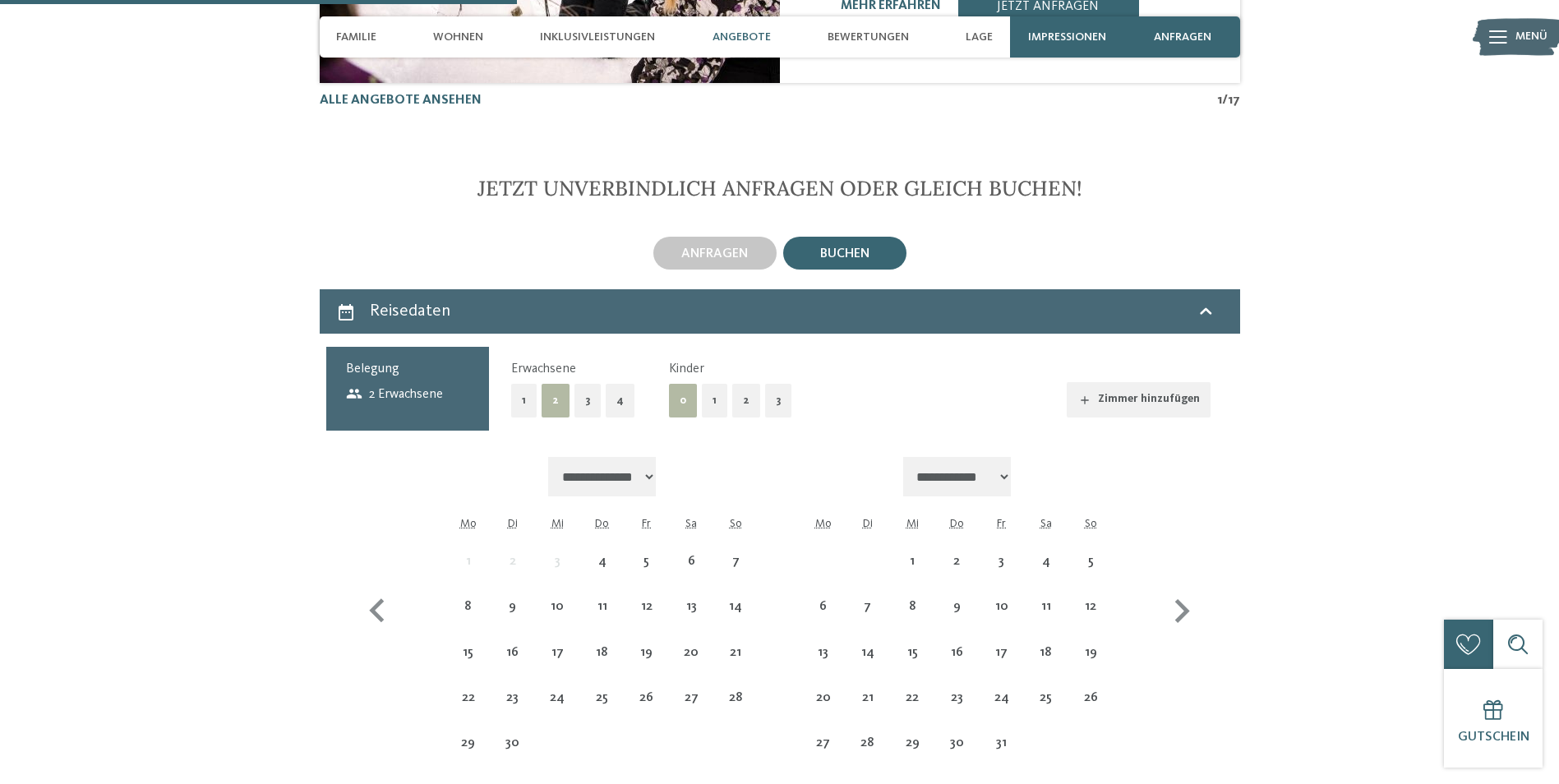
scroll to position [4657, 0]
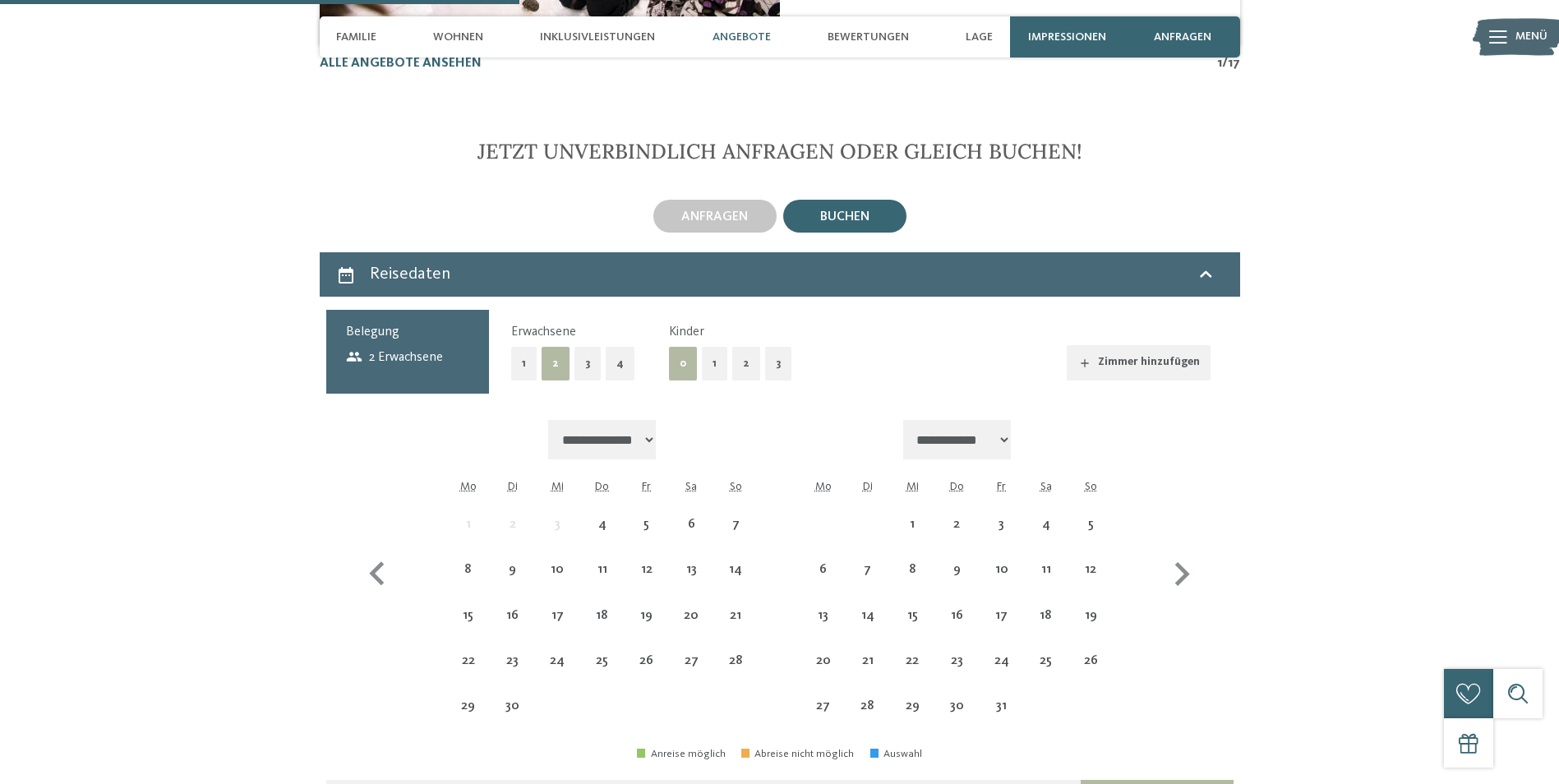
click at [711, 346] on button "1" at bounding box center [715, 363] width 26 height 34
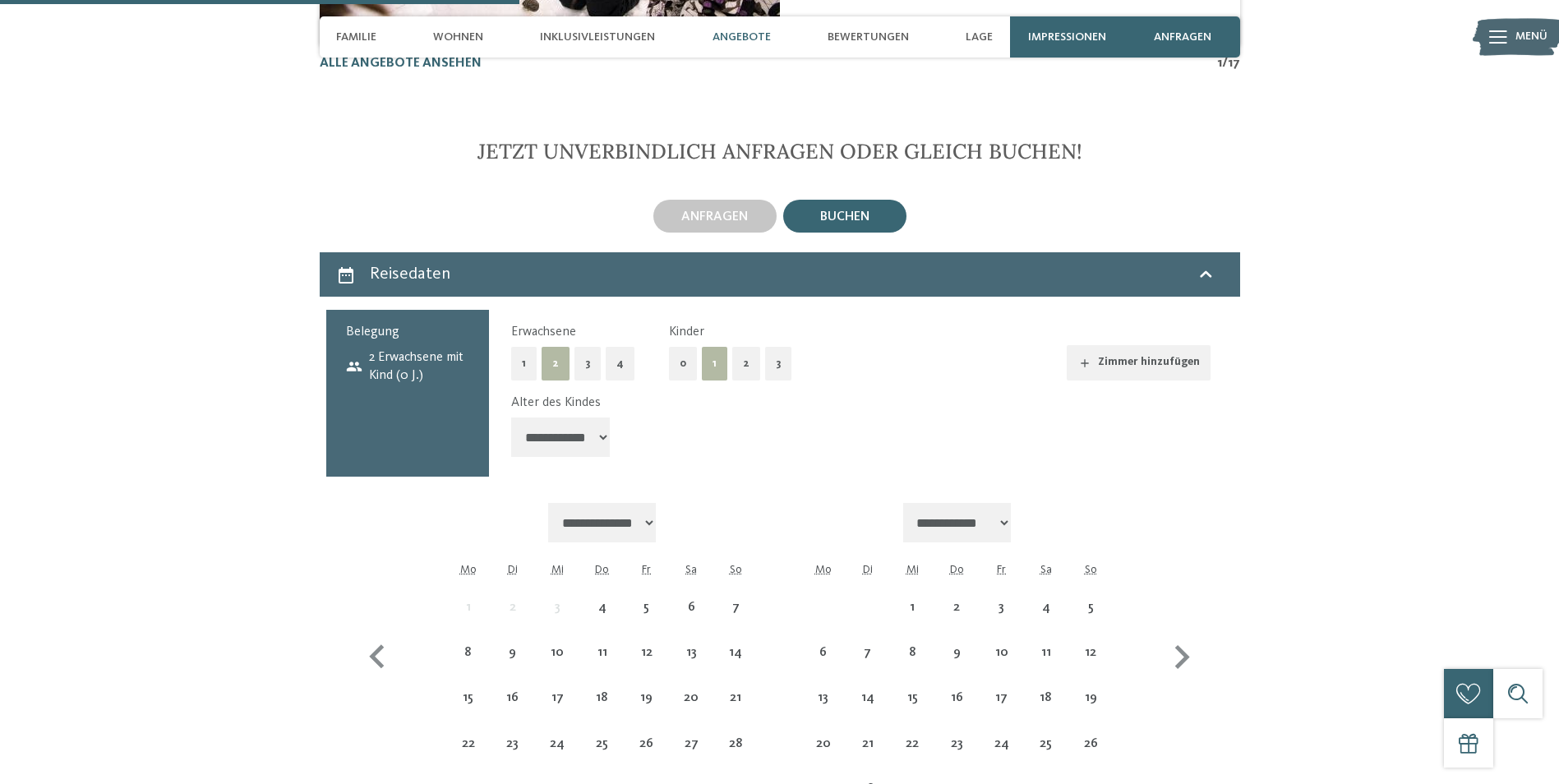
click at [601, 417] on select "**********" at bounding box center [560, 437] width 99 height 40
select select "*"
click at [511, 417] on select "**********" at bounding box center [560, 437] width 99 height 40
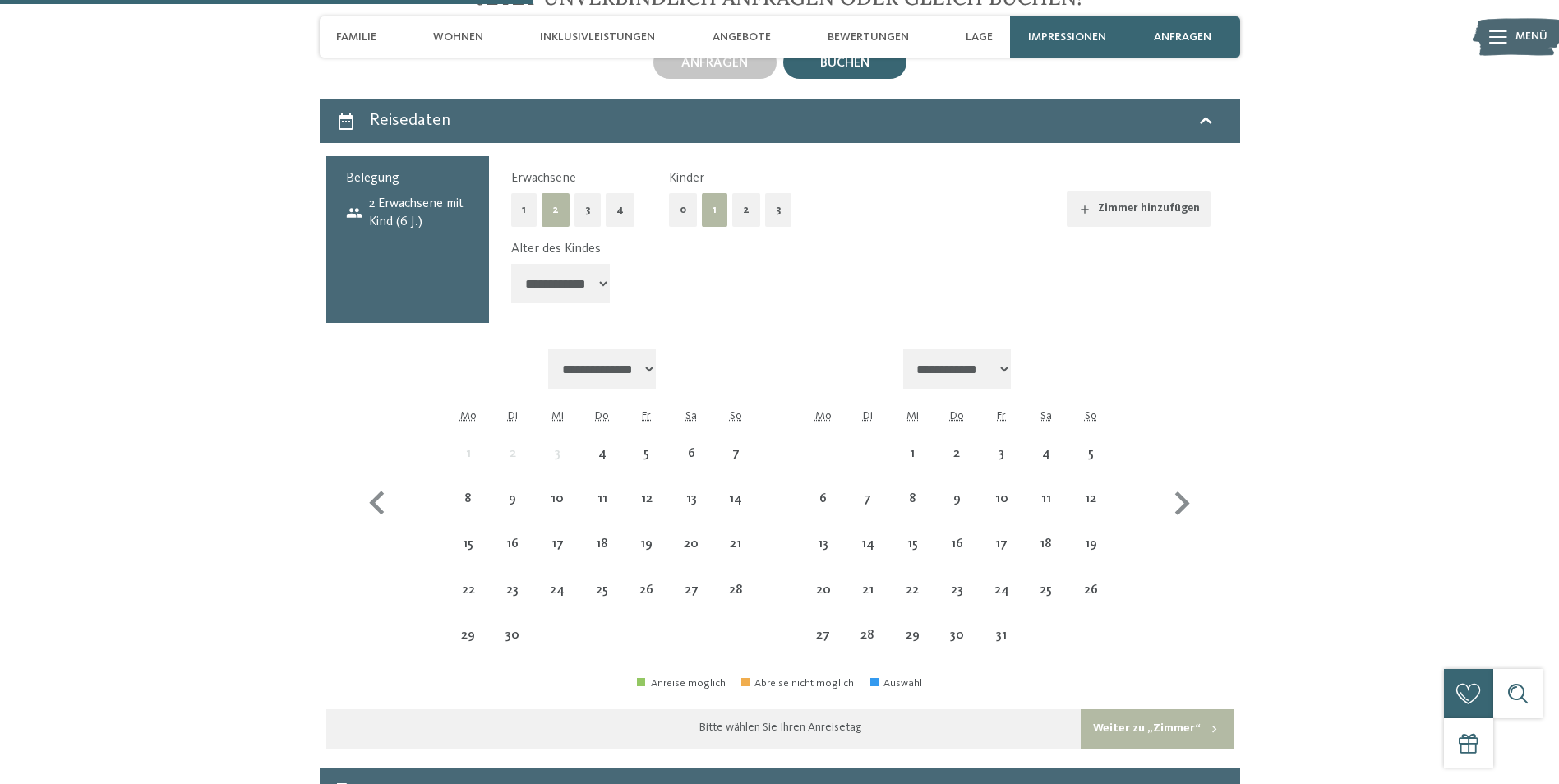
scroll to position [4822, 0]
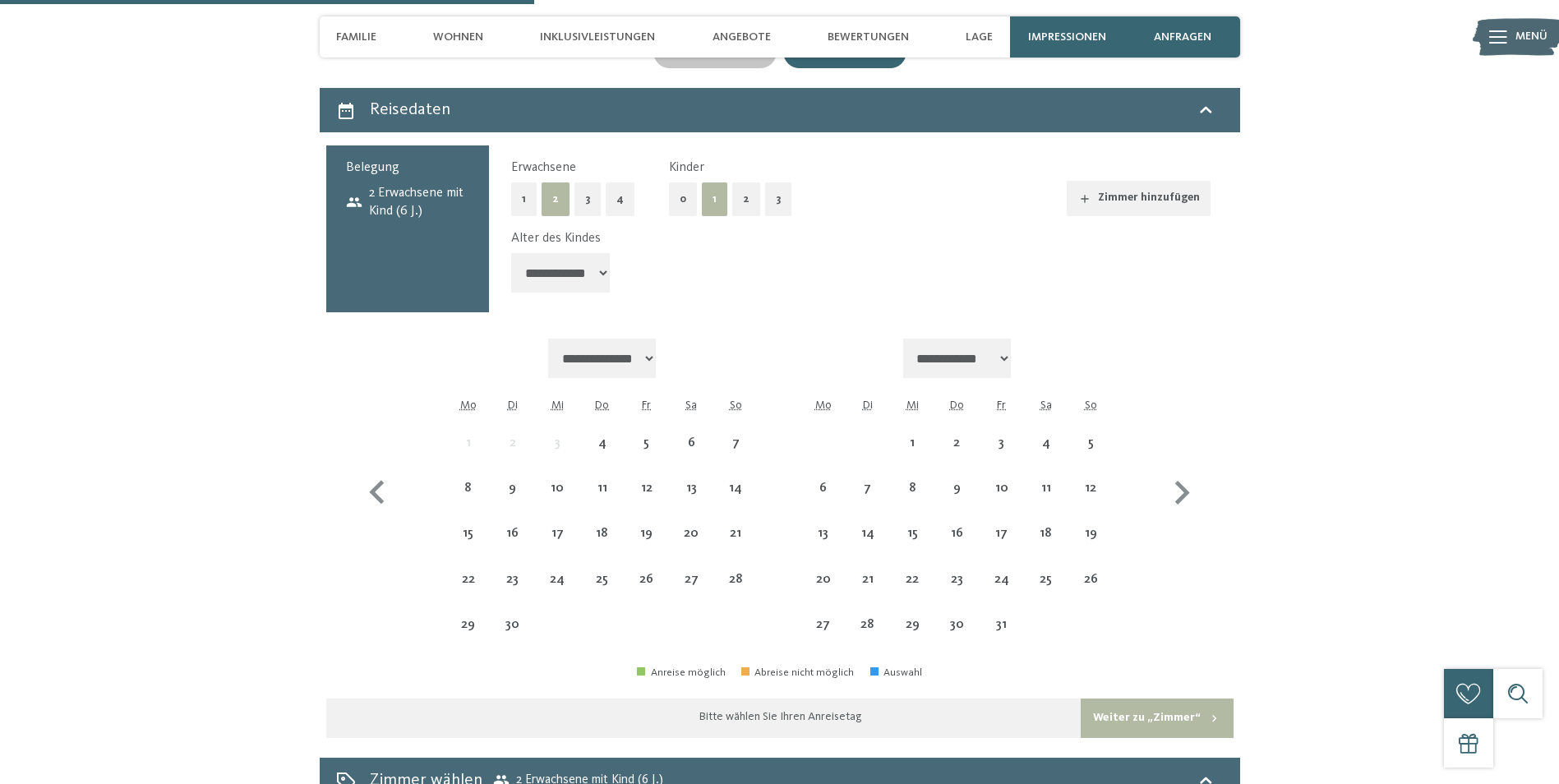
click at [1091, 193] on icon "button" at bounding box center [1084, 199] width 13 height 13
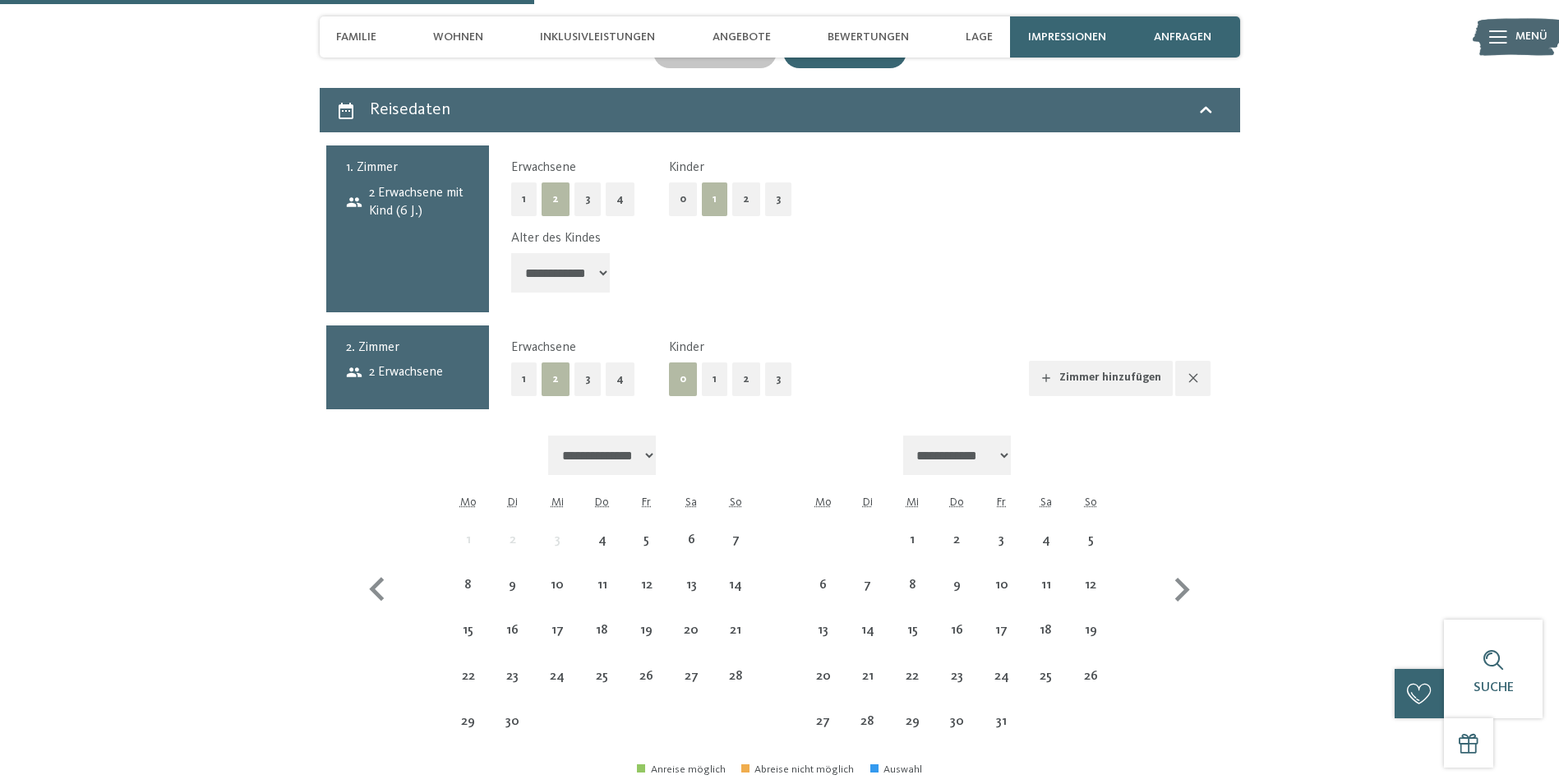
click at [1196, 371] on icon "button" at bounding box center [1193, 378] width 13 height 13
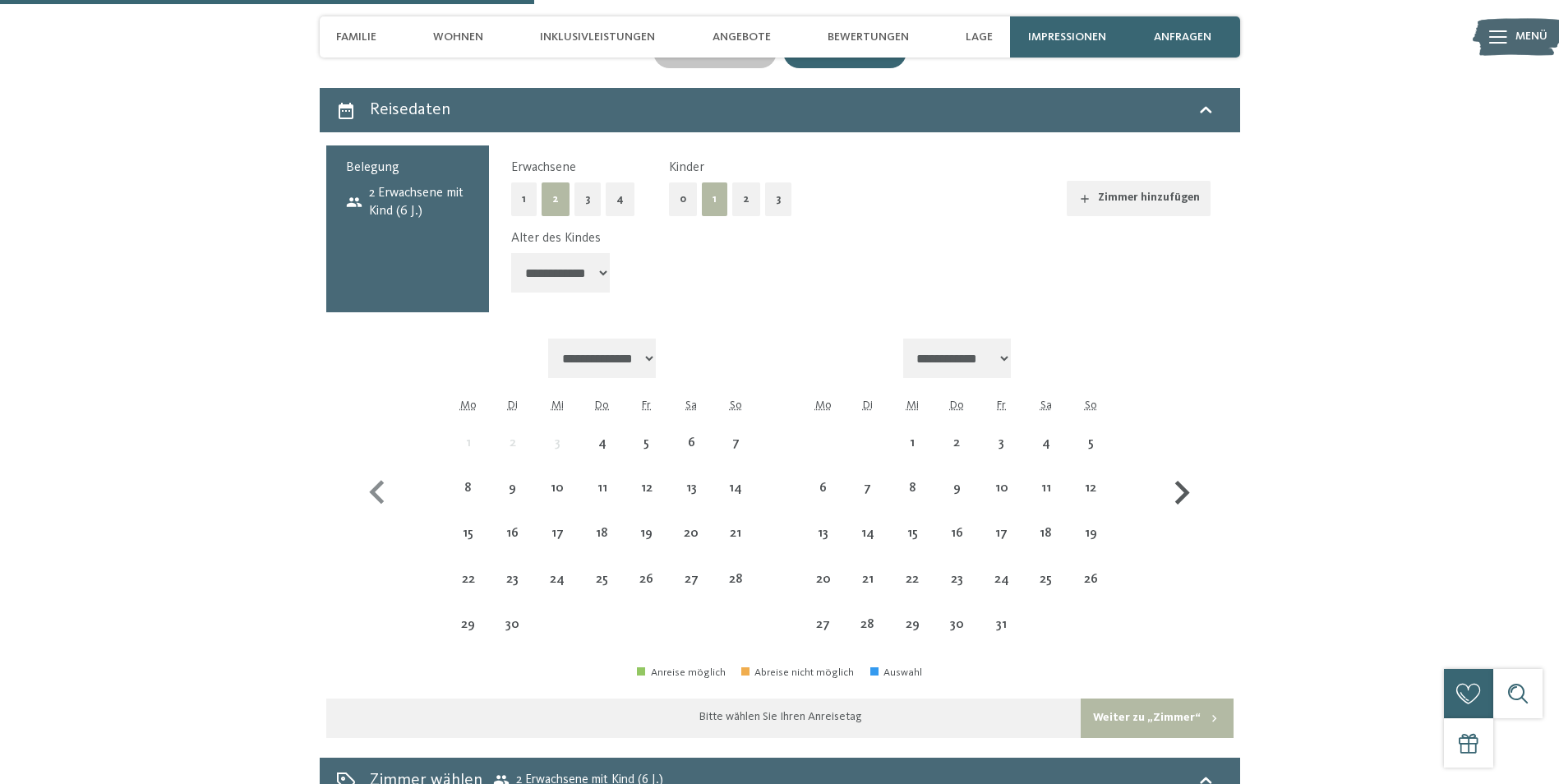
click at [1185, 481] on icon "button" at bounding box center [1182, 493] width 15 height 24
select select "**********"
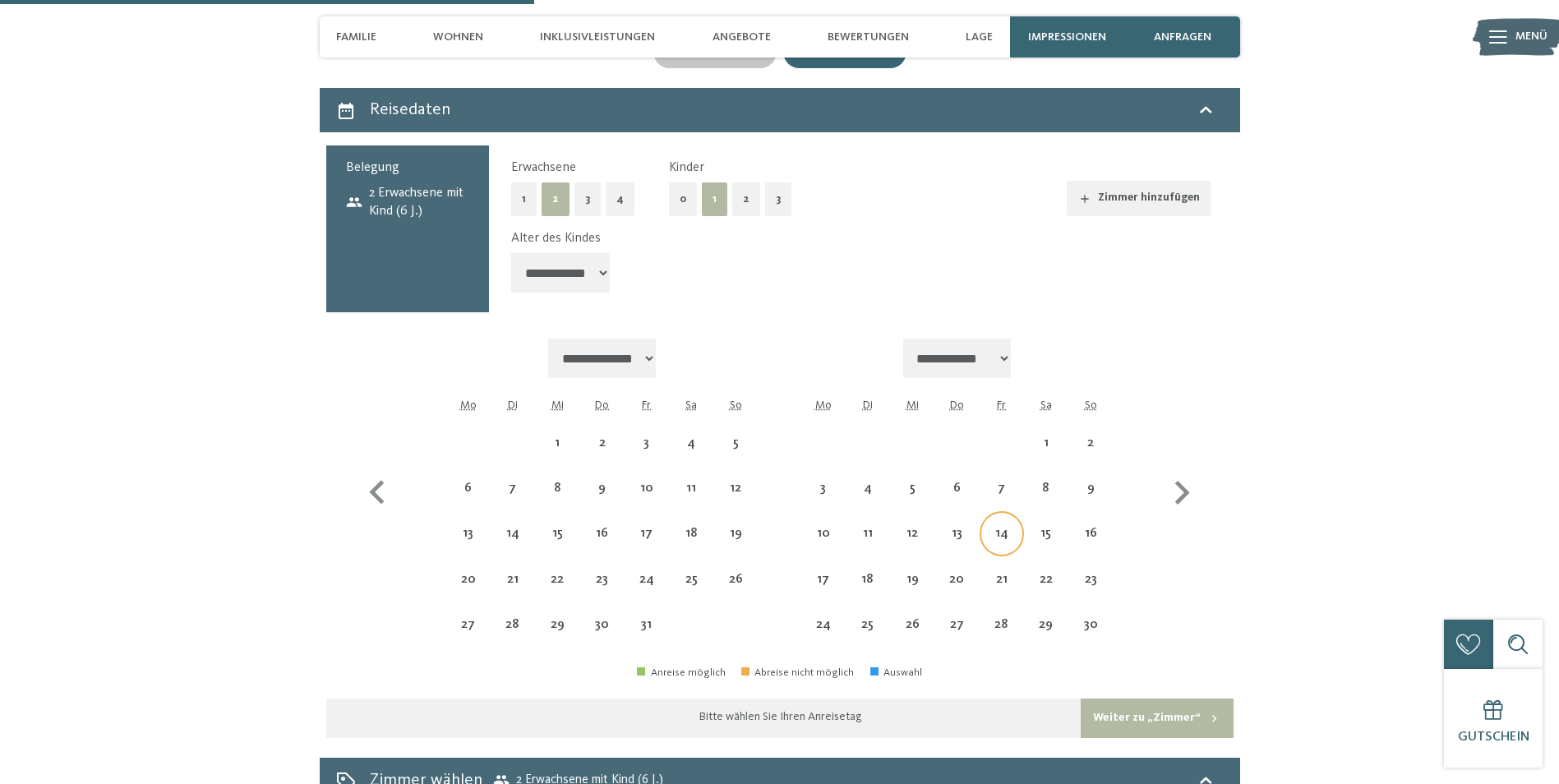
click at [992, 527] on div "14" at bounding box center [1002, 547] width 41 height 41
select select "**********"
click at [1096, 527] on div "16" at bounding box center [1090, 547] width 41 height 41
select select "**********"
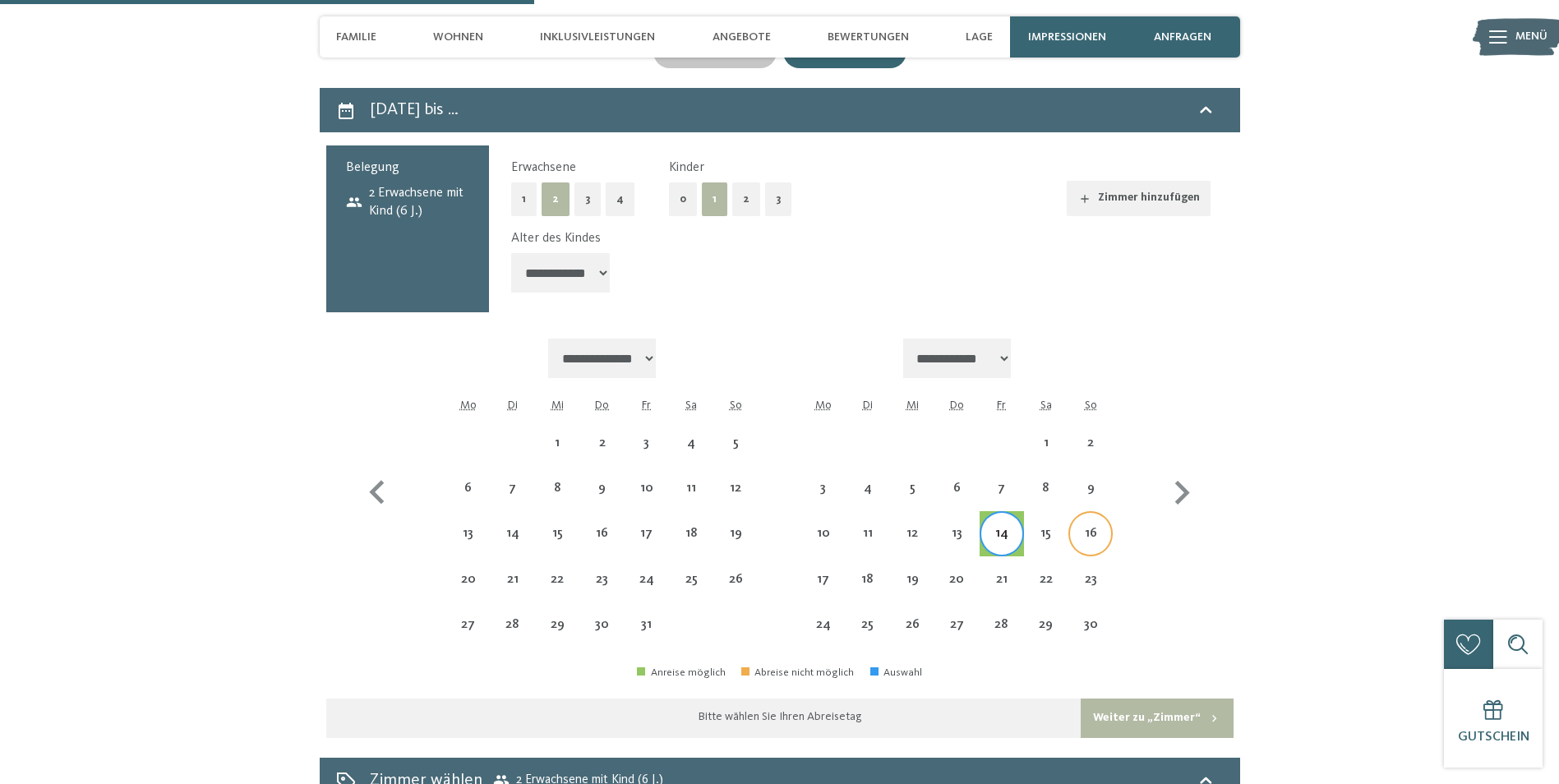
select select "**********"
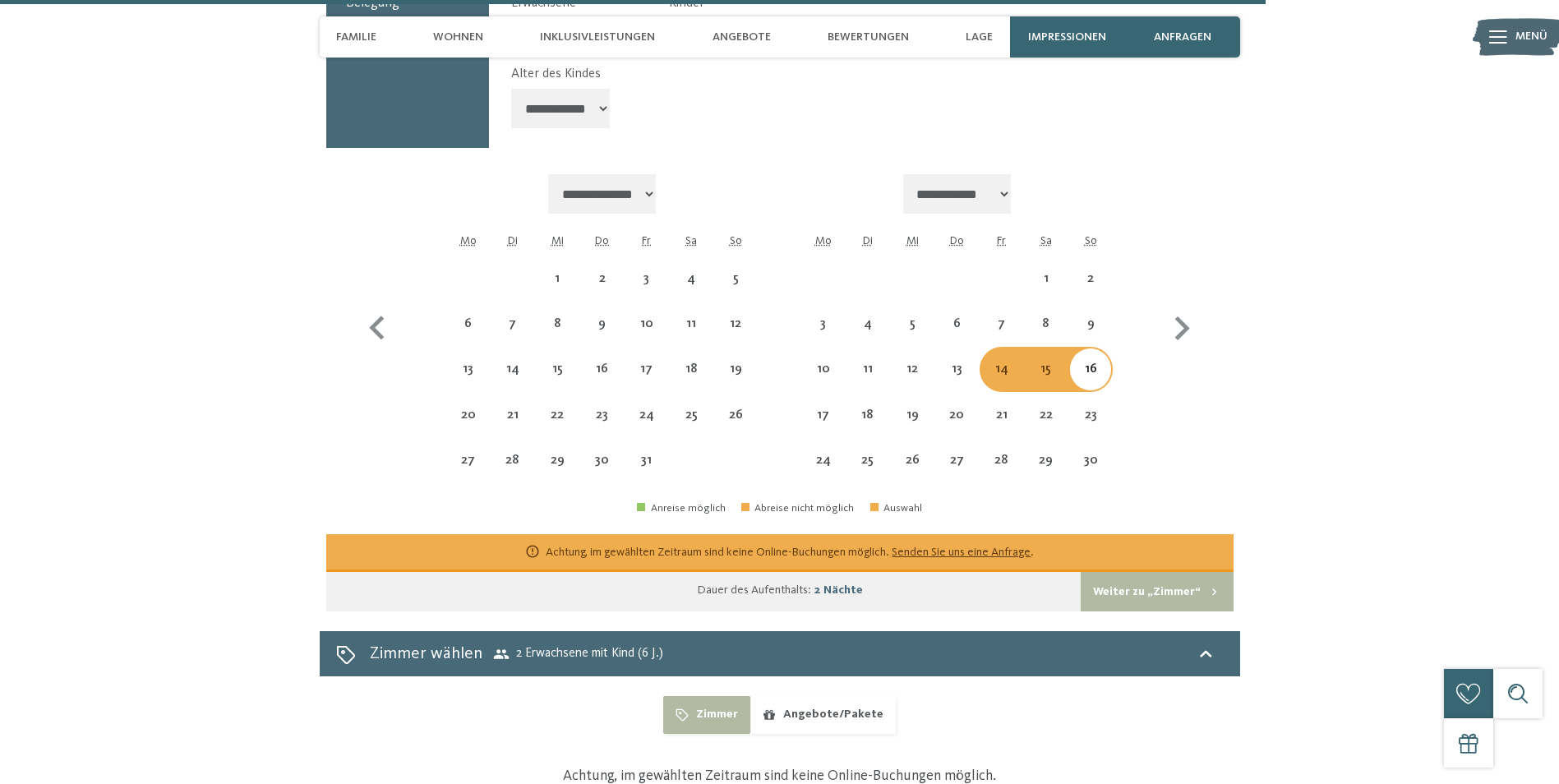
scroll to position [5068, 0]
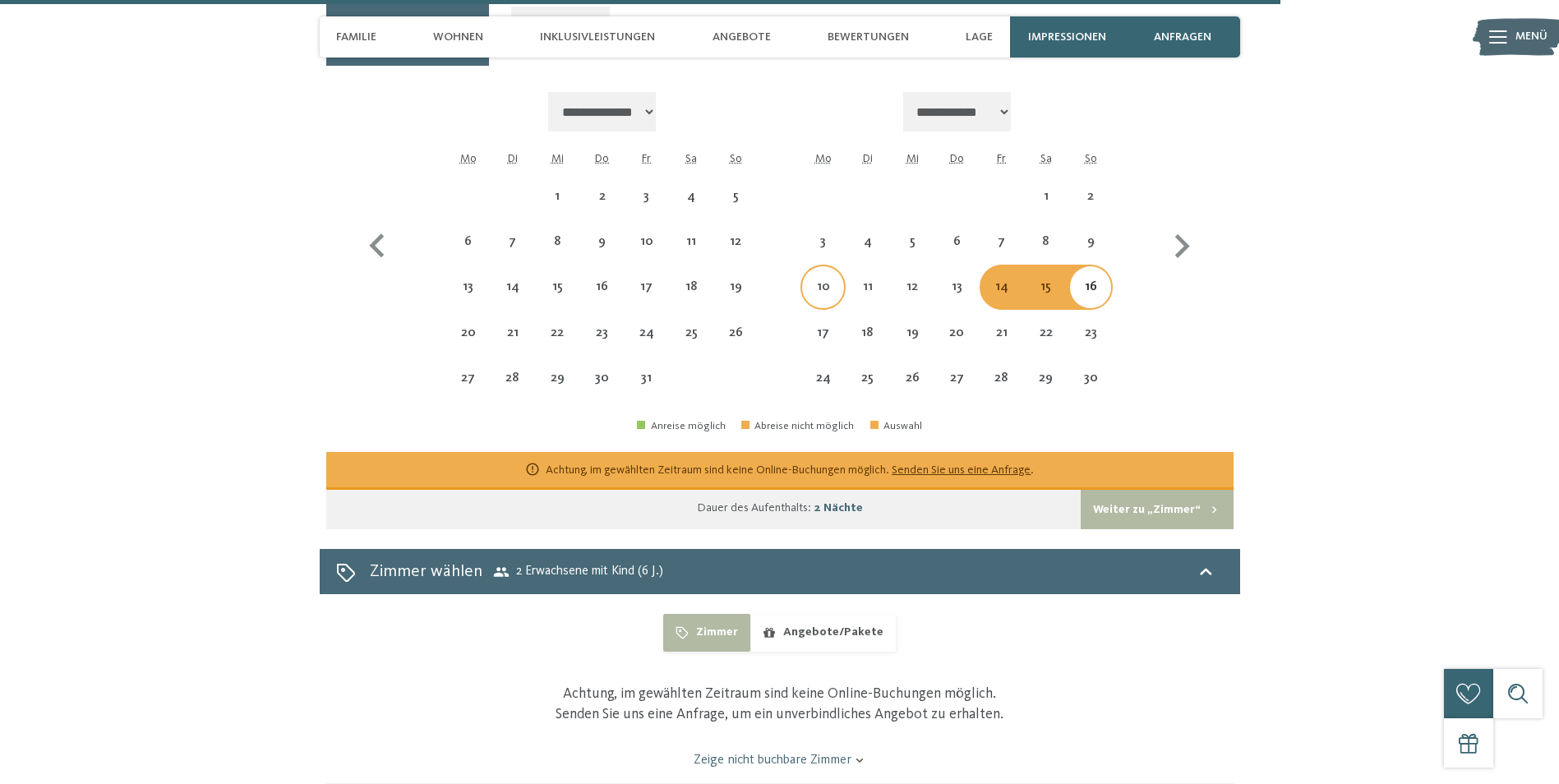
click at [828, 280] on div "10" at bounding box center [823, 300] width 41 height 41
select select "**********"
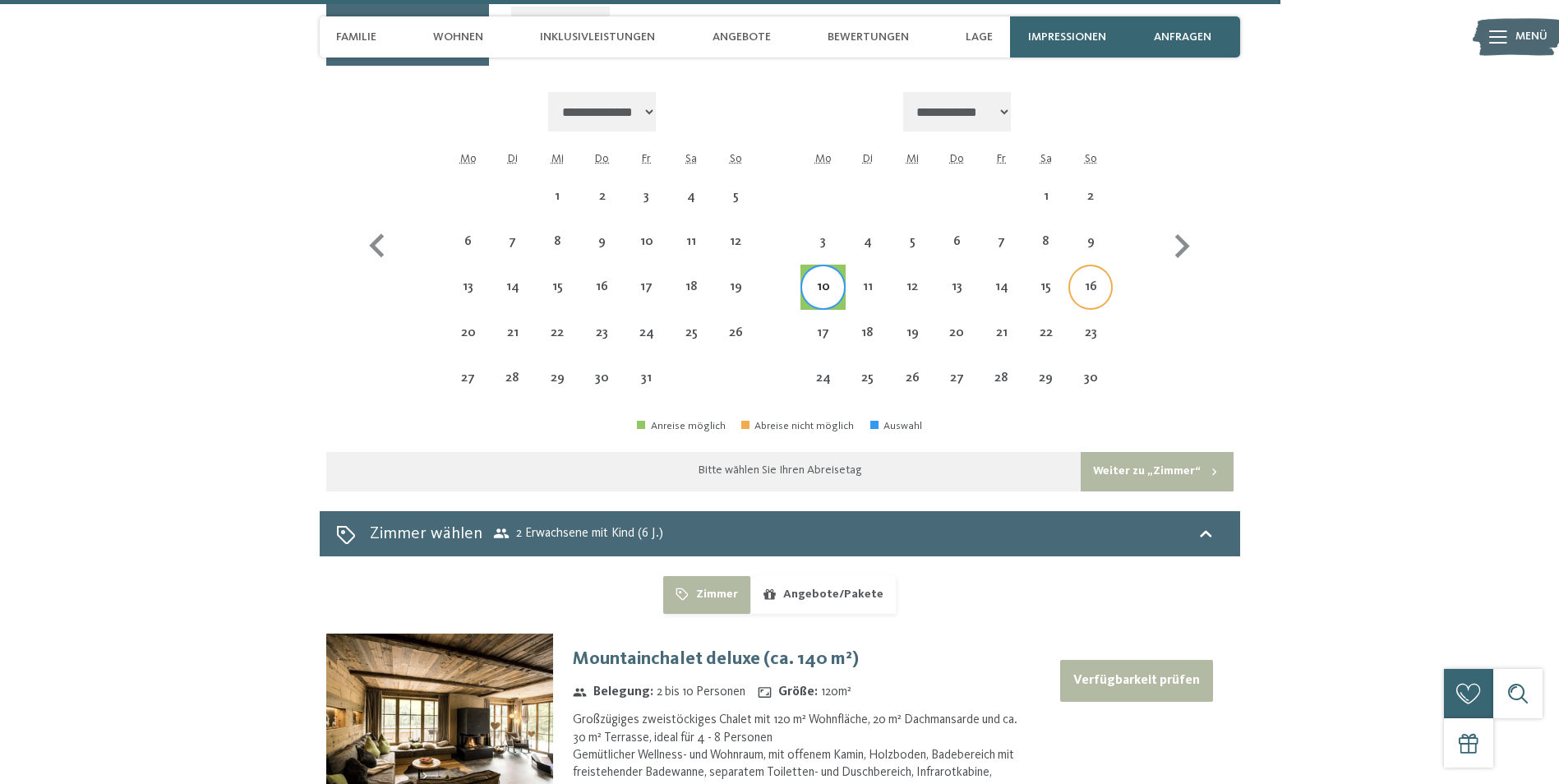
click at [1093, 266] on div "16" at bounding box center [1090, 287] width 41 height 41
select select "**********"
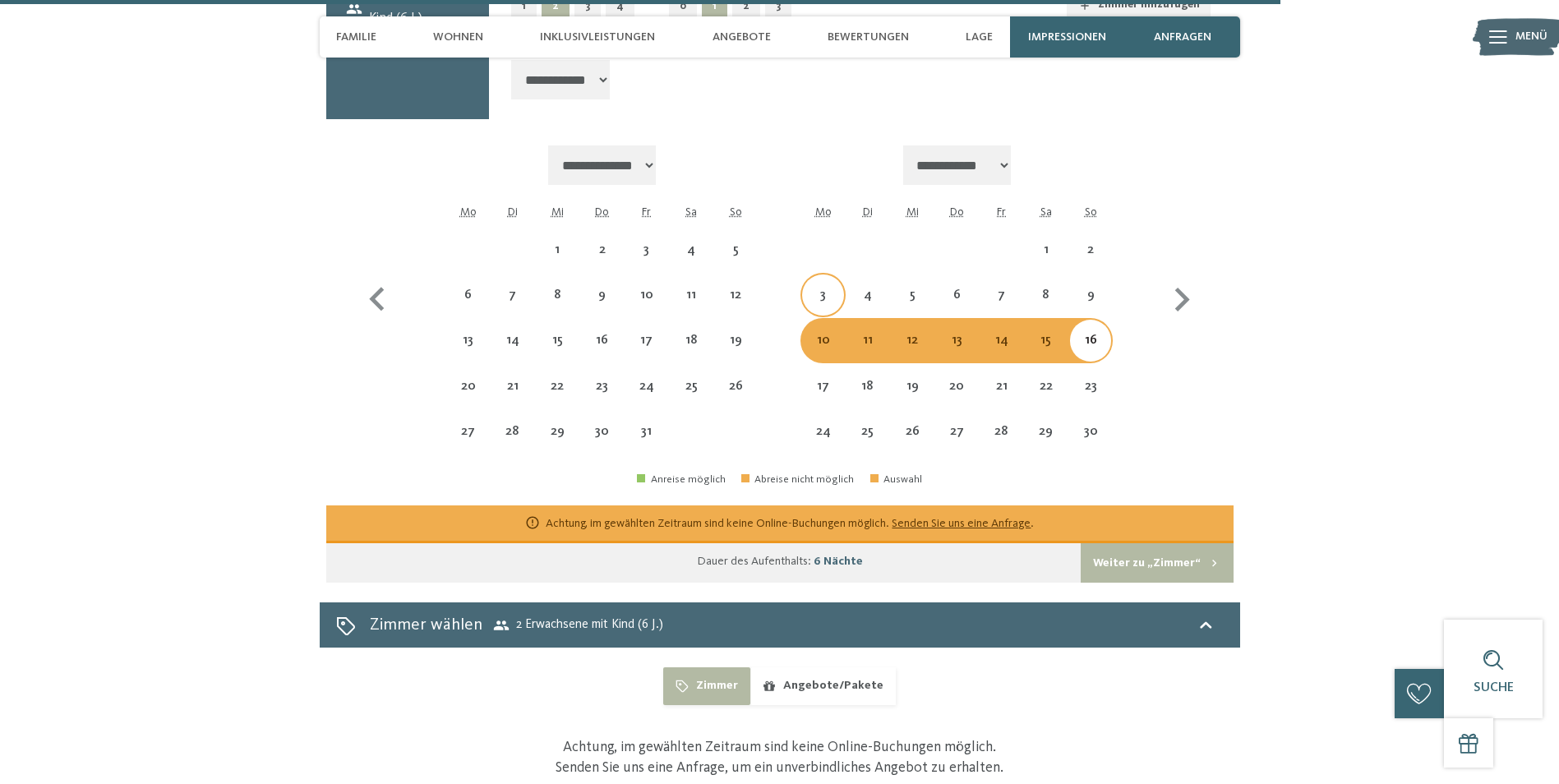
scroll to position [4986, 0]
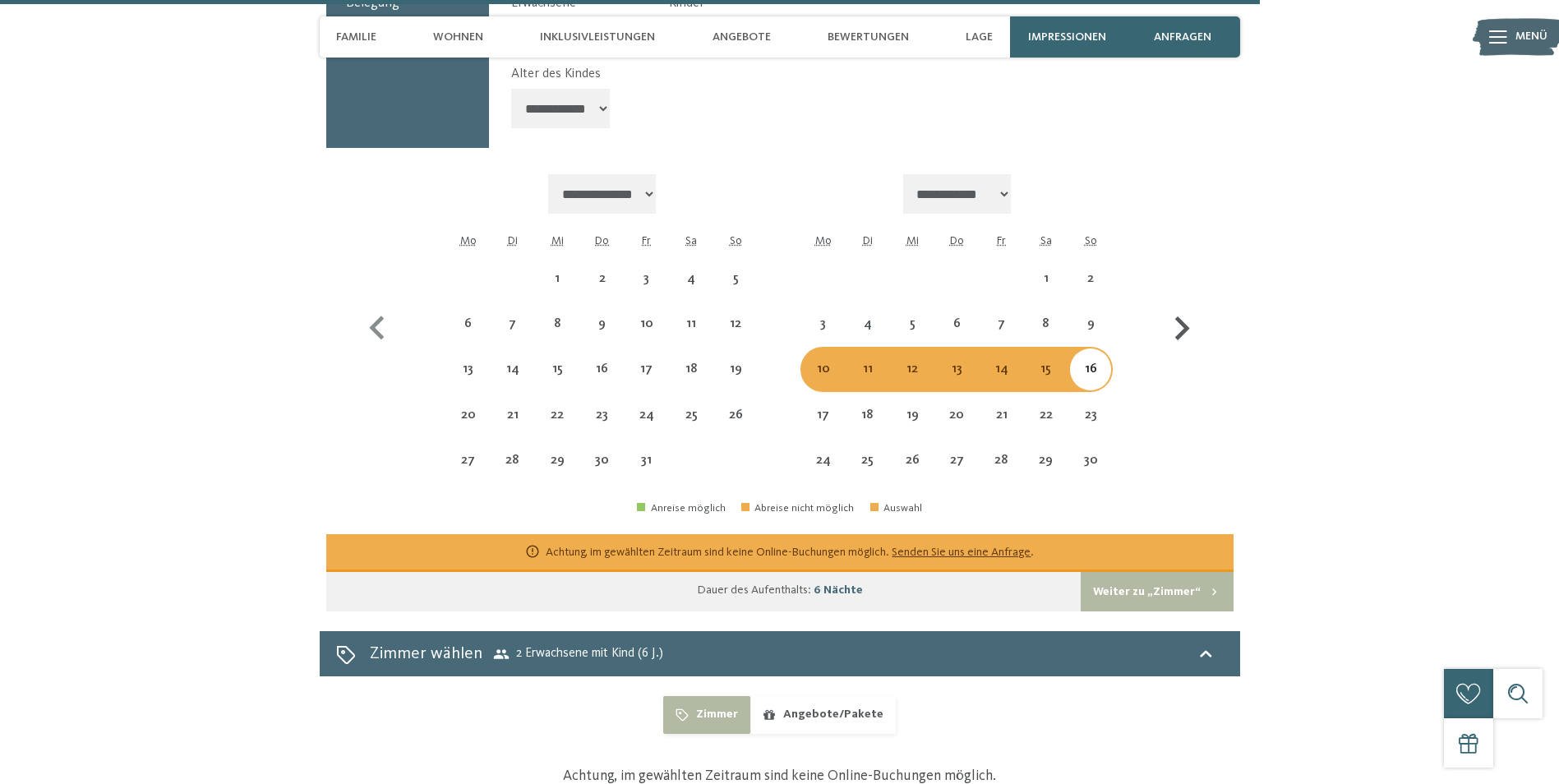
click at [1182, 316] on icon "button" at bounding box center [1182, 328] width 15 height 24
select select "**********"
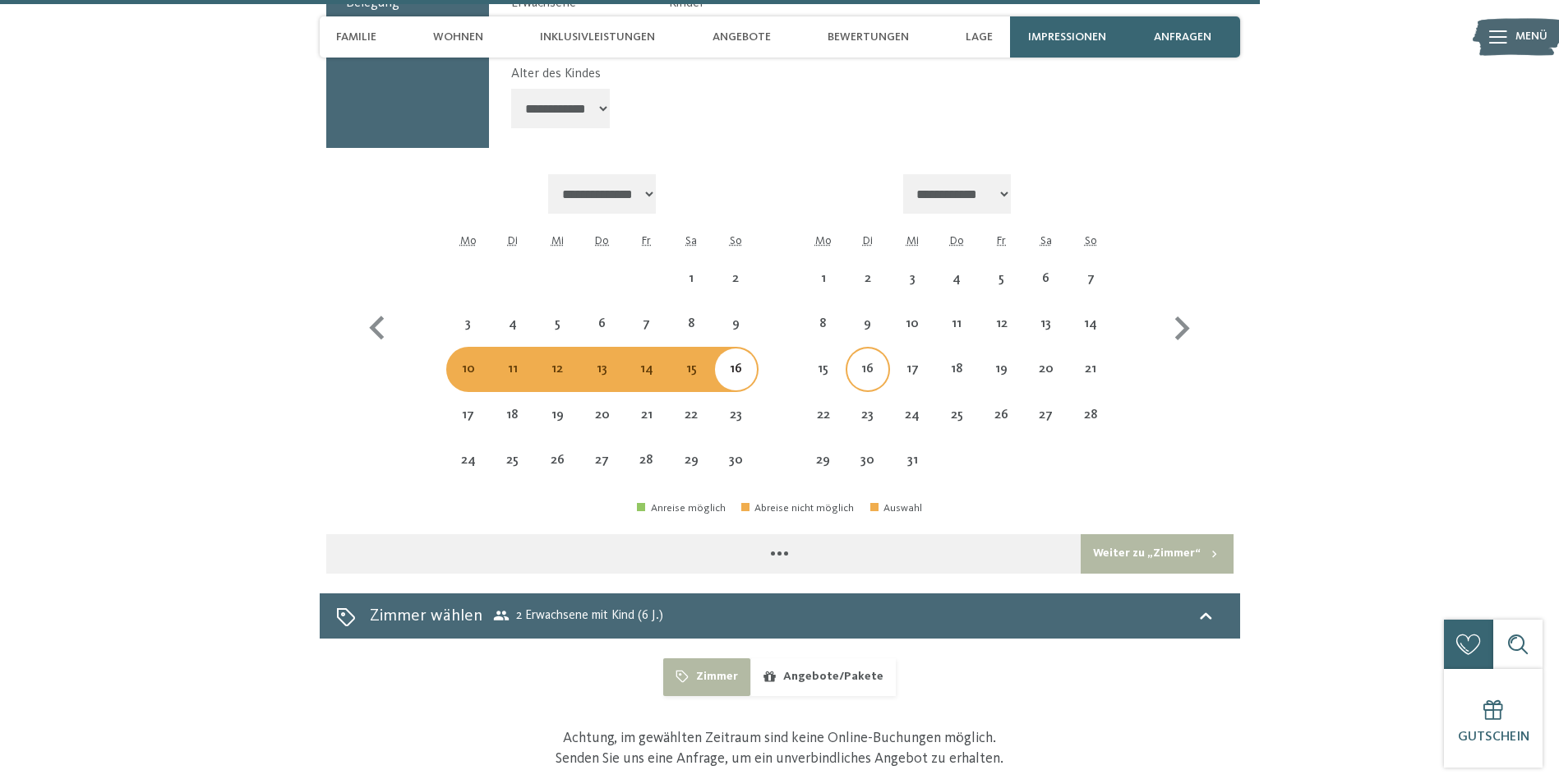
click at [867, 362] on div "16" at bounding box center [868, 382] width 41 height 41
select select "**********"
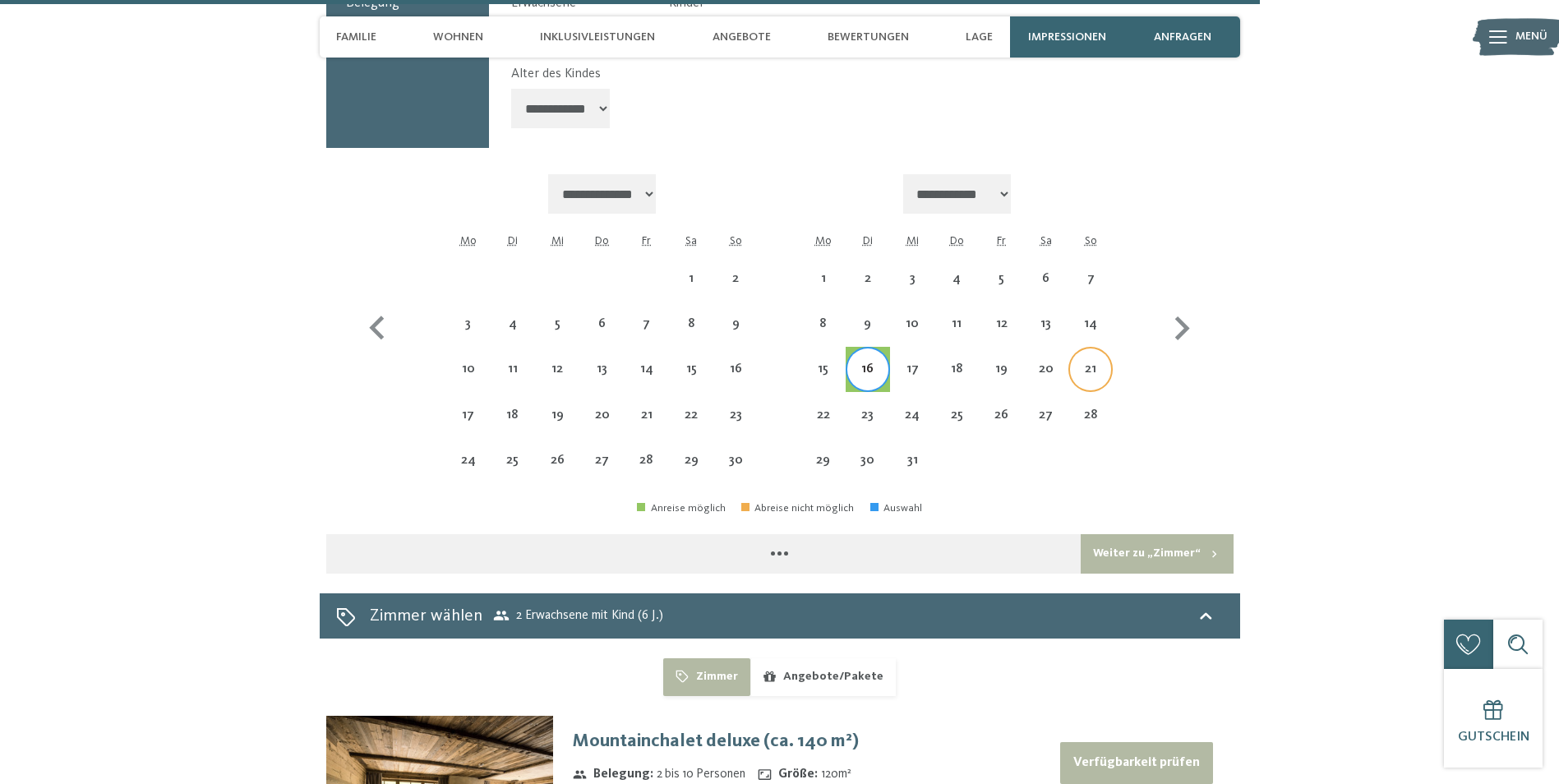
click at [1085, 362] on div "21" at bounding box center [1090, 382] width 41 height 41
select select "**********"
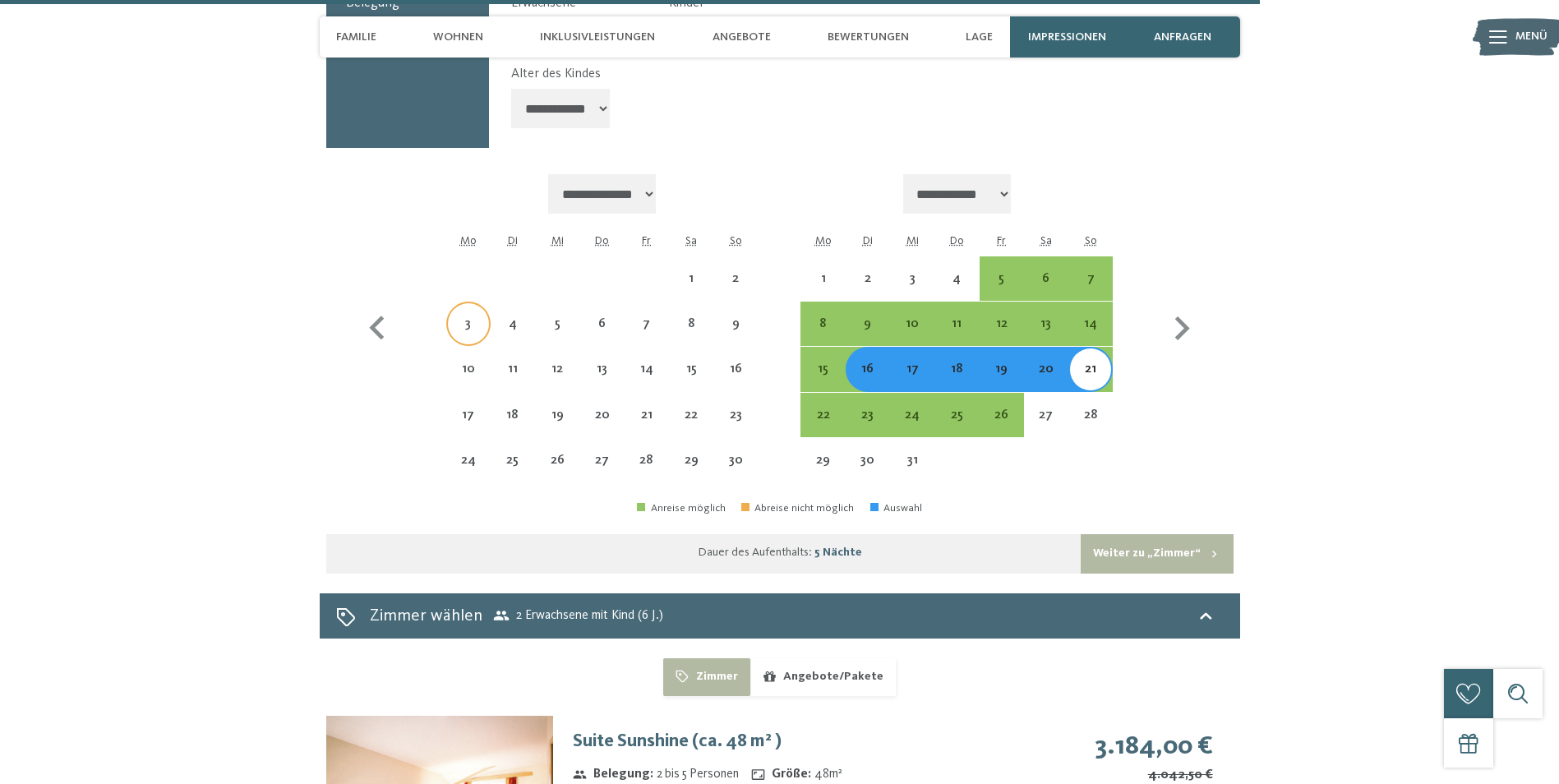
click at [472, 317] on div "3" at bounding box center [468, 337] width 41 height 41
select select "**********"
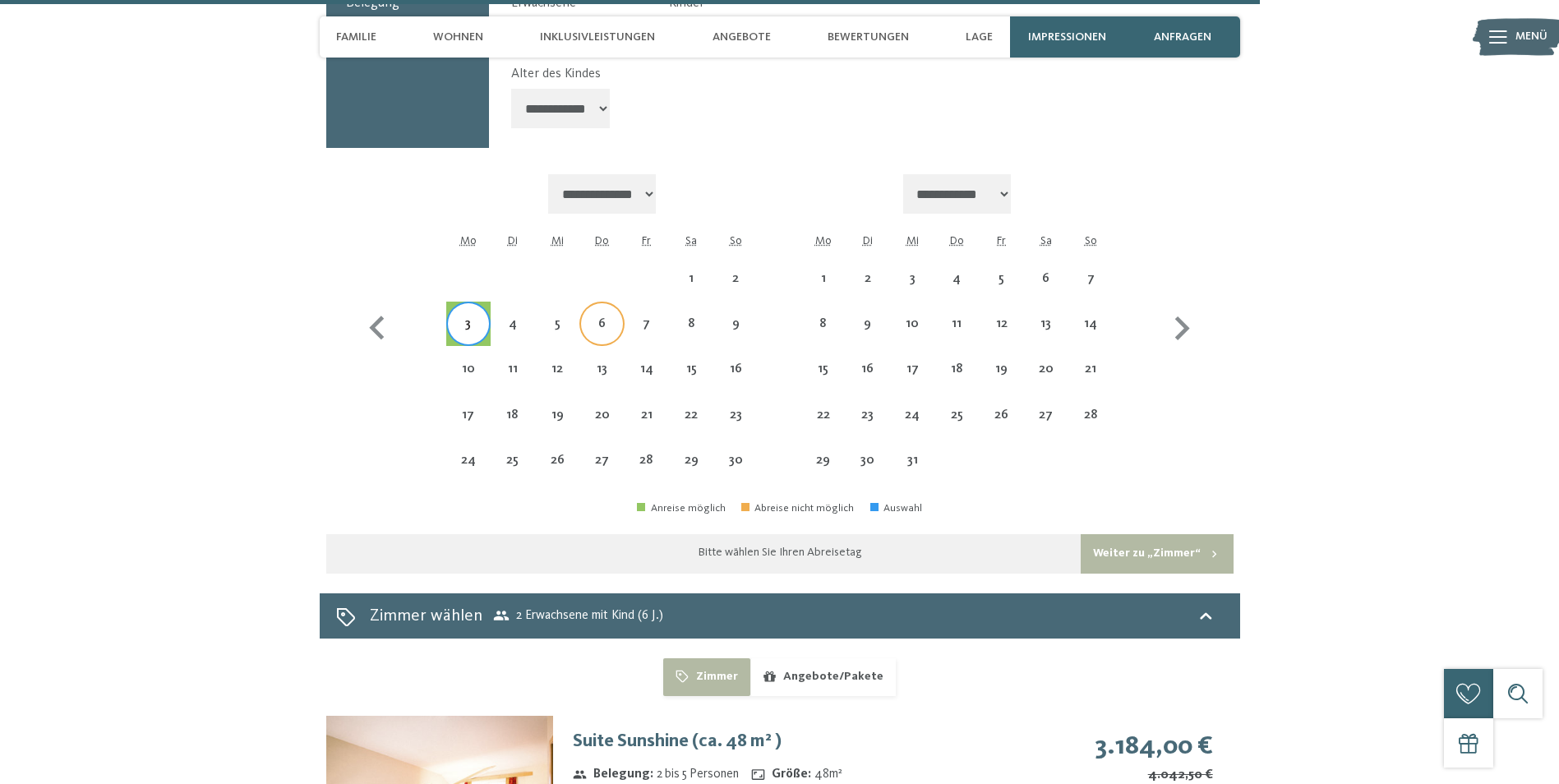
click at [603, 317] on div "6" at bounding box center [602, 337] width 41 height 41
select select "**********"
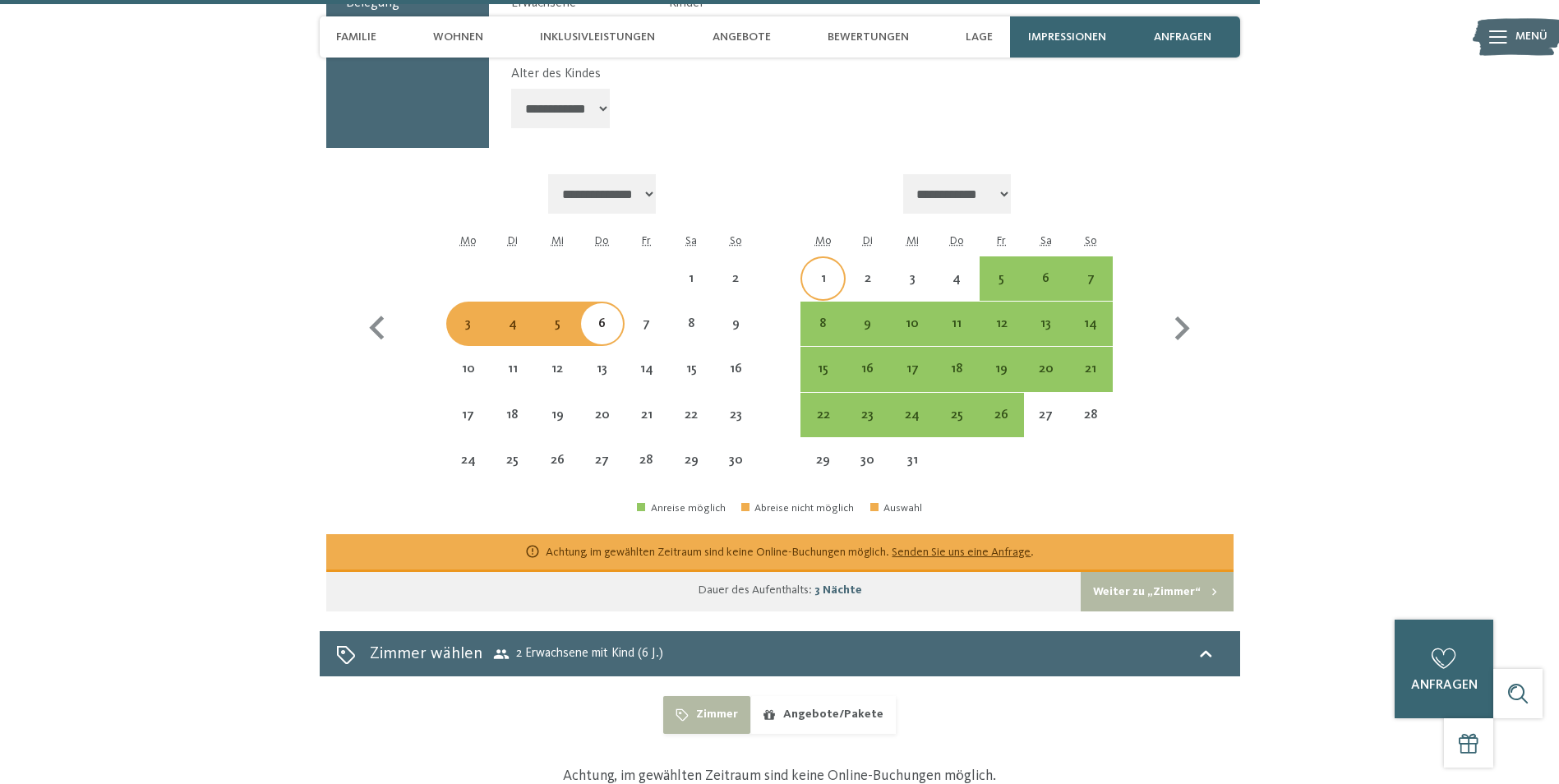
click at [806, 272] on div "1" at bounding box center [823, 292] width 41 height 41
select select "**********"
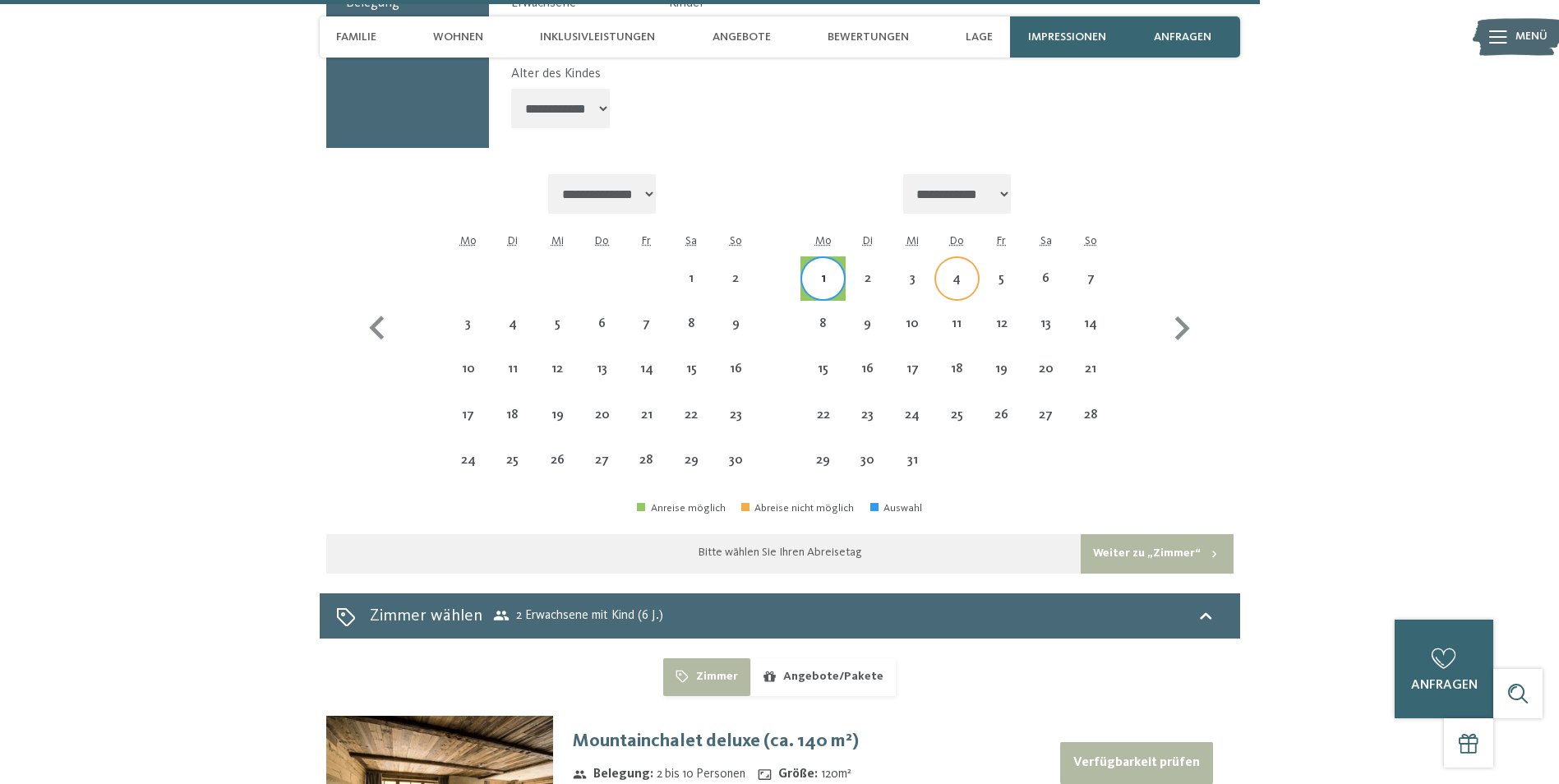
click at [945, 272] on div "4" at bounding box center [956, 292] width 41 height 41
select select "**********"
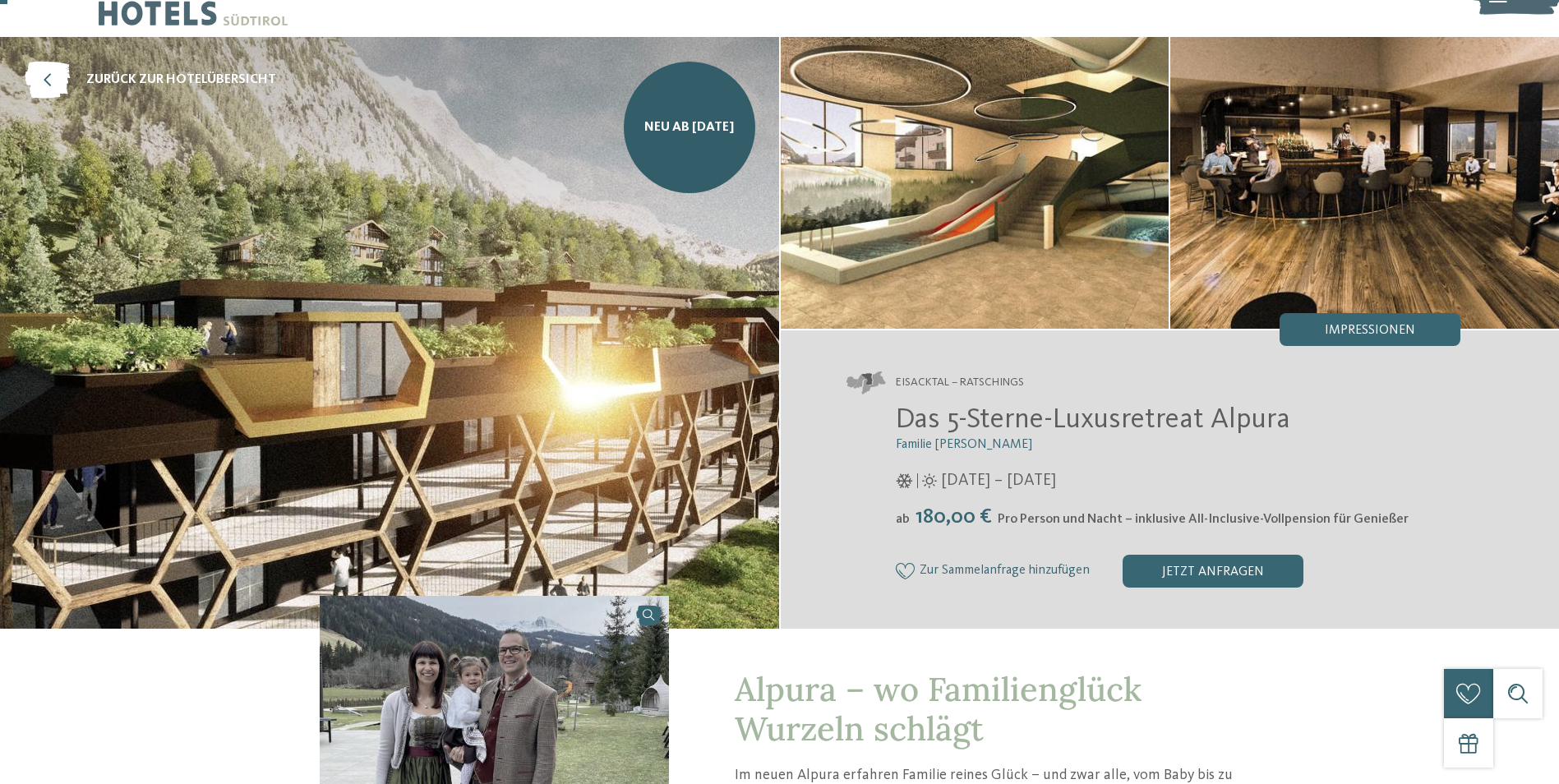
scroll to position [0, 0]
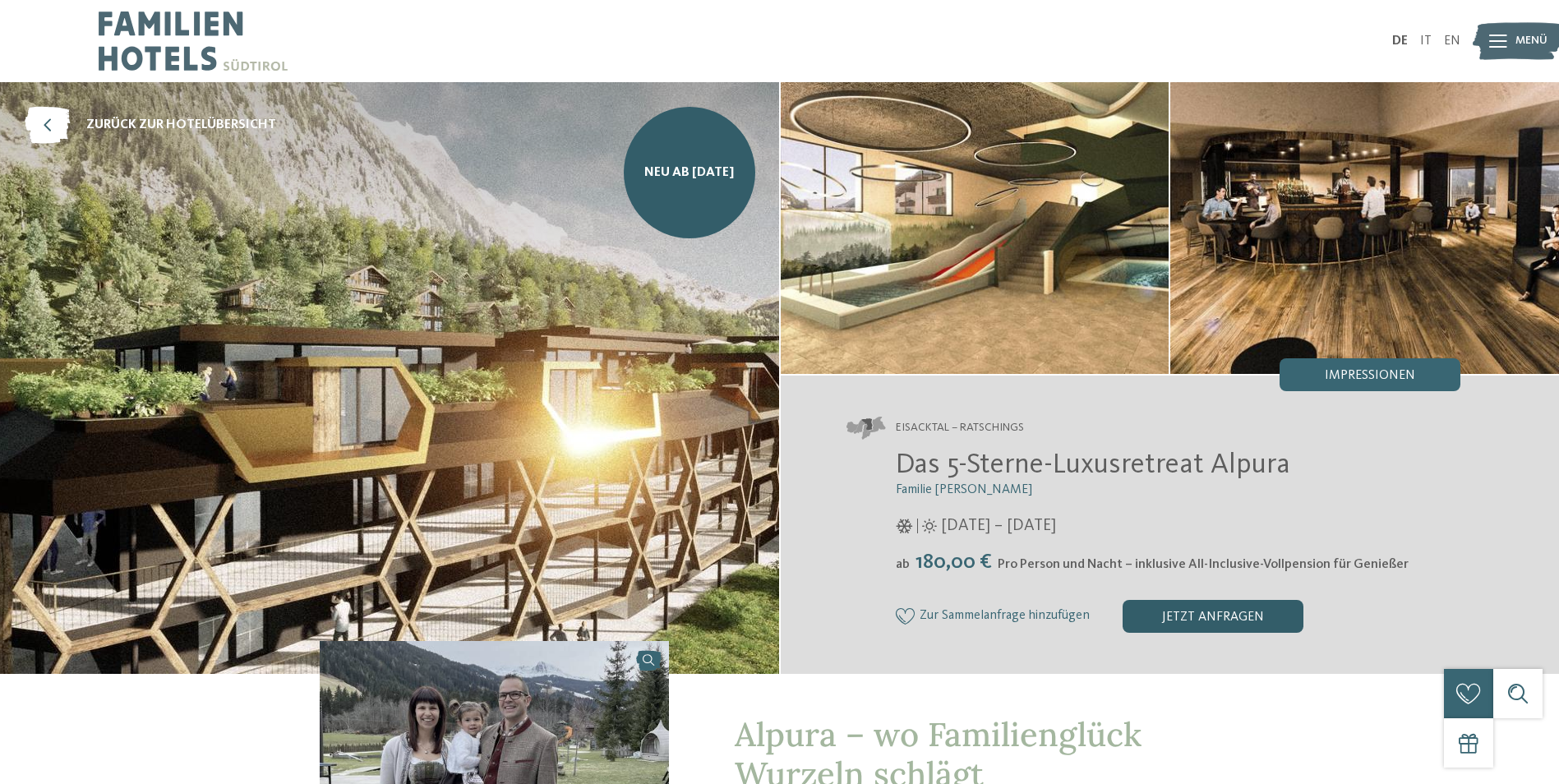
click at [1213, 612] on div "jetzt anfragen" at bounding box center [1213, 616] width 181 height 33
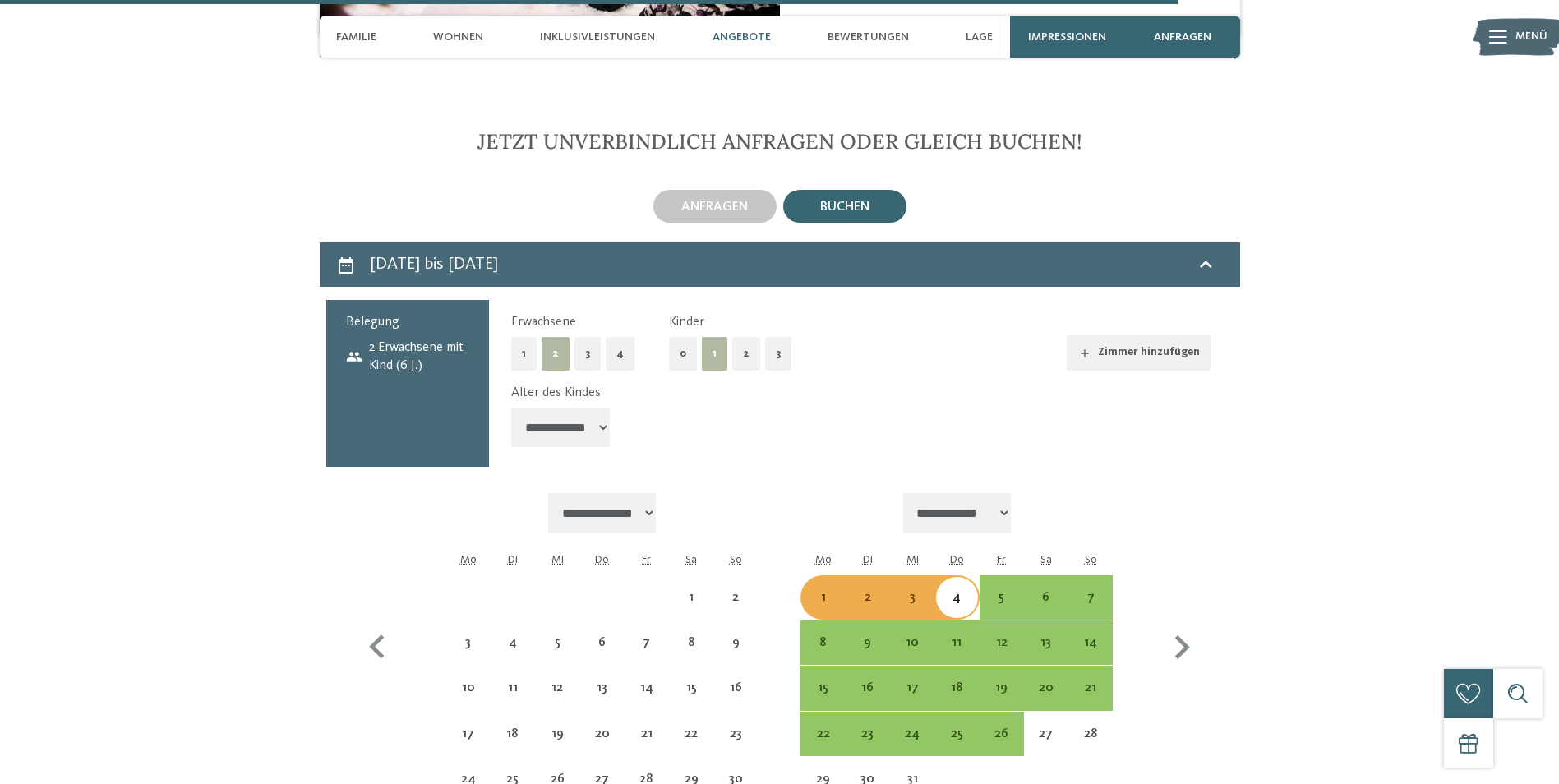
scroll to position [4668, 0]
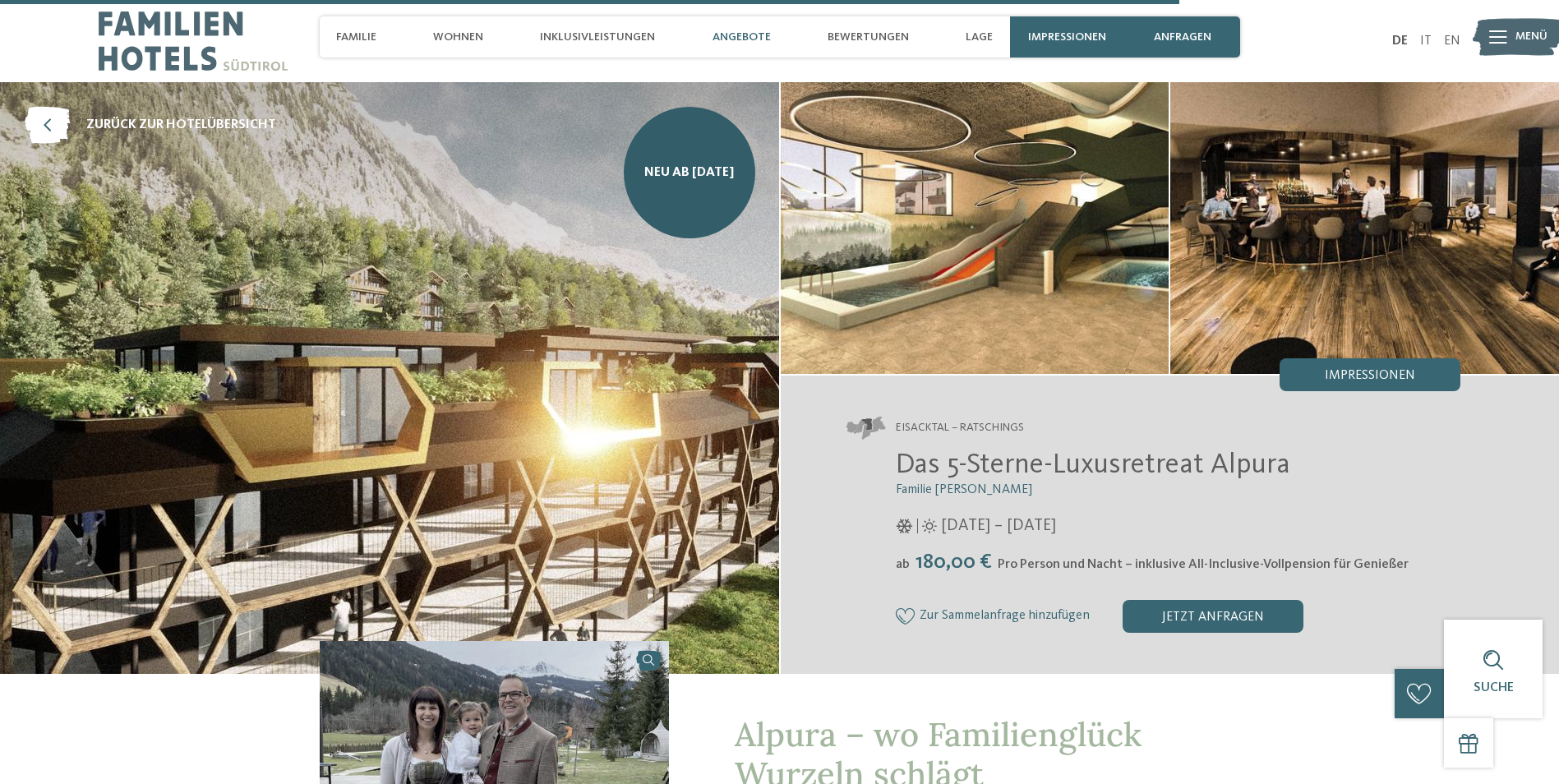
select select "*"
select select "**********"
